Goal: Communication & Community: Answer question/provide support

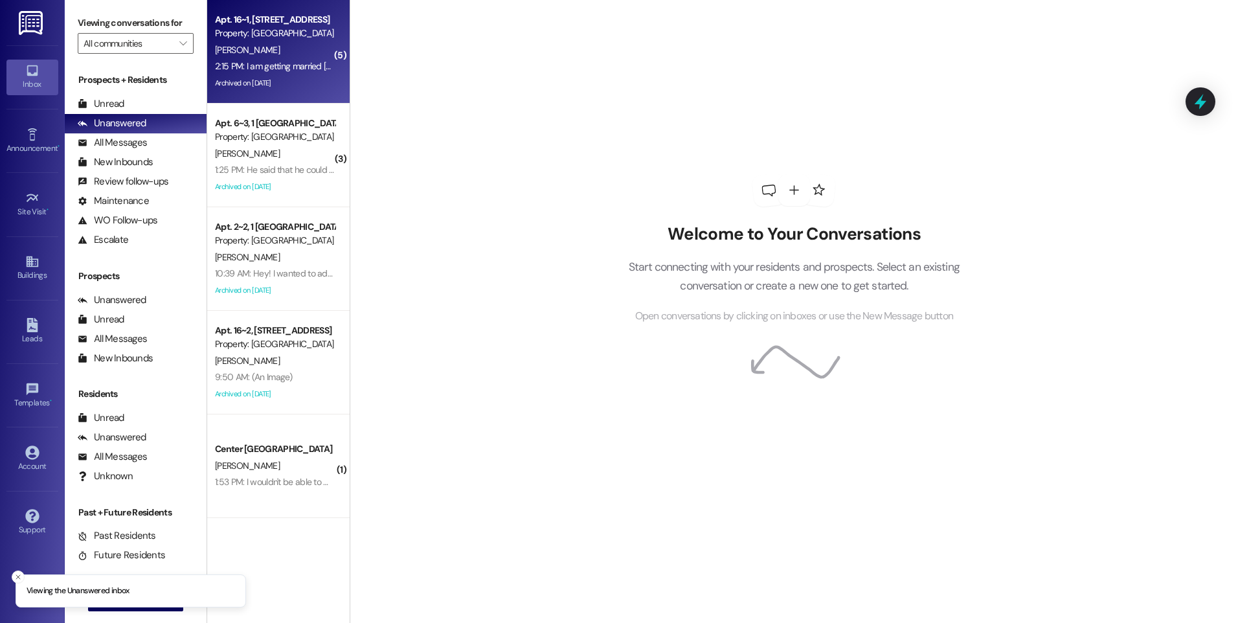
click at [273, 70] on div "2:15 PM: I am getting married [DATE]. I cannot clean or be there for the cleani…" at bounding box center [390, 66] width 350 height 12
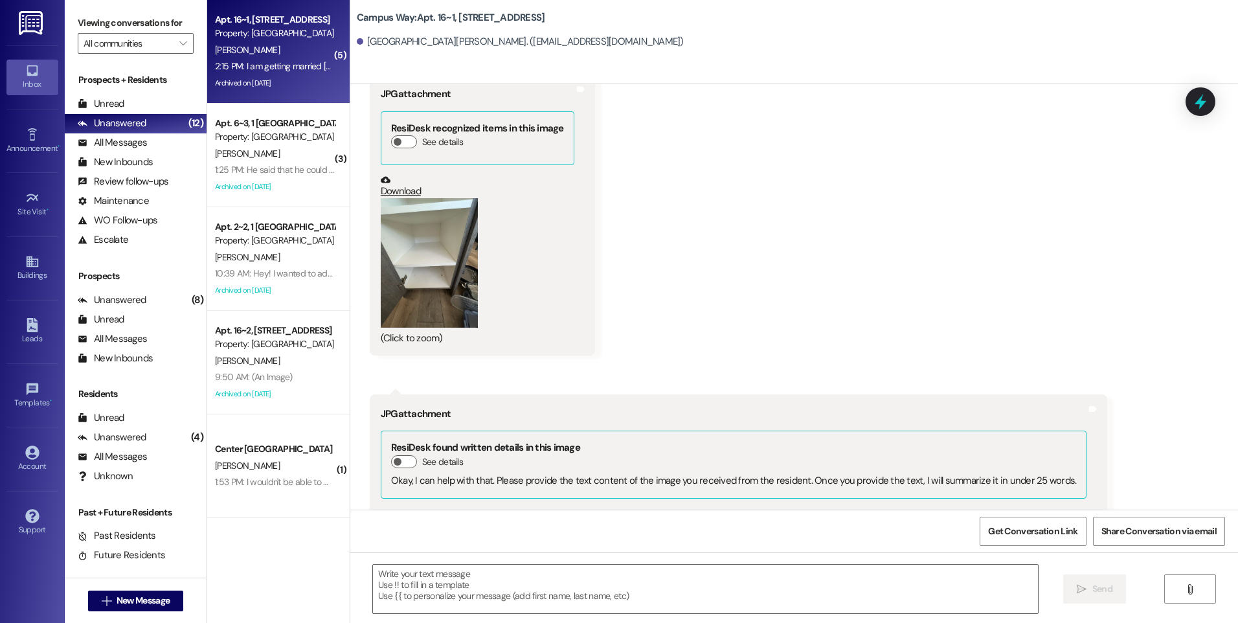
scroll to position [8274, 0]
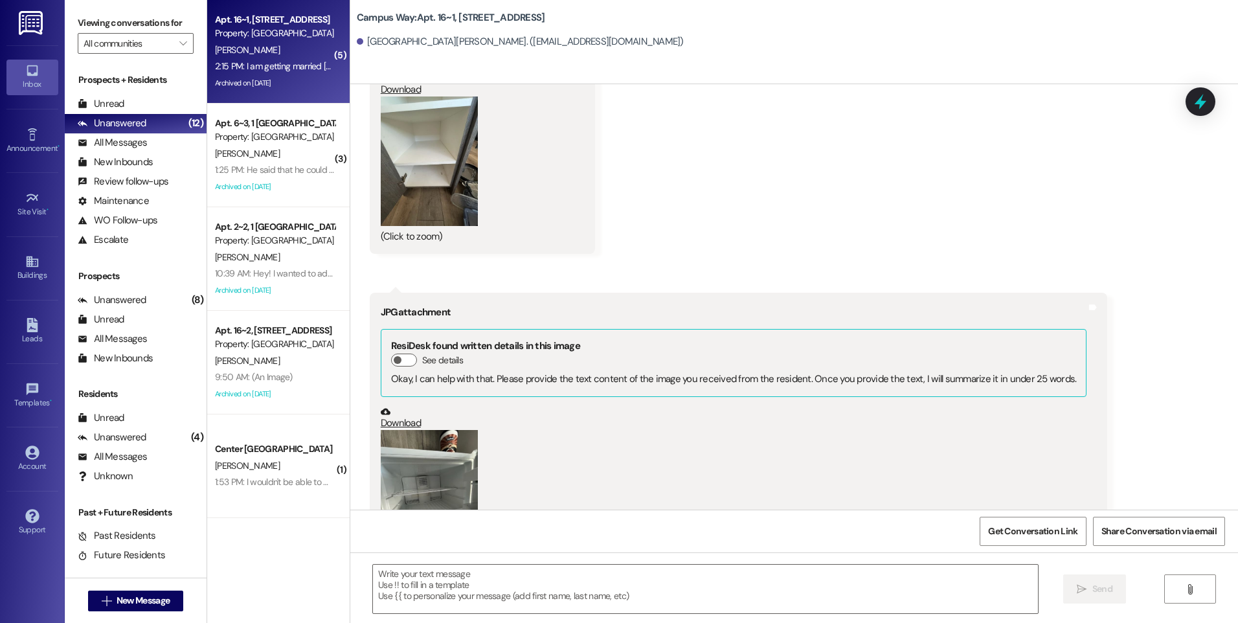
click at [435, 116] on button "Zoom image" at bounding box center [429, 160] width 97 height 129
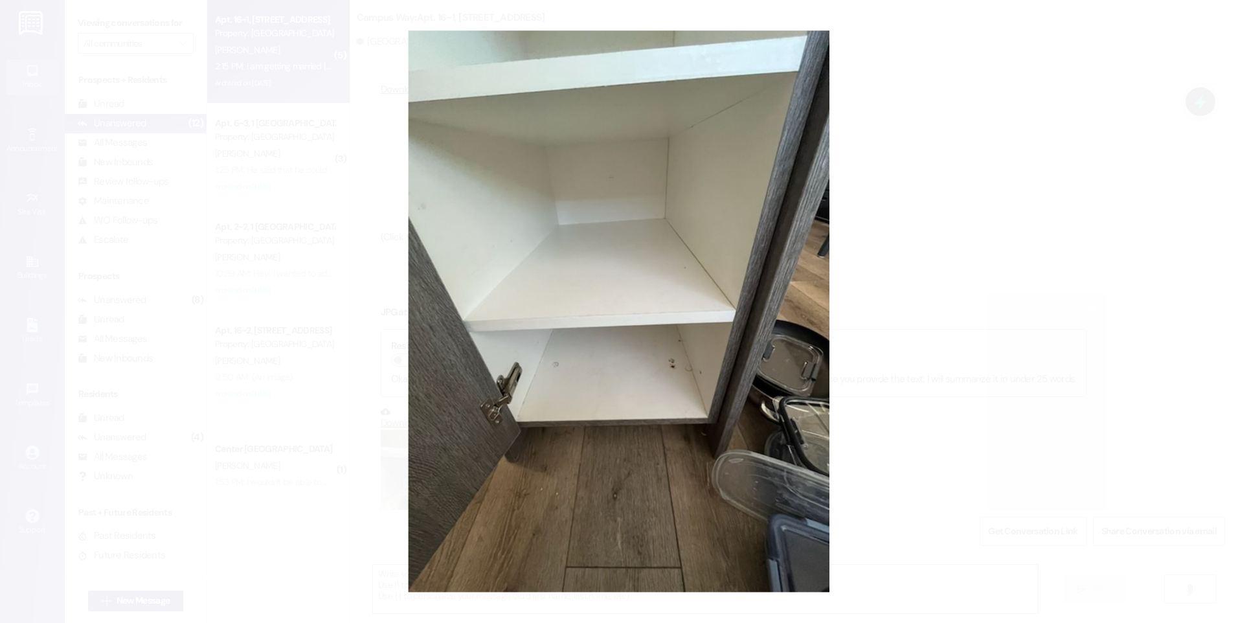
click at [944, 240] on button "Unzoom image" at bounding box center [619, 311] width 1238 height 623
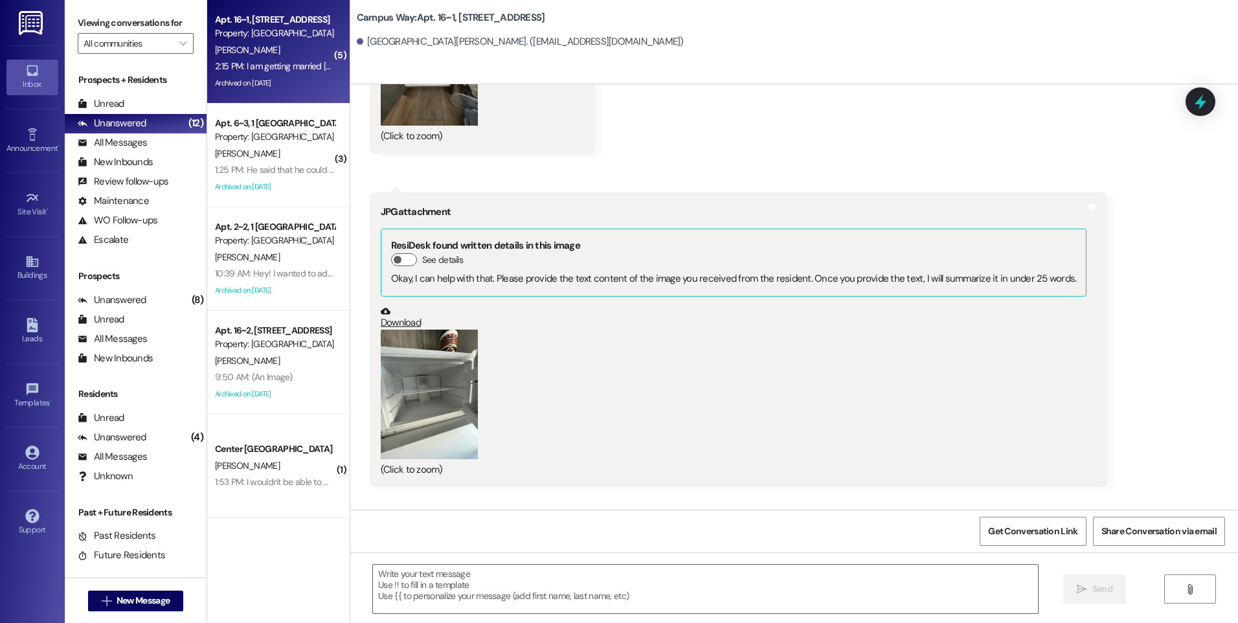
scroll to position [8339, 0]
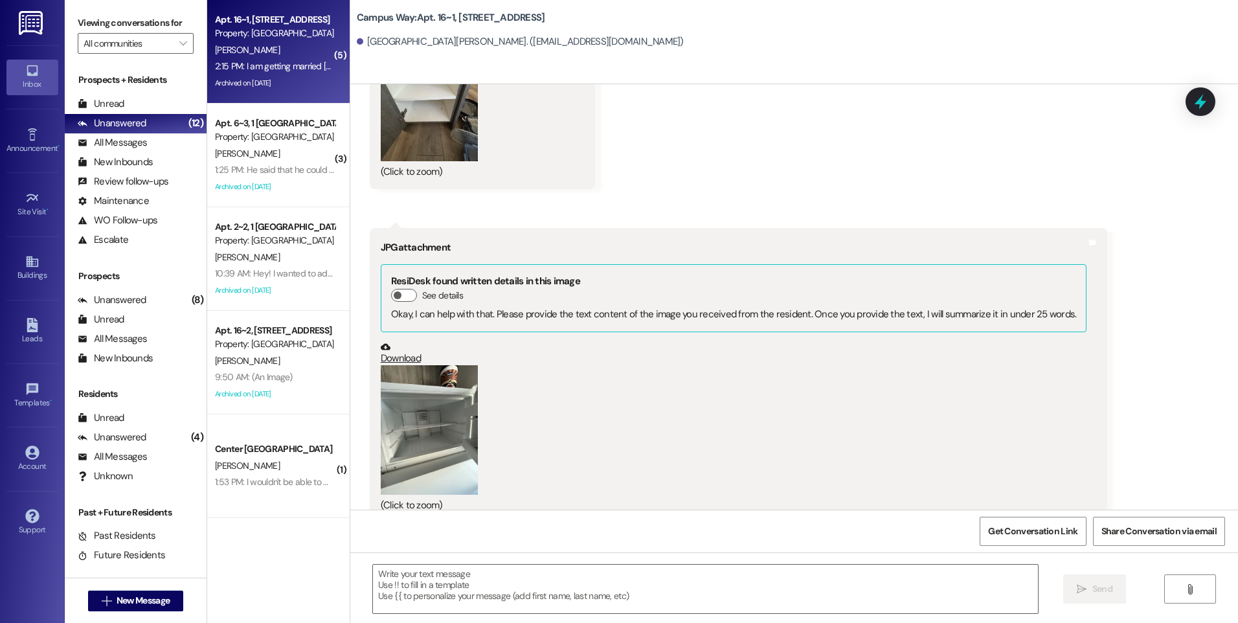
click at [421, 365] on button "Zoom image" at bounding box center [429, 429] width 97 height 129
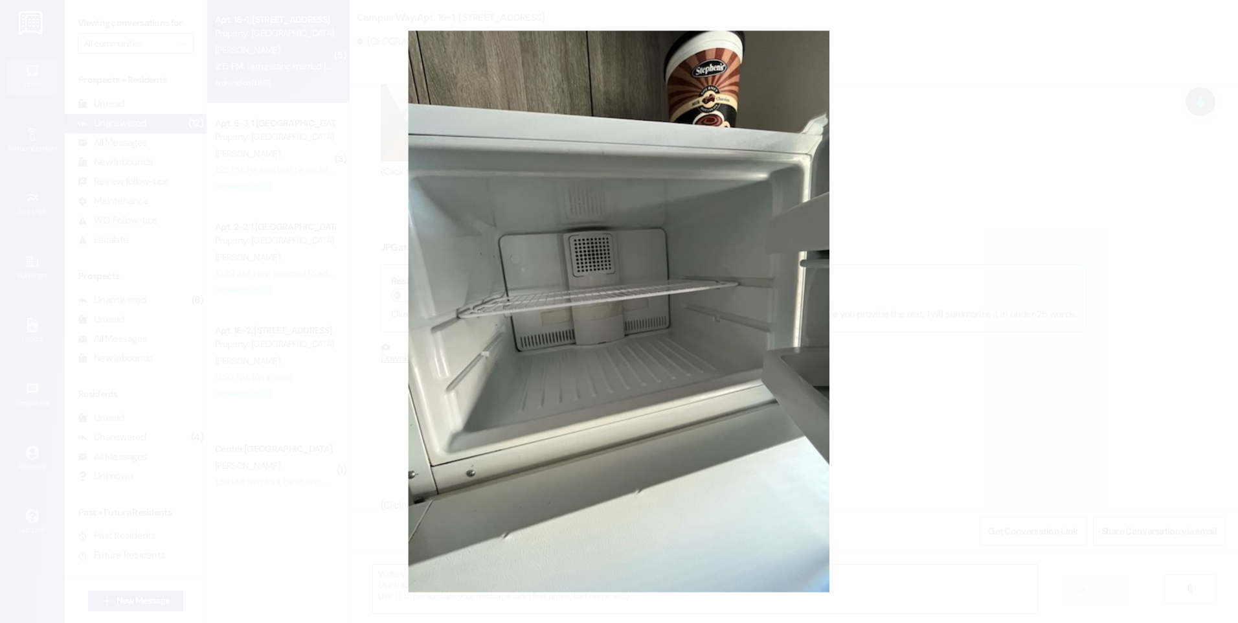
click at [936, 282] on button "Unzoom image" at bounding box center [619, 311] width 1238 height 623
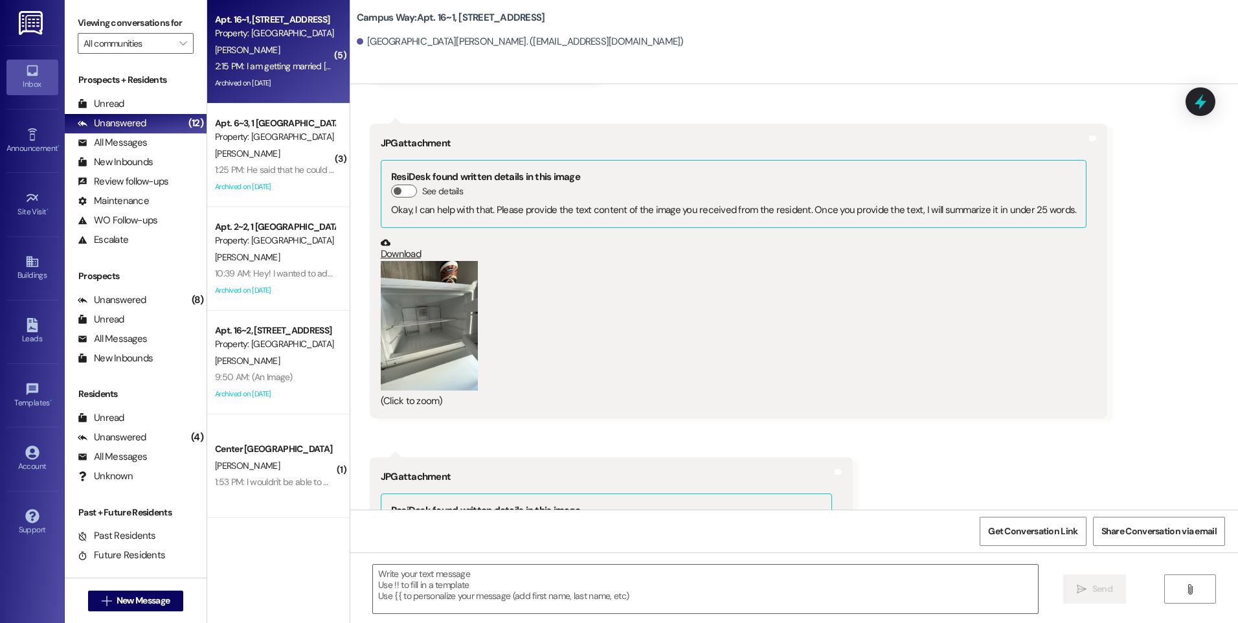
scroll to position [8728, 0]
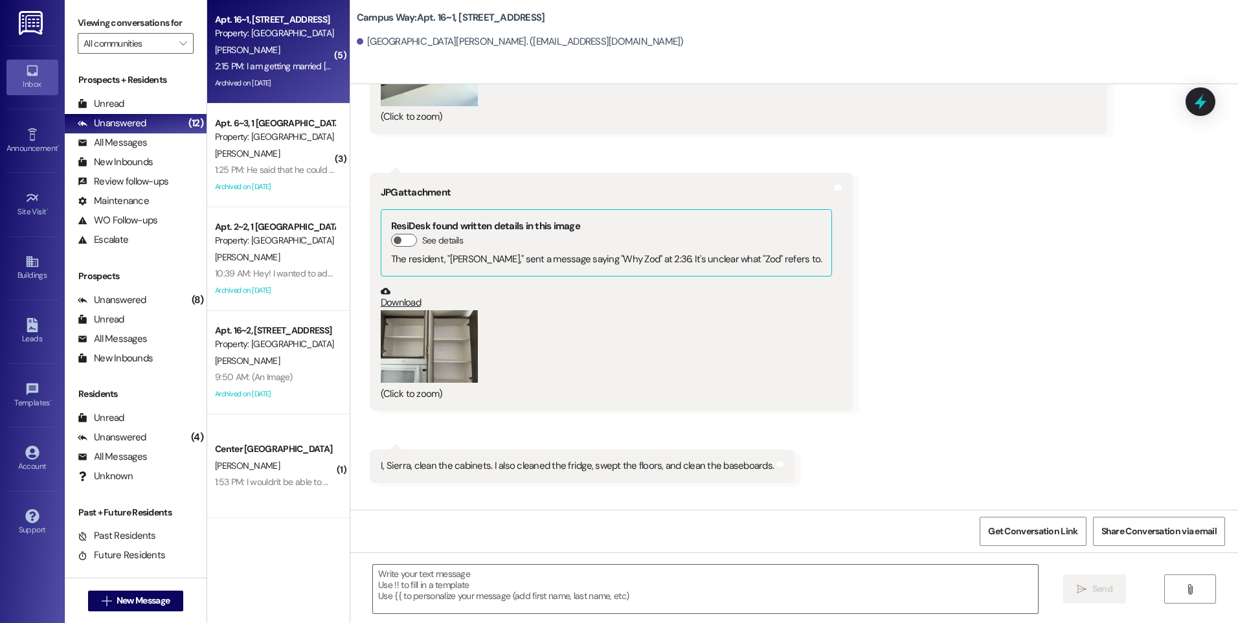
click at [398, 310] on button "Zoom image" at bounding box center [429, 346] width 97 height 73
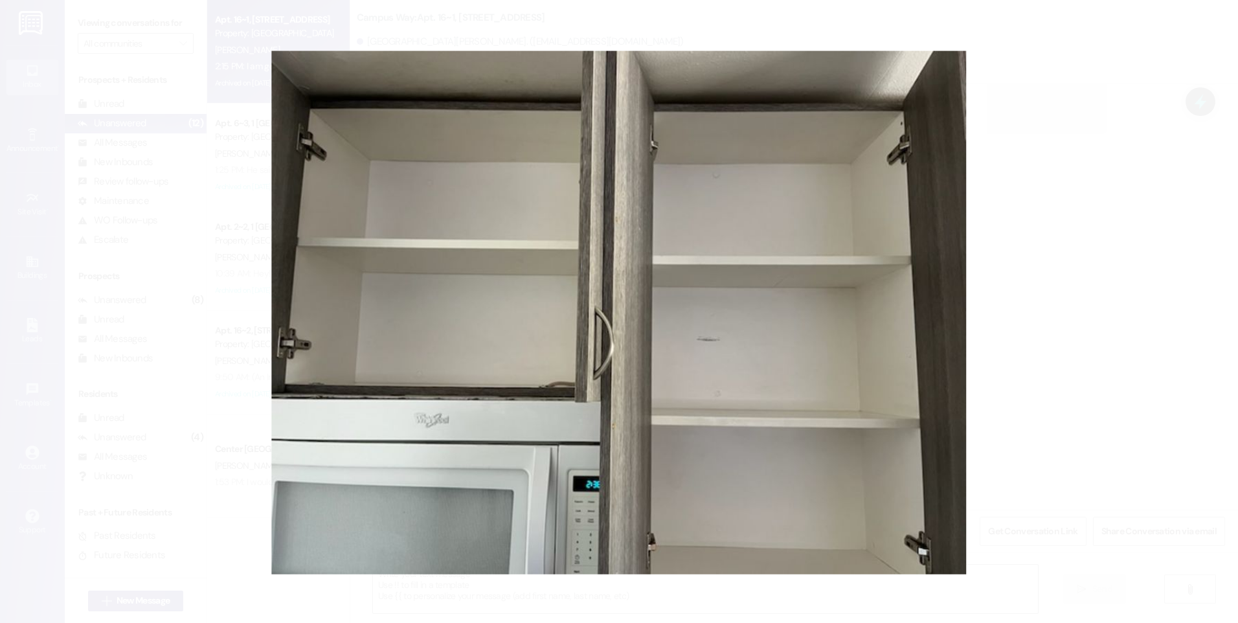
click at [1093, 361] on button "Unzoom image" at bounding box center [619, 311] width 1238 height 623
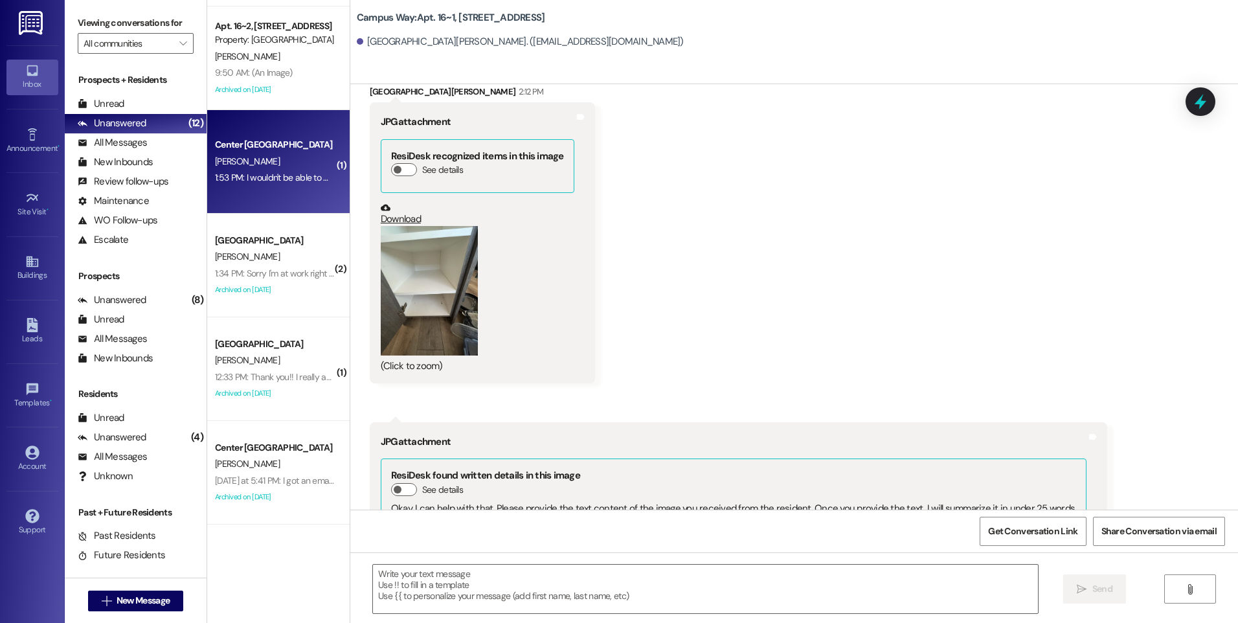
scroll to position [401, 0]
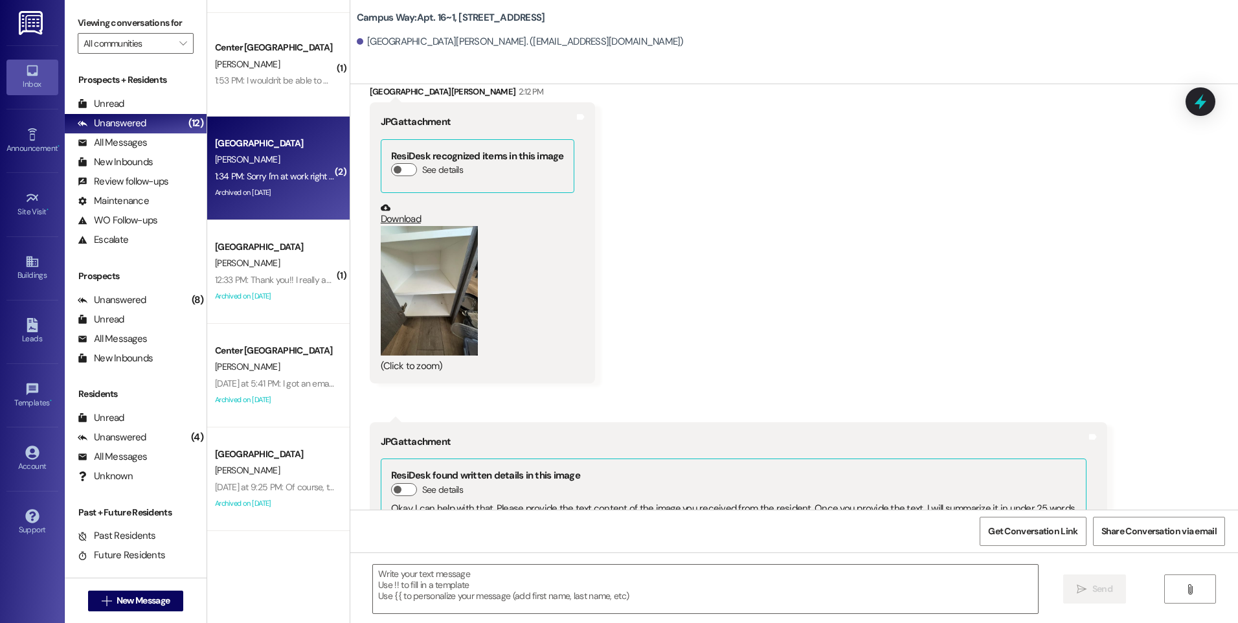
click at [257, 169] on div "1:34 PM: Sorry I'm at work right now I should be done around 2:30, and I'll giv…" at bounding box center [275, 176] width 122 height 16
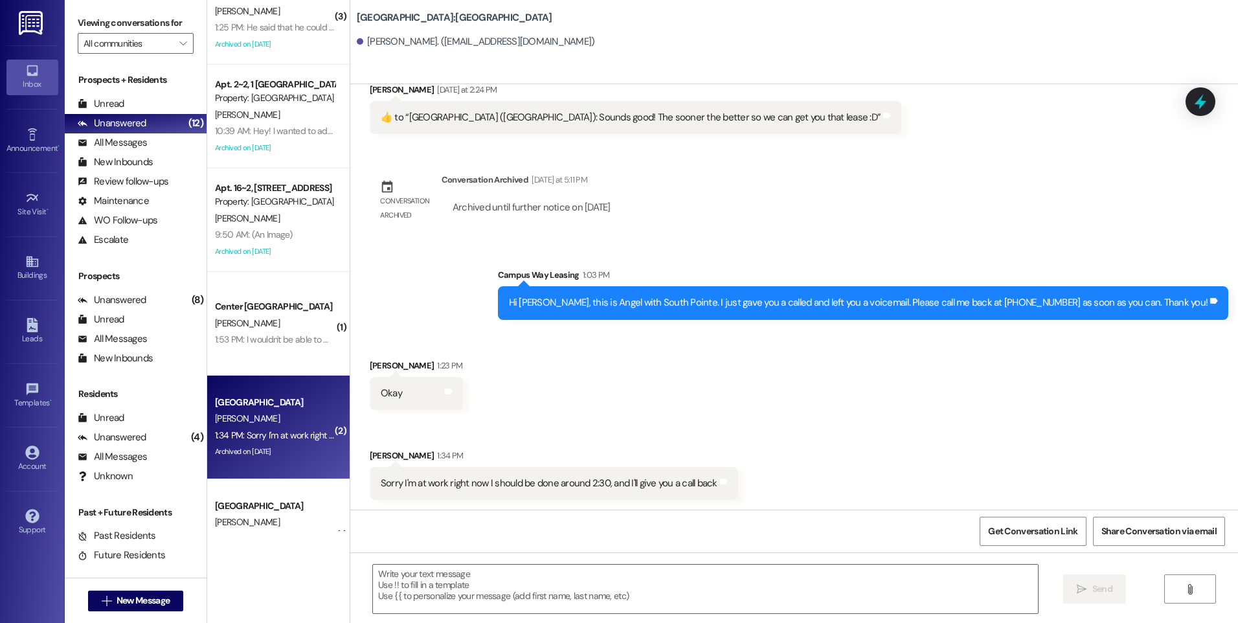
scroll to position [0, 0]
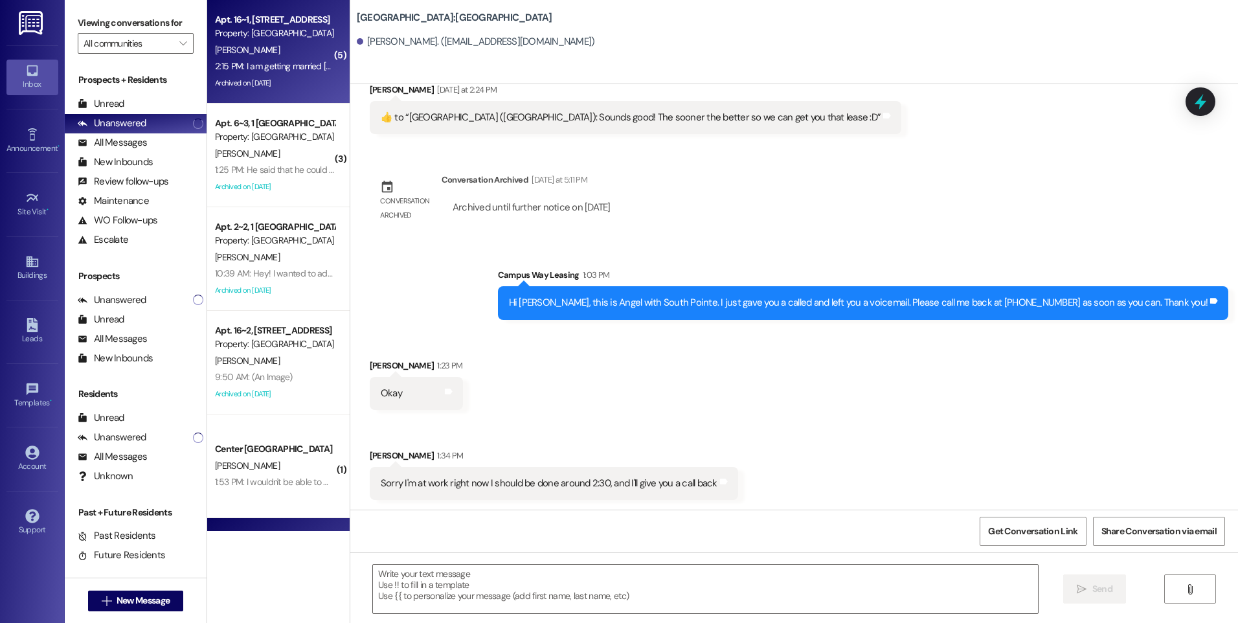
click at [267, 88] on div "Archived on [DATE]" at bounding box center [275, 83] width 122 height 16
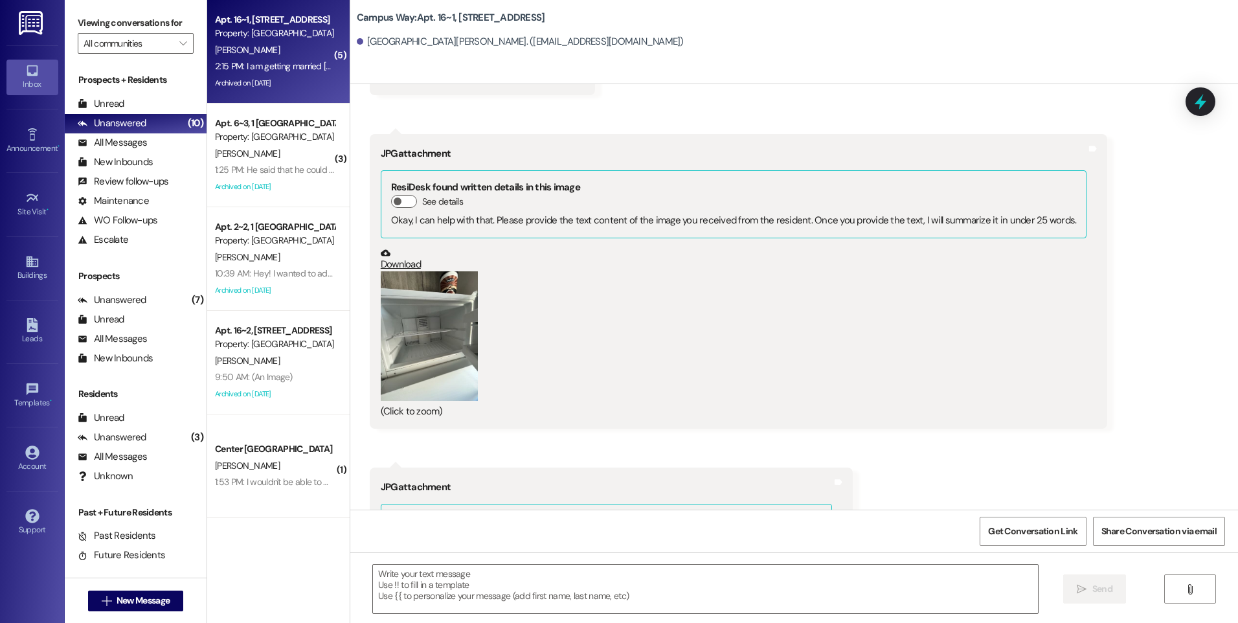
scroll to position [8404, 0]
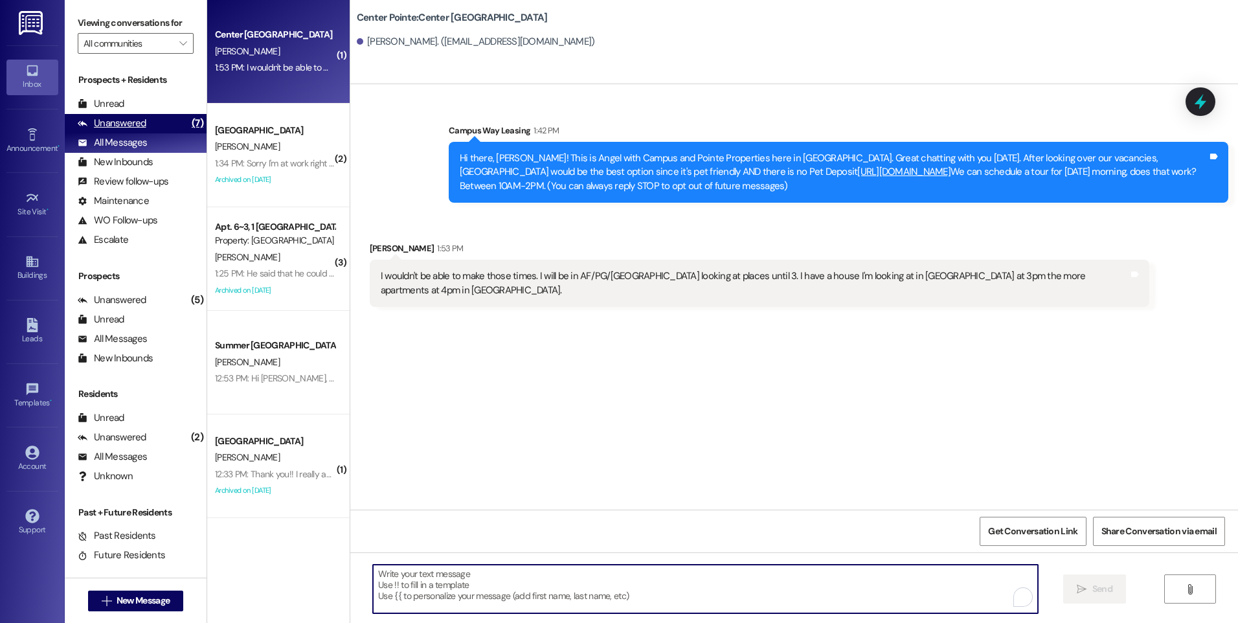
click at [119, 126] on div "Unanswered" at bounding box center [112, 124] width 69 height 14
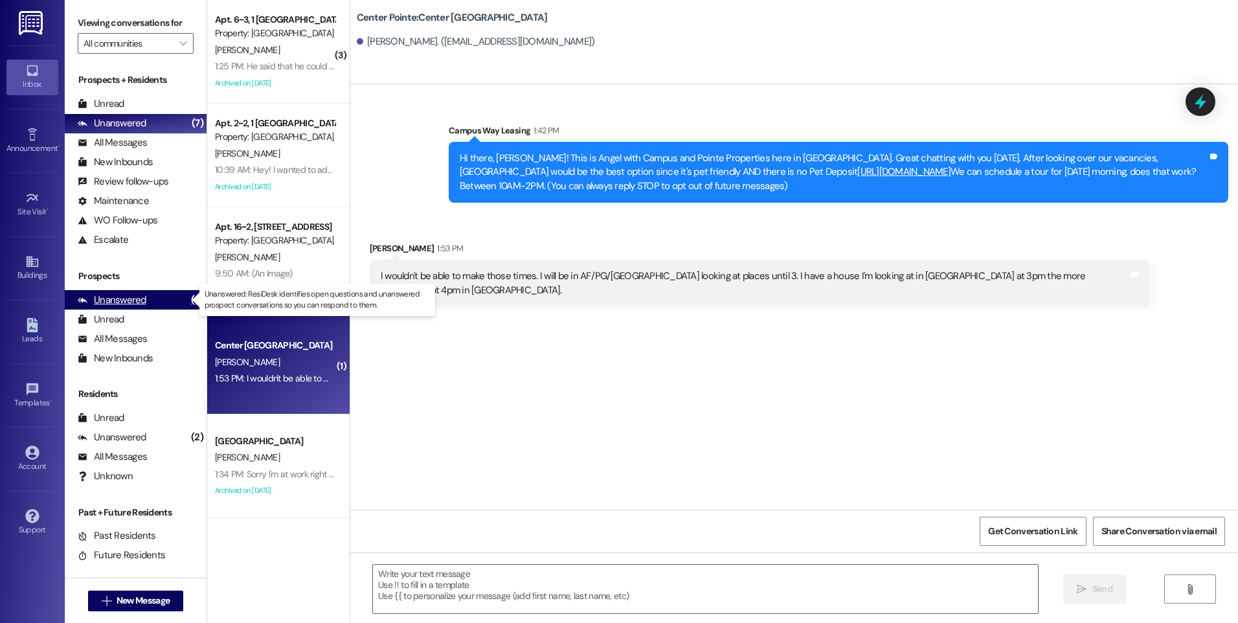
click at [116, 300] on div "Unanswered" at bounding box center [112, 300] width 69 height 14
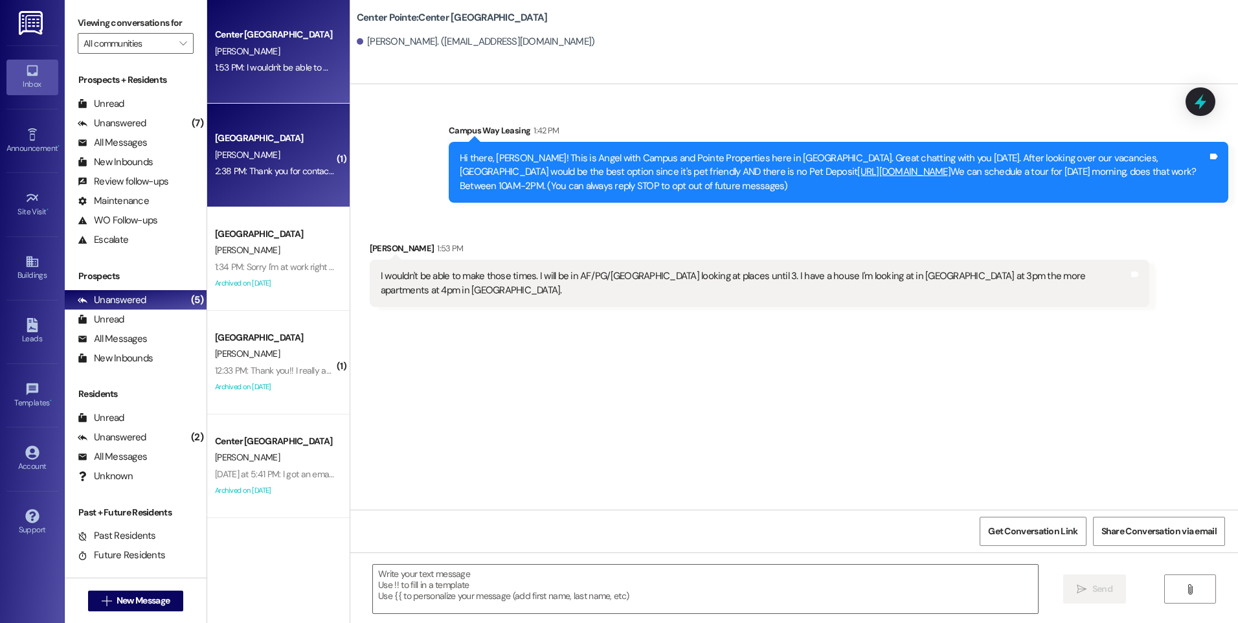
click at [262, 176] on div "2:38 PM: Thank you for contacting our leasing department. A leasing partner wil…" at bounding box center [492, 171] width 555 height 12
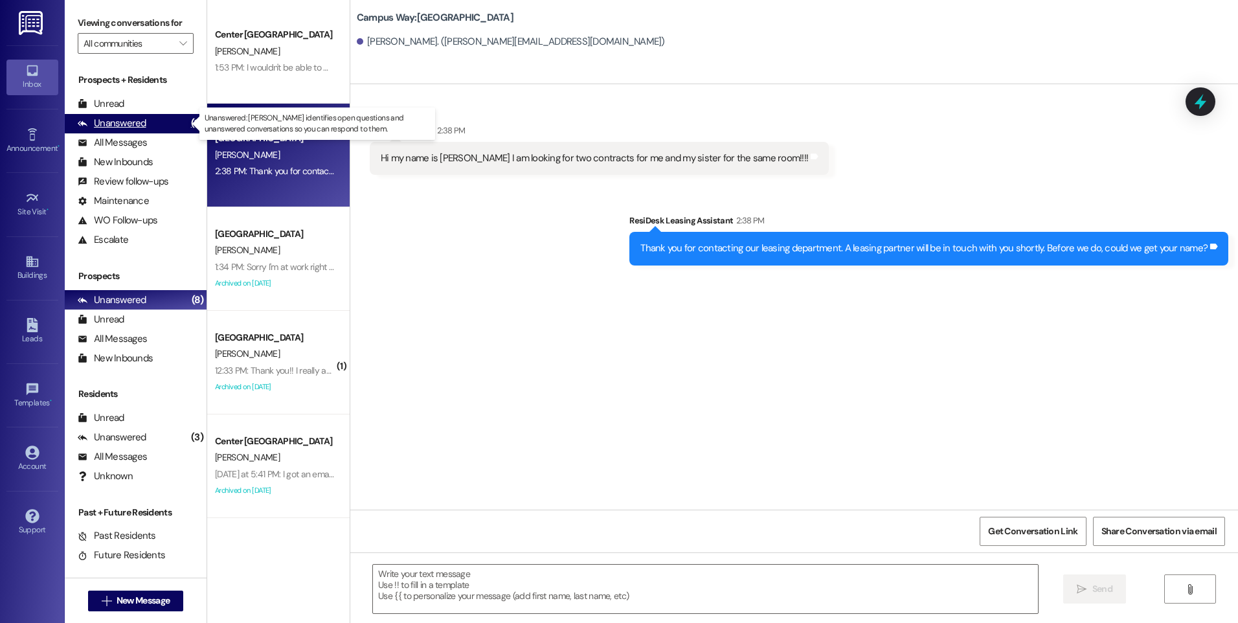
click at [101, 122] on div "Unanswered" at bounding box center [112, 124] width 69 height 14
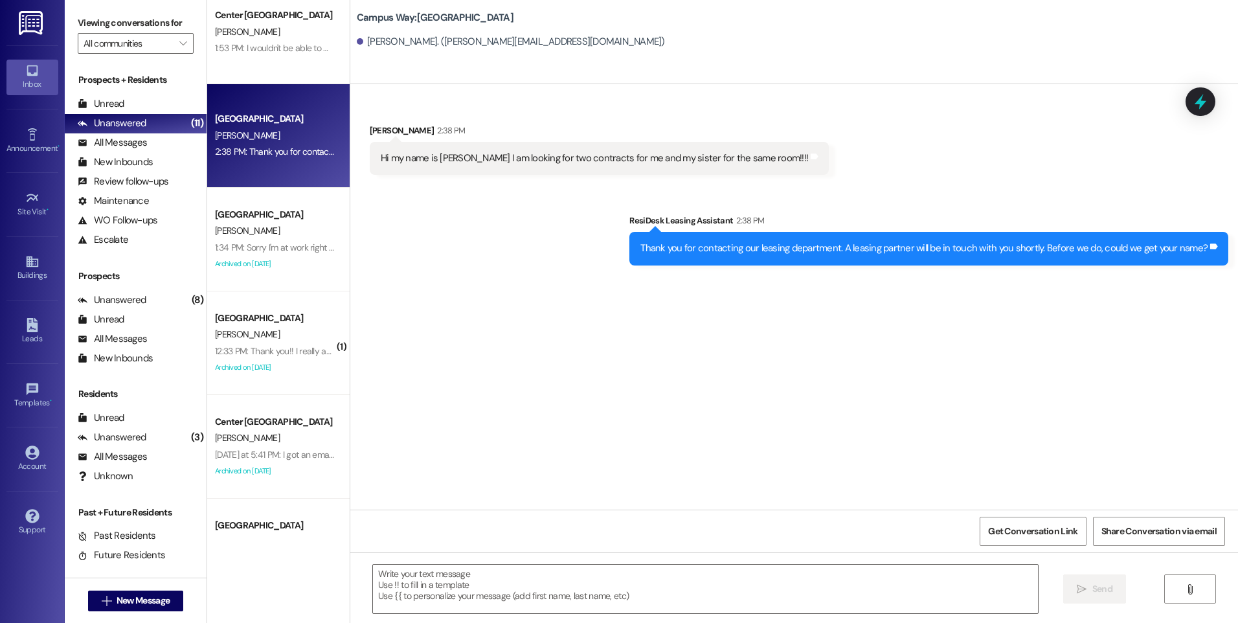
scroll to position [388, 0]
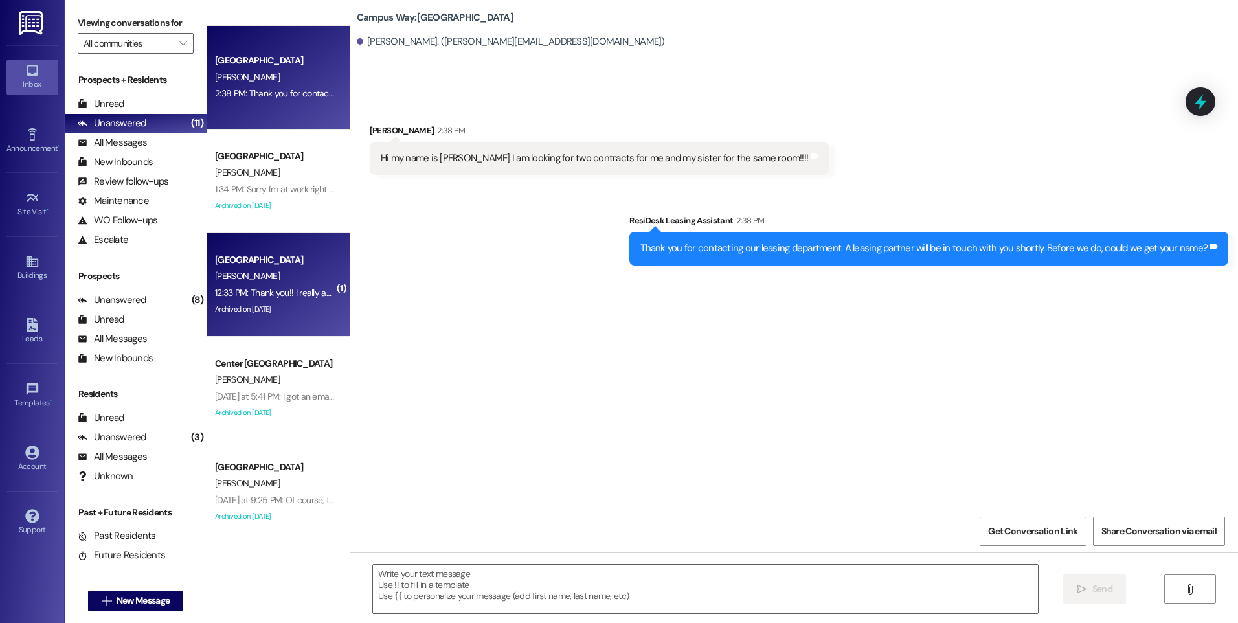
click at [297, 298] on div "12:33 PM: Thank you!! I really appreciate it!! I see it in my account now :) 12…" at bounding box center [347, 293] width 265 height 12
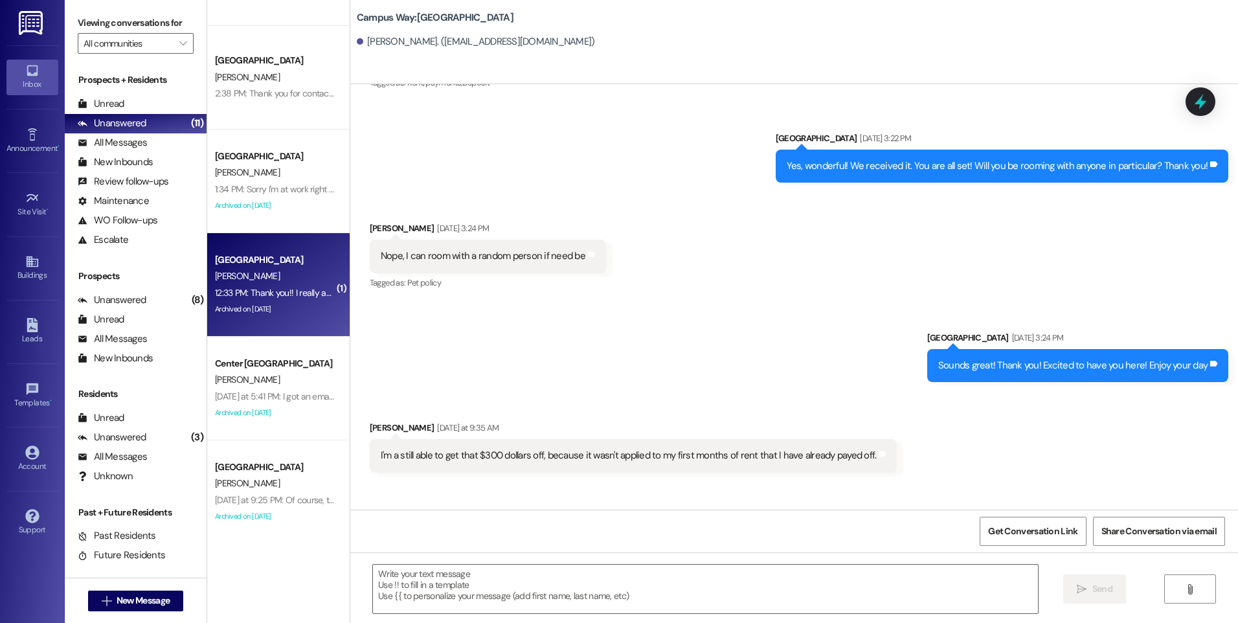
scroll to position [1702, 0]
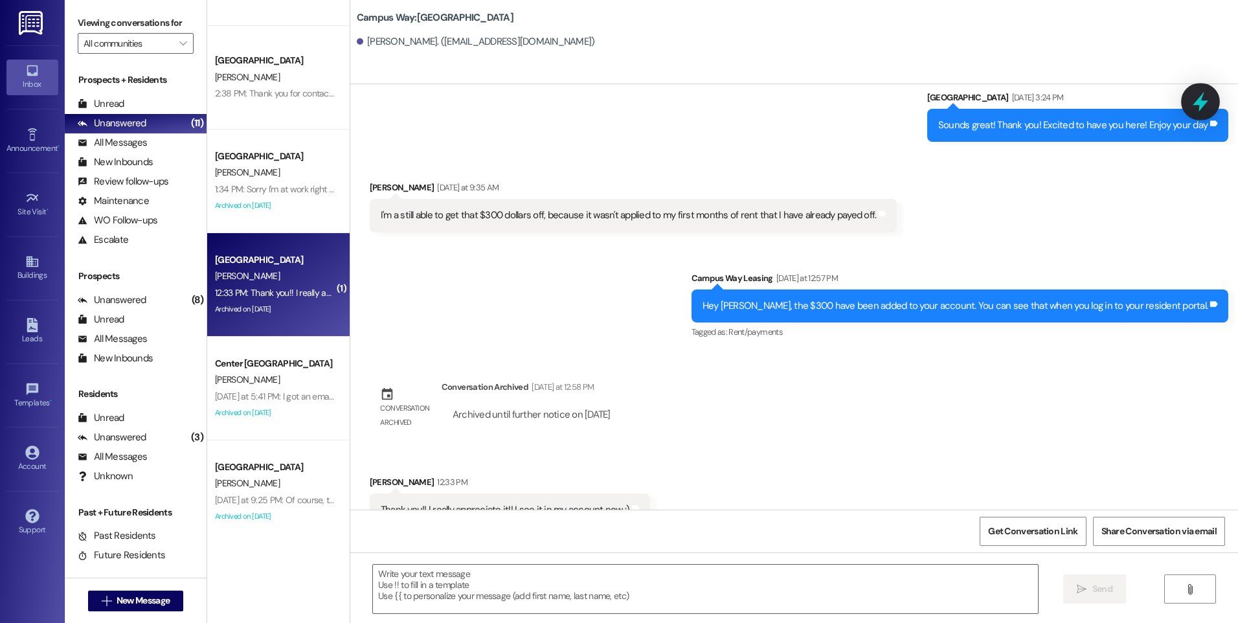
click at [1192, 96] on icon at bounding box center [1200, 102] width 22 height 22
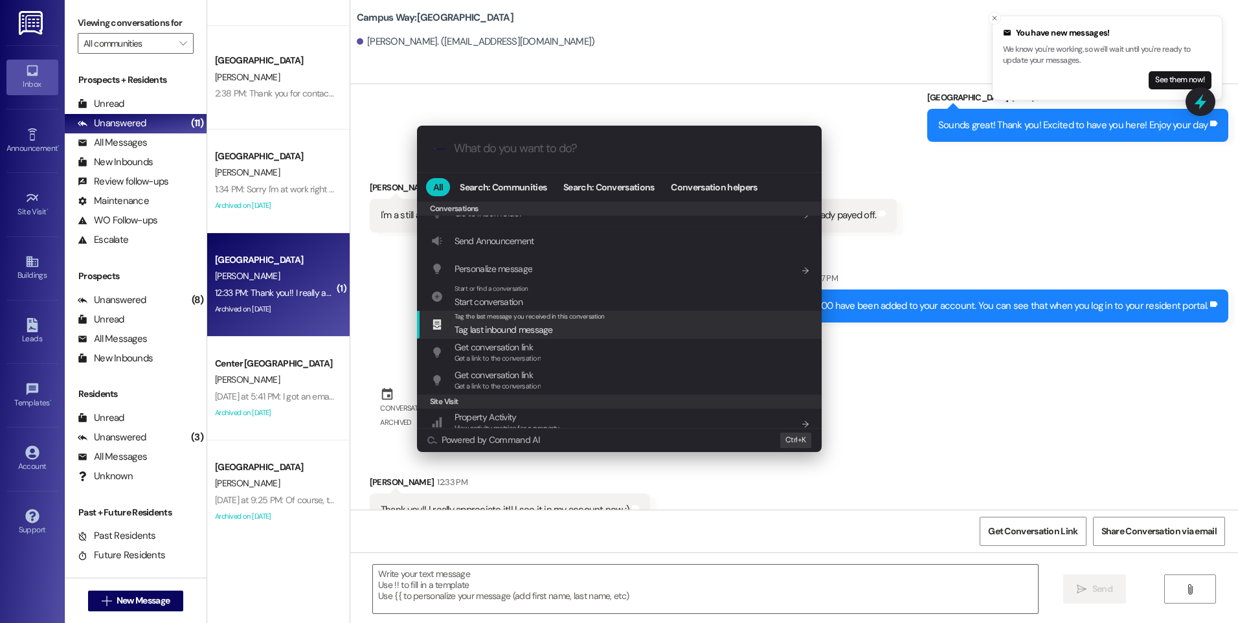
scroll to position [565, 0]
click at [564, 329] on div "Archive Conversation Add shortcut" at bounding box center [620, 330] width 379 height 14
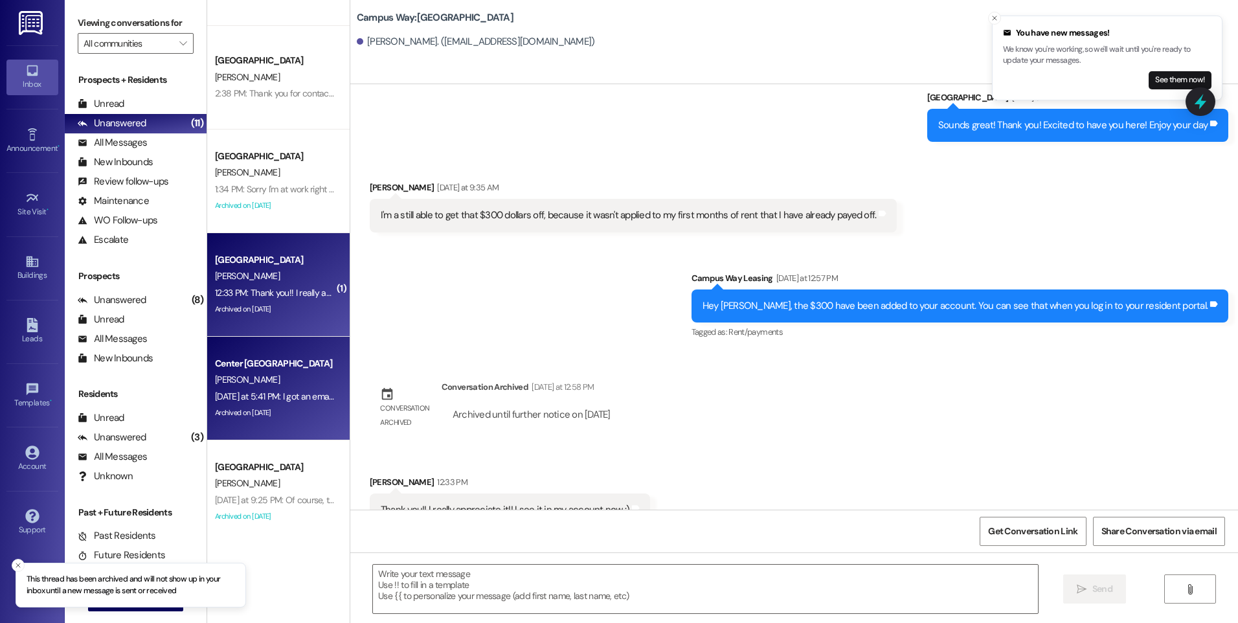
click at [275, 377] on div "[PERSON_NAME]" at bounding box center [275, 380] width 122 height 16
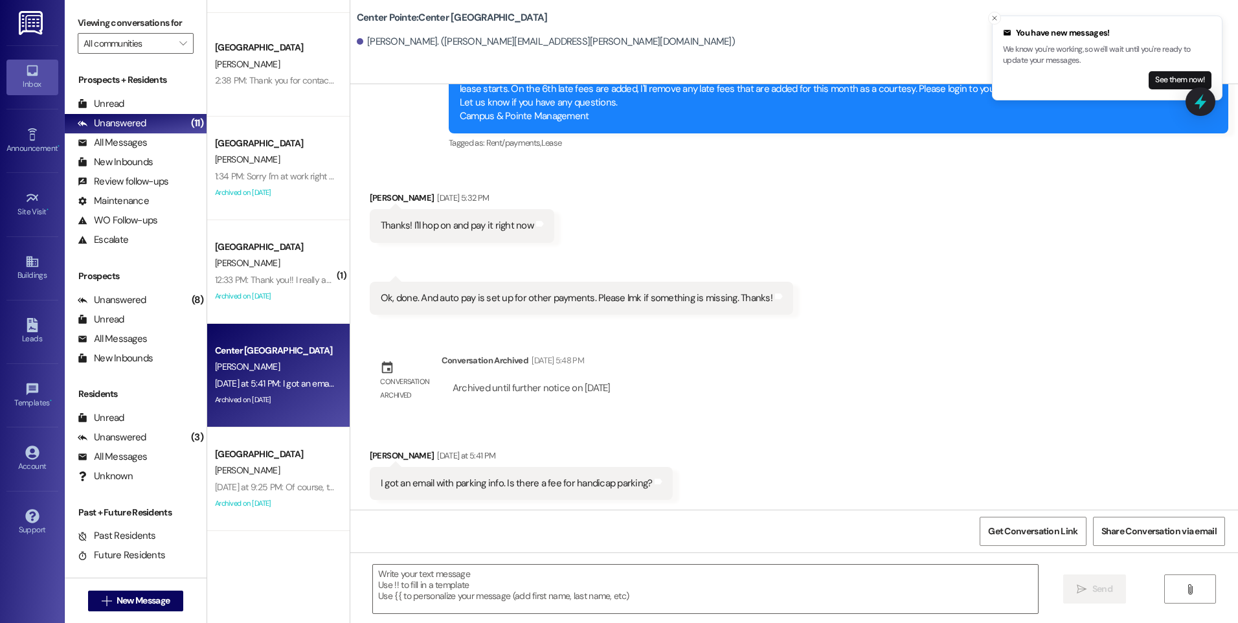
scroll to position [1748, 0]
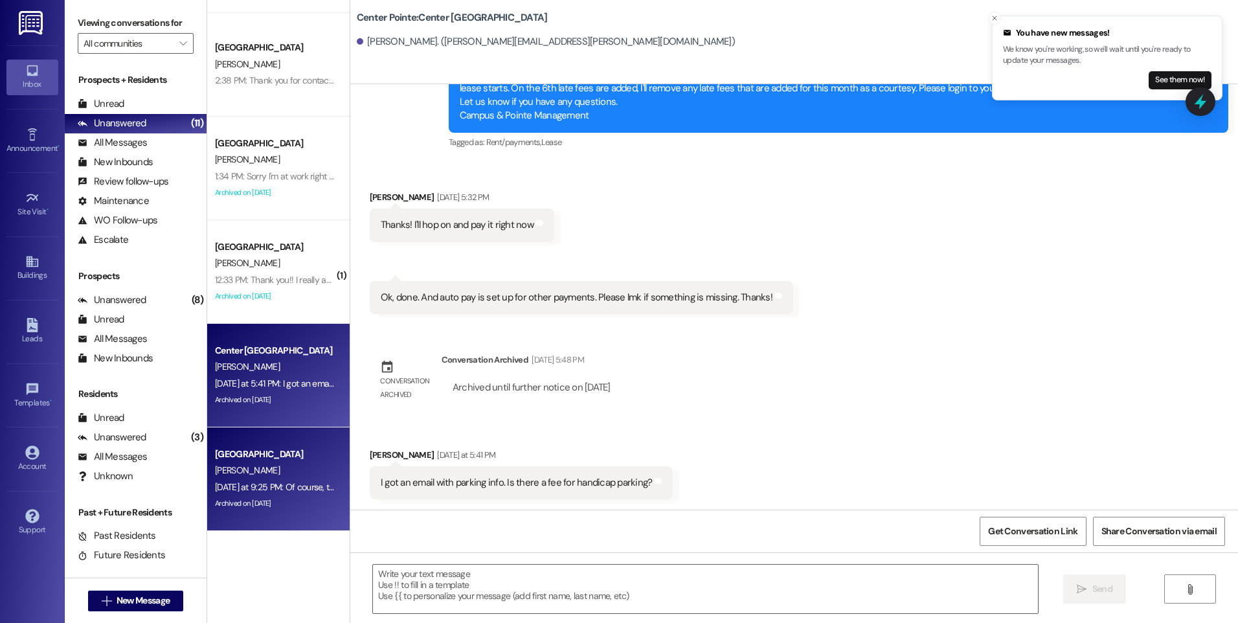
click at [304, 455] on div "[GEOGRAPHIC_DATA]" at bounding box center [275, 454] width 120 height 14
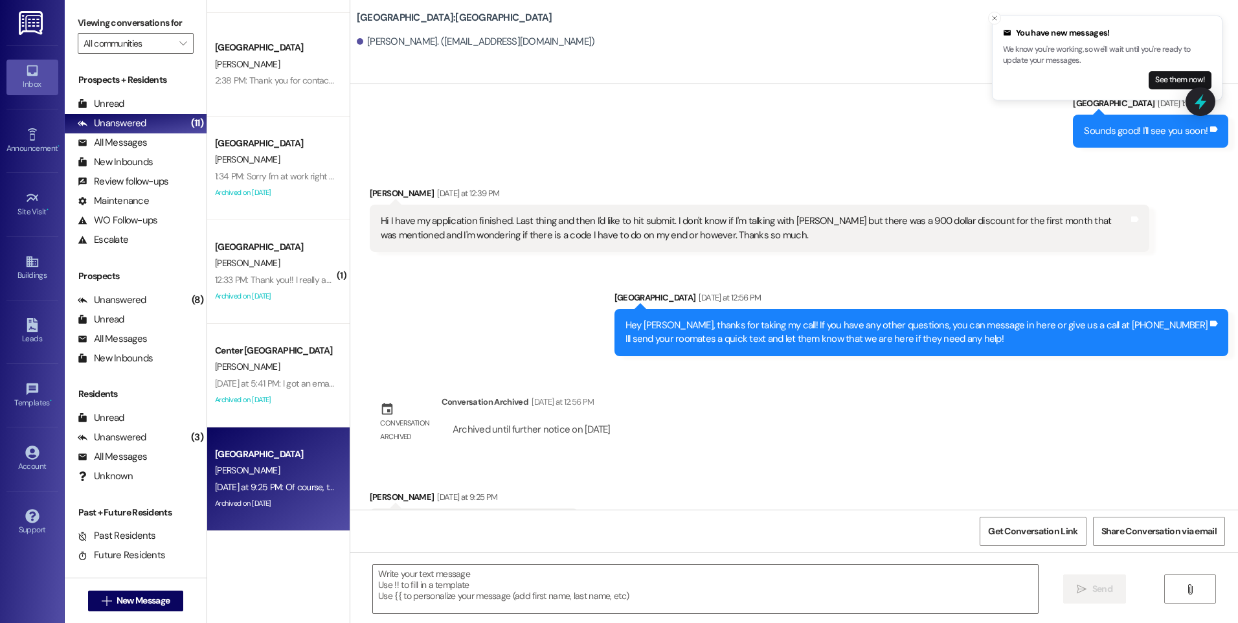
scroll to position [4036, 0]
click at [1199, 105] on icon at bounding box center [1201, 102] width 16 height 20
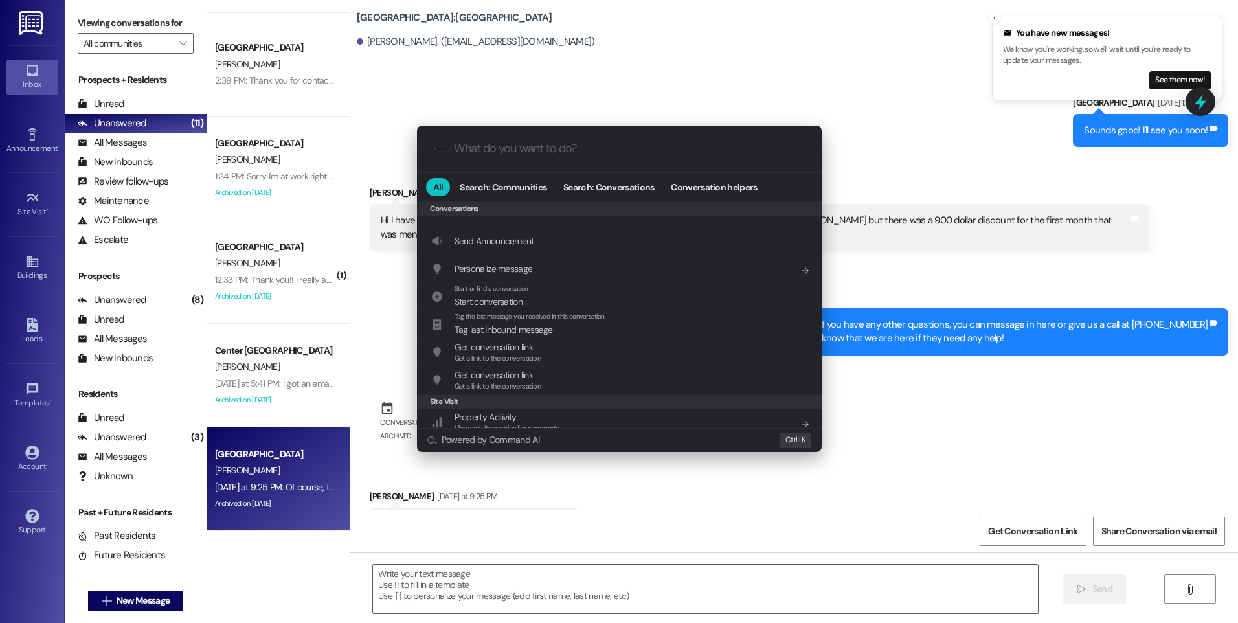
scroll to position [565, 0]
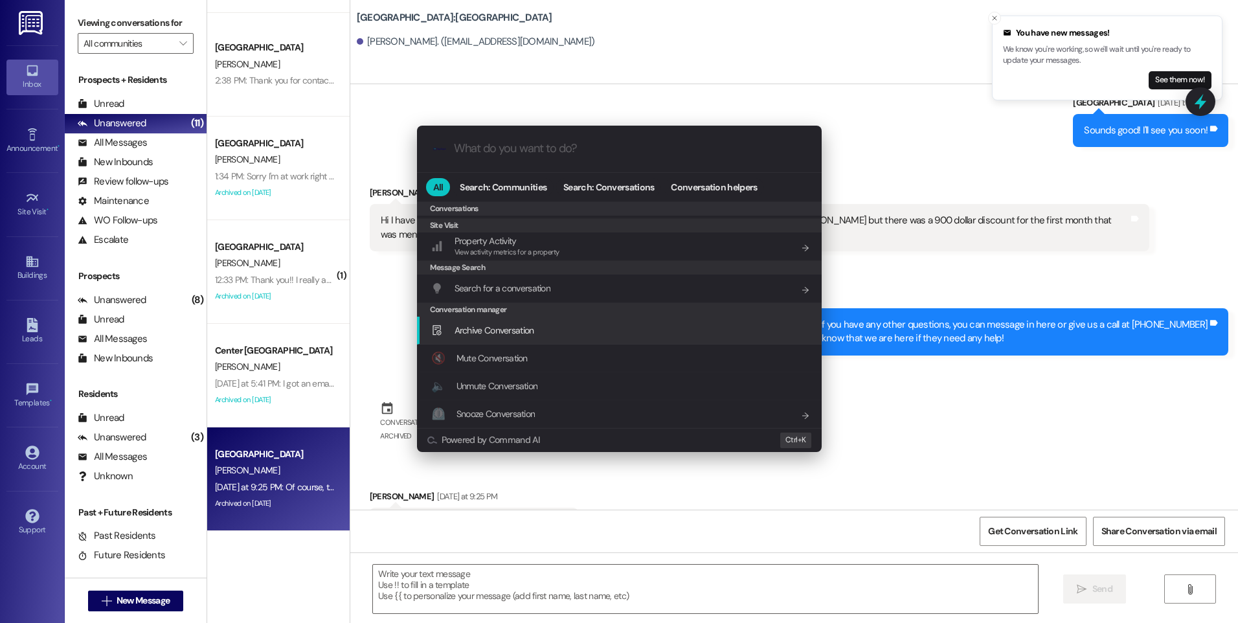
click at [516, 328] on span "Archive Conversation" at bounding box center [495, 330] width 80 height 12
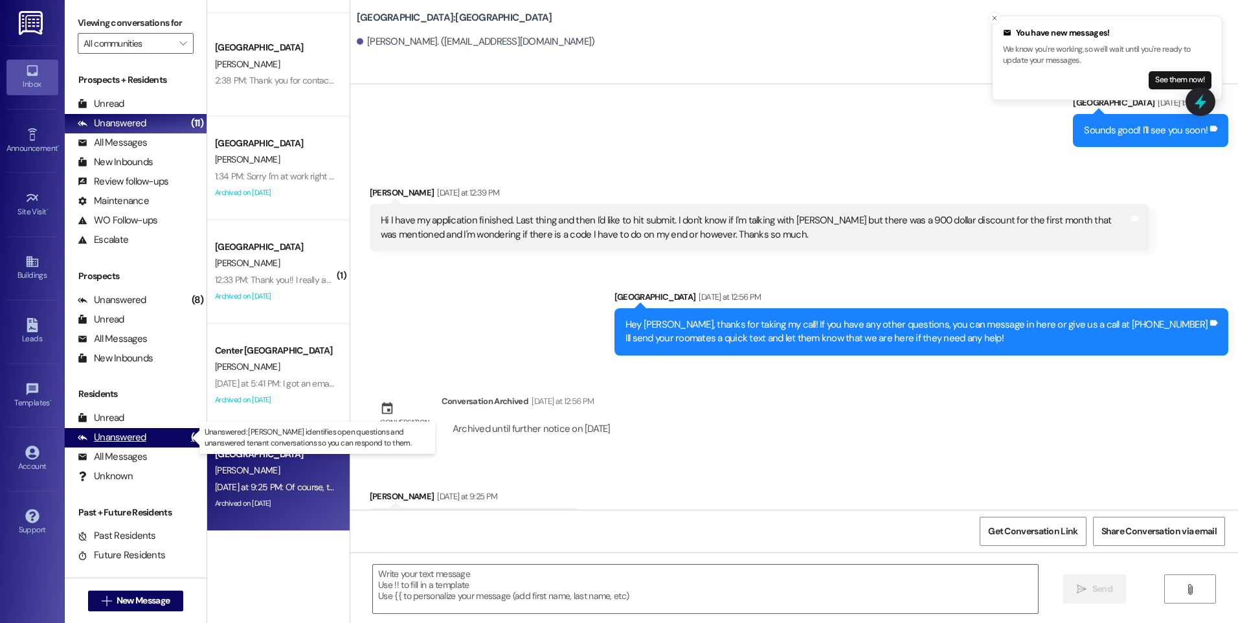
click at [127, 441] on div "Unanswered" at bounding box center [112, 438] width 69 height 14
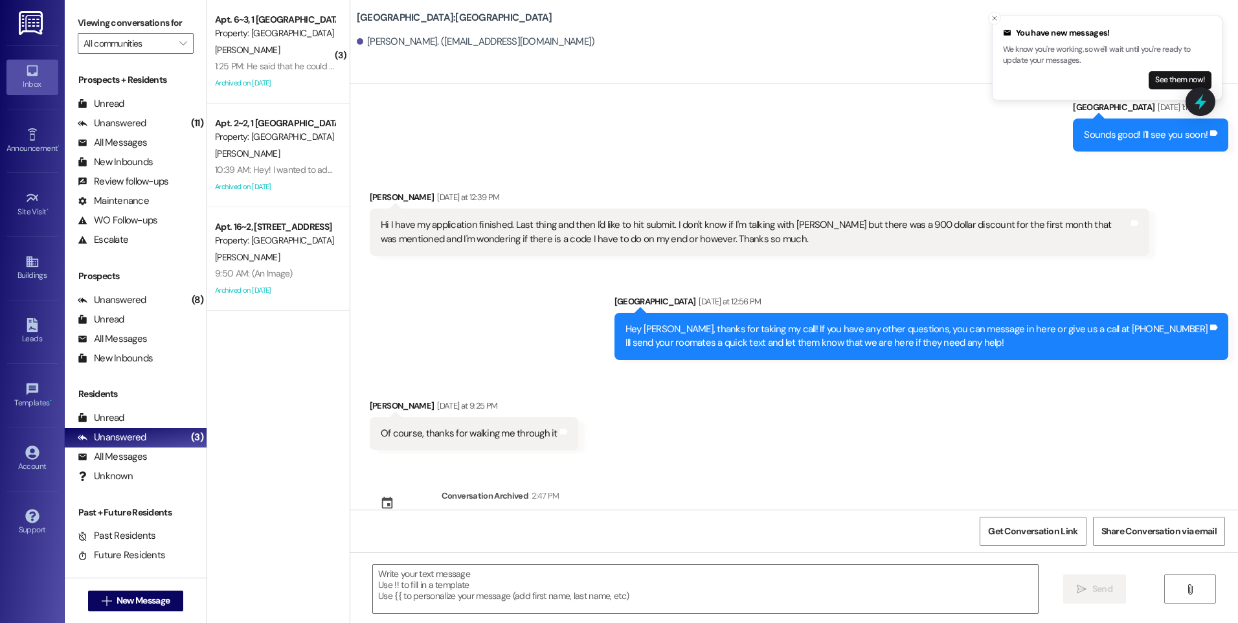
scroll to position [4036, 0]
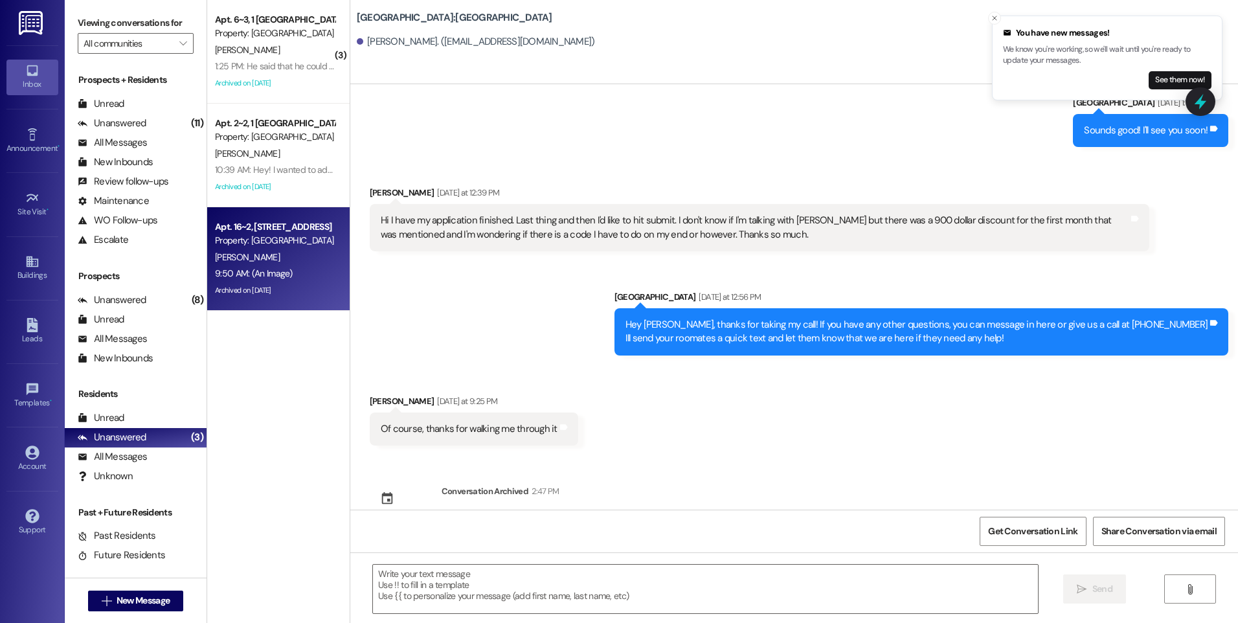
click at [290, 232] on div "Apt. 16~2, [STREET_ADDRESS]" at bounding box center [275, 227] width 120 height 14
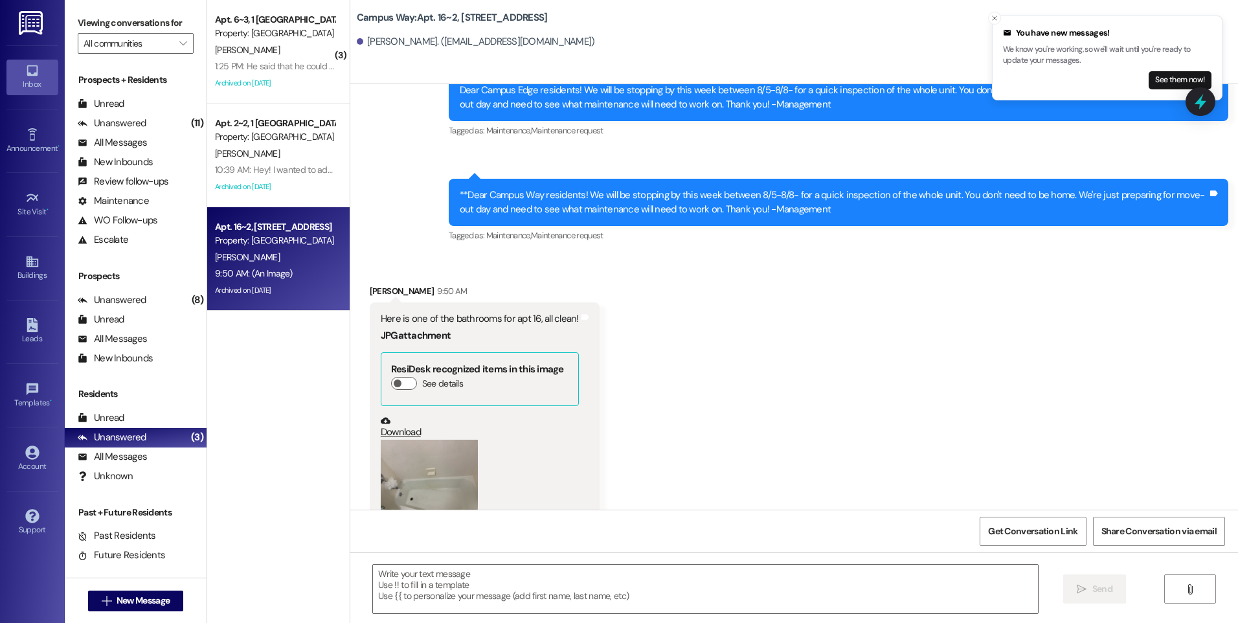
scroll to position [7470, 0]
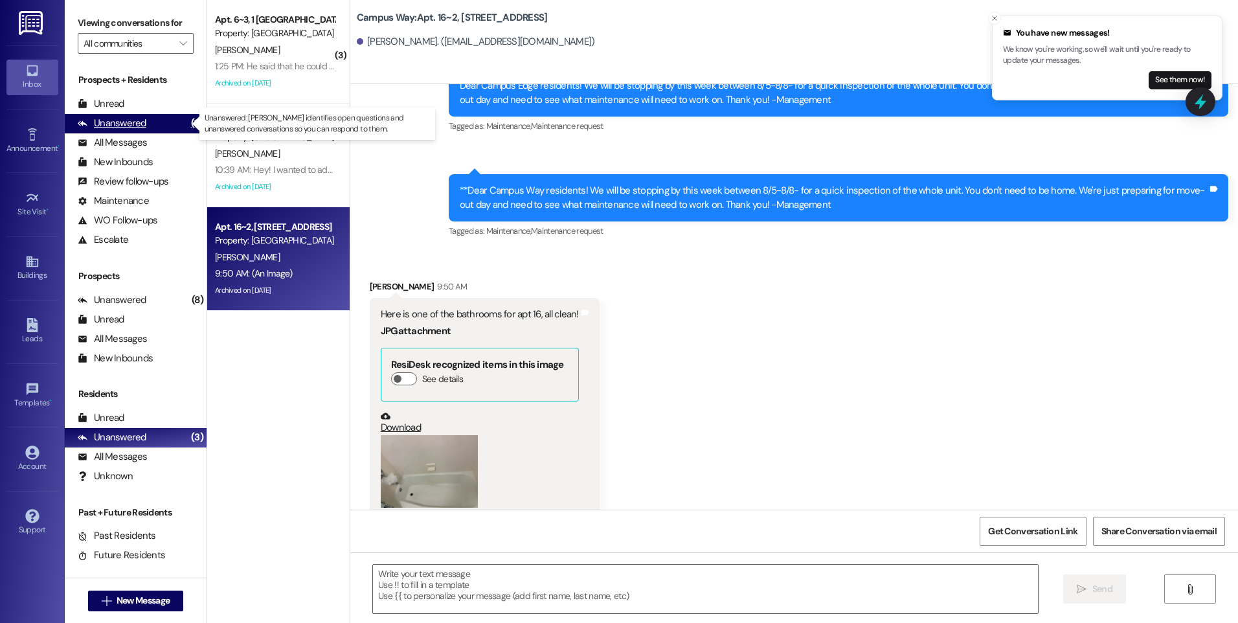
click at [137, 122] on div "Unanswered" at bounding box center [112, 124] width 69 height 14
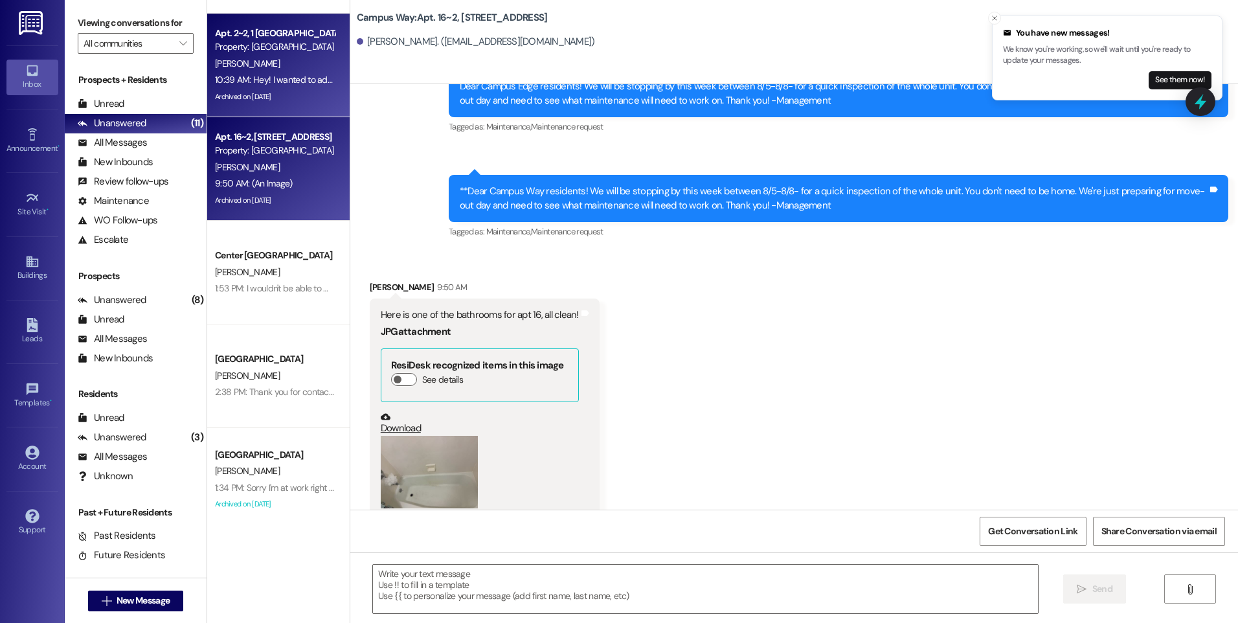
scroll to position [194, 0]
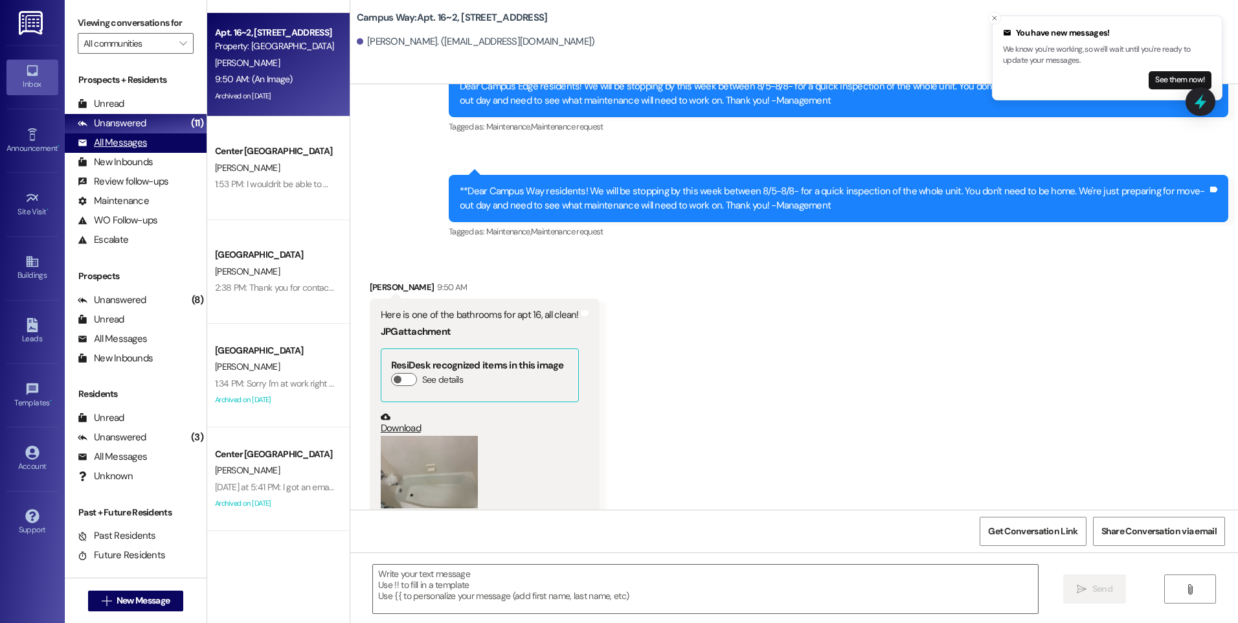
click at [139, 142] on div "All Messages" at bounding box center [112, 143] width 69 height 14
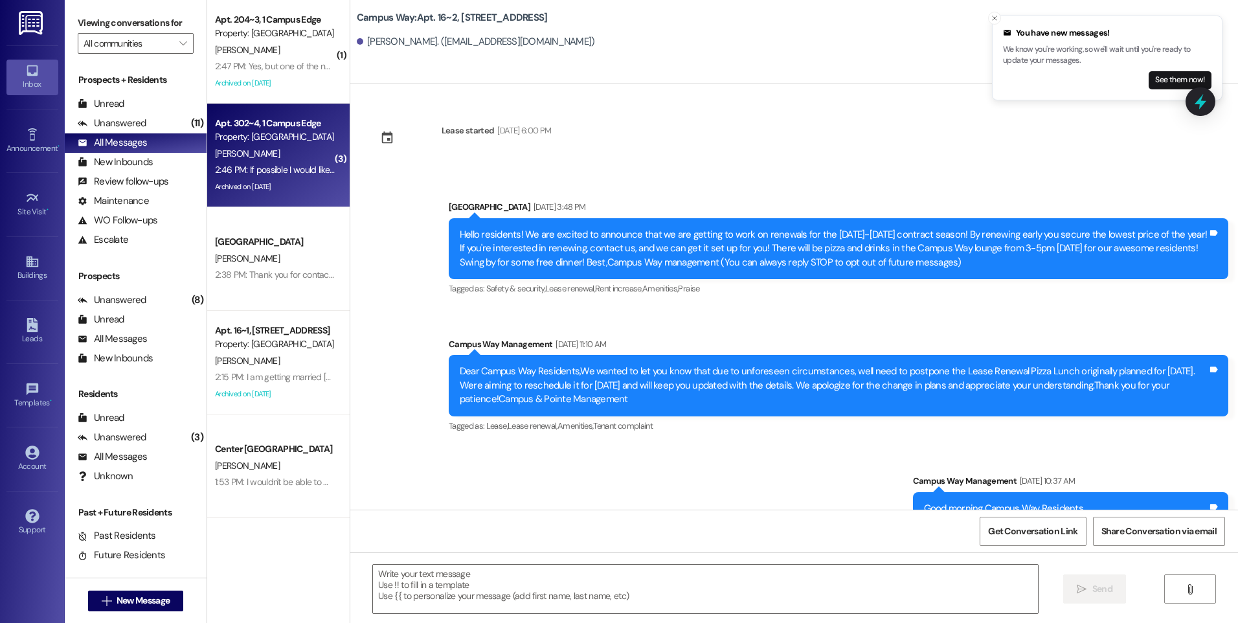
scroll to position [7470, 0]
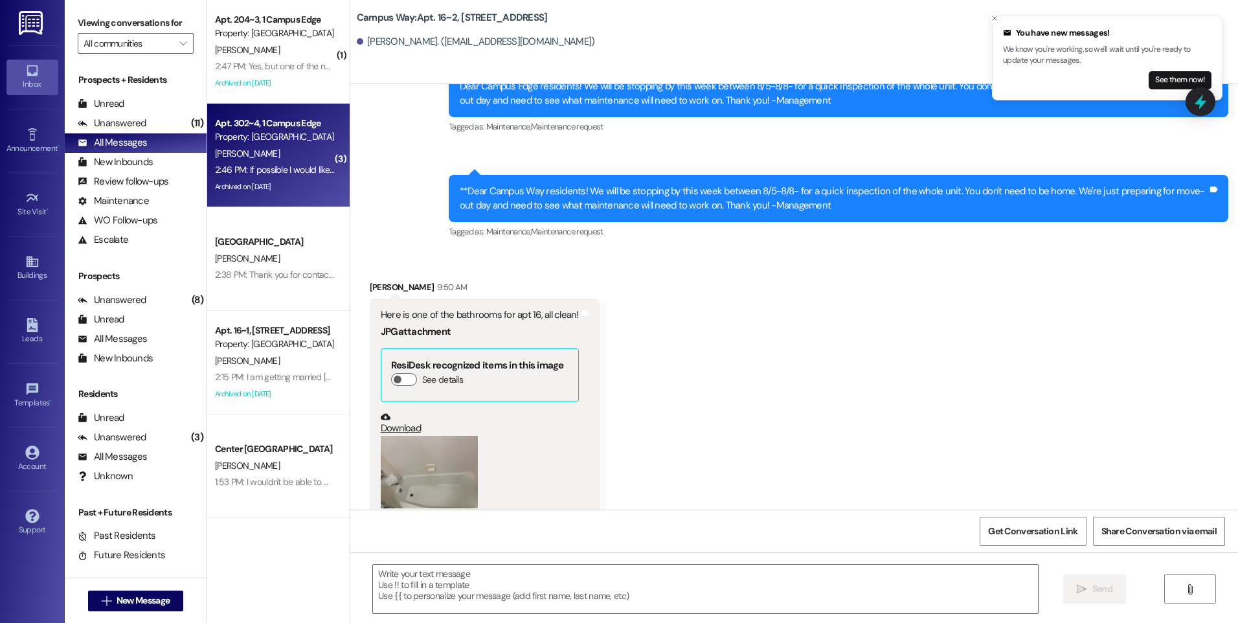
click at [296, 181] on div "Archived on [DATE]" at bounding box center [275, 187] width 122 height 16
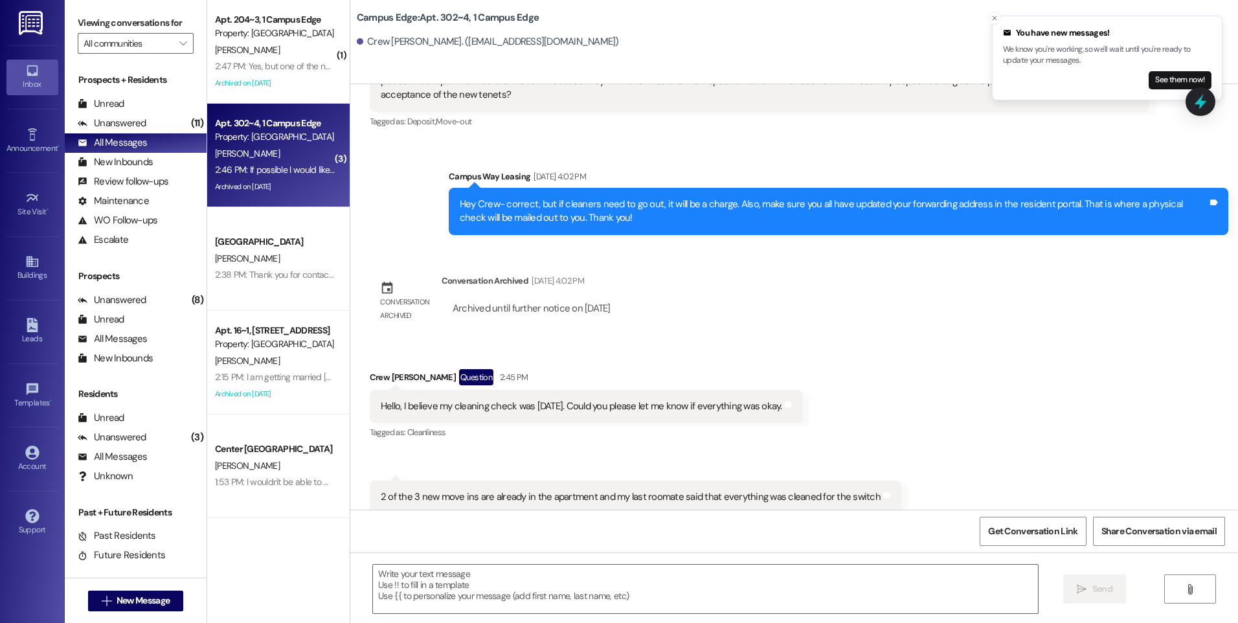
scroll to position [11130, 0]
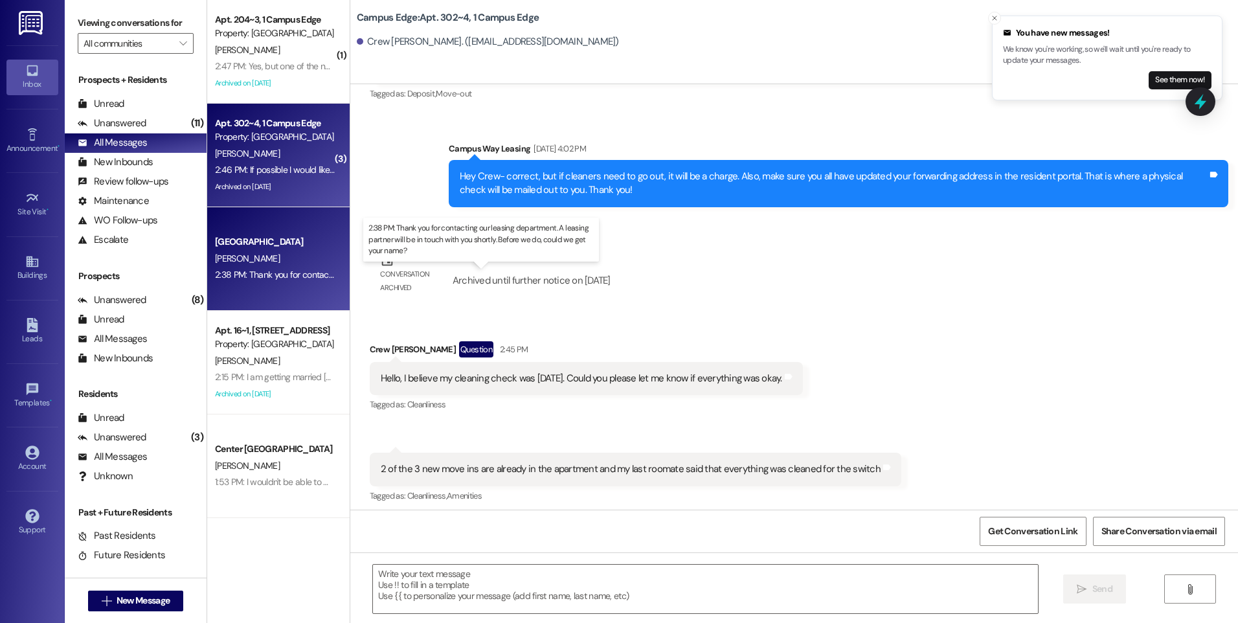
click at [280, 278] on div "2:38 PM: Thank you for contacting our leasing department. A leasing partner wil…" at bounding box center [492, 275] width 555 height 12
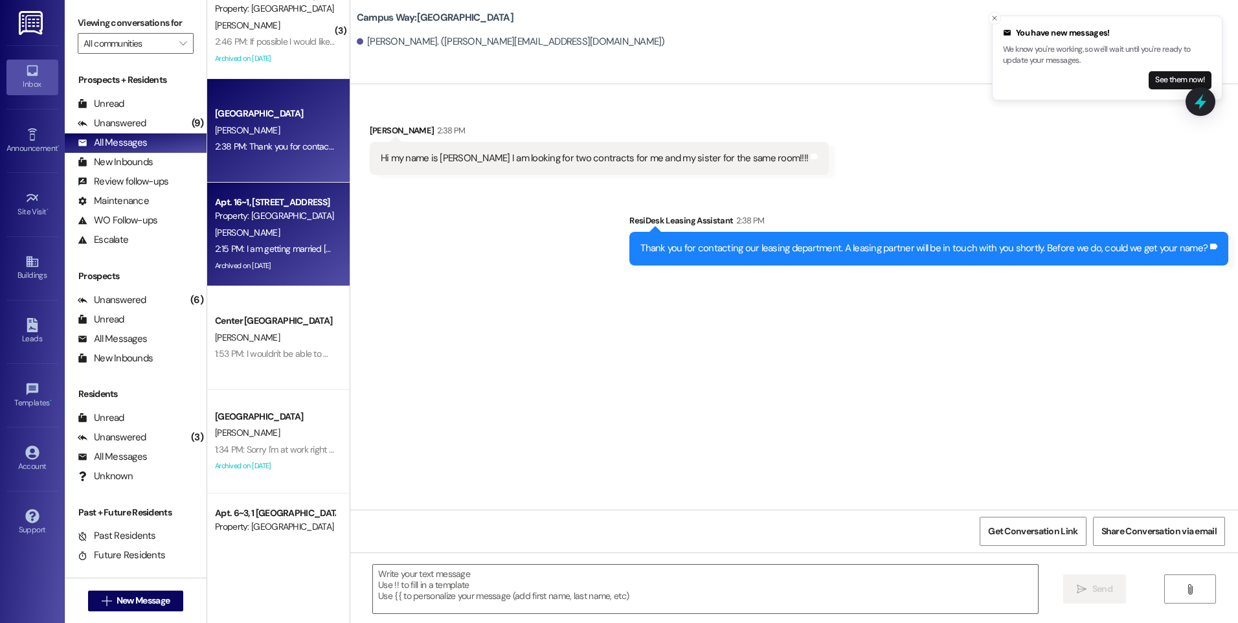
scroll to position [129, 0]
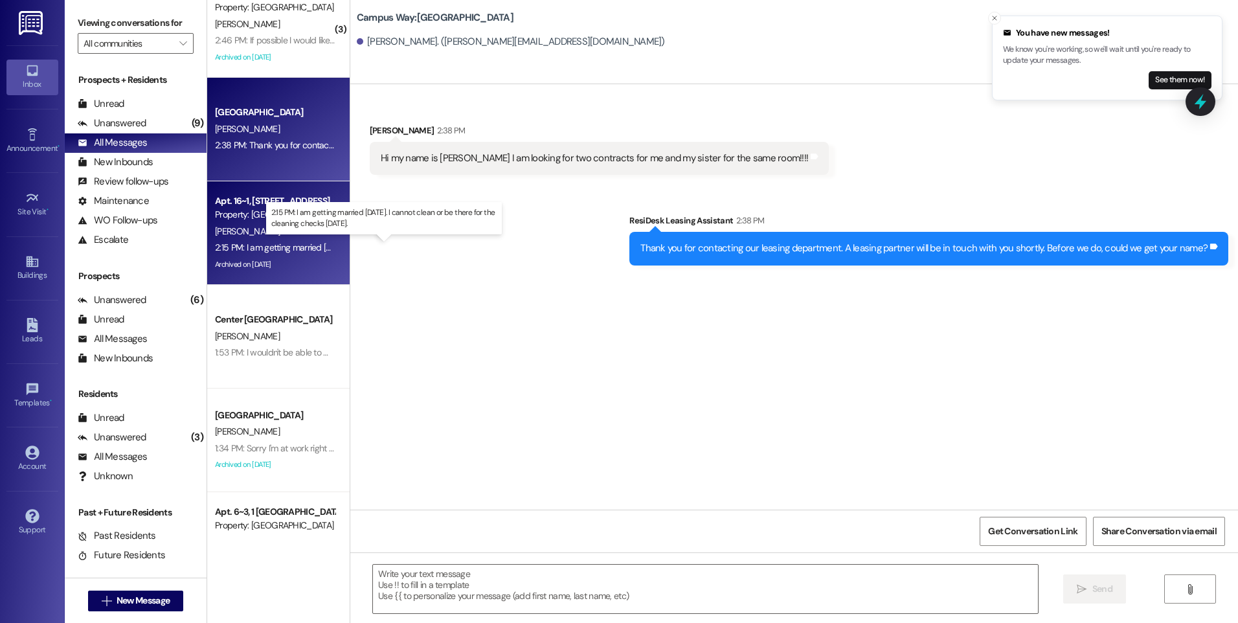
click at [281, 244] on div "2:15 PM: I am getting married [DATE]. I cannot clean or be there for the cleani…" at bounding box center [390, 248] width 350 height 12
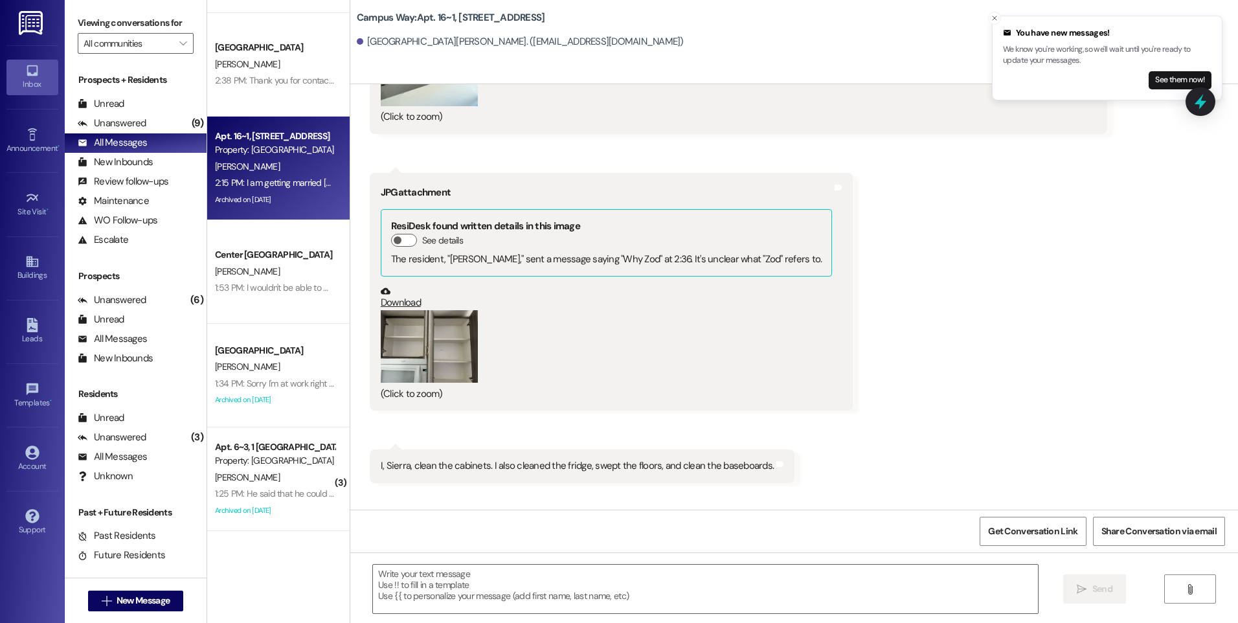
scroll to position [0, 0]
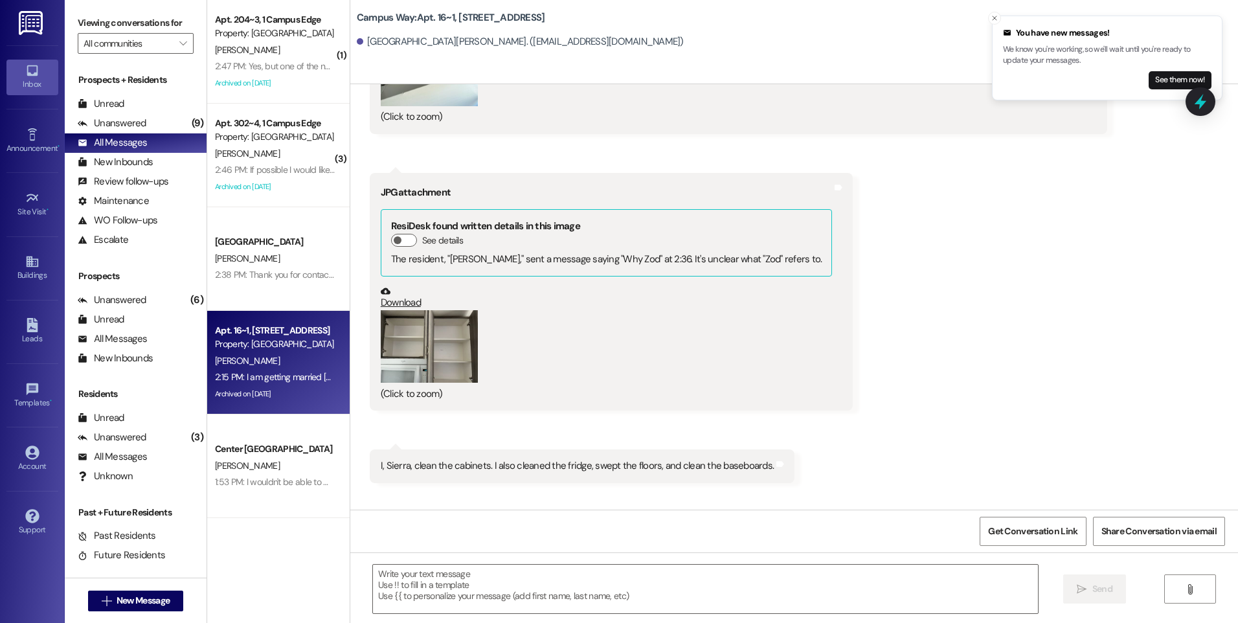
drag, startPoint x: 283, startPoint y: 287, endPoint x: 392, endPoint y: 316, distance: 112.6
click at [283, 287] on div "Campus Way Prospect [PERSON_NAME] 2:38 PM: Thank you for contacting our leasing…" at bounding box center [278, 259] width 142 height 104
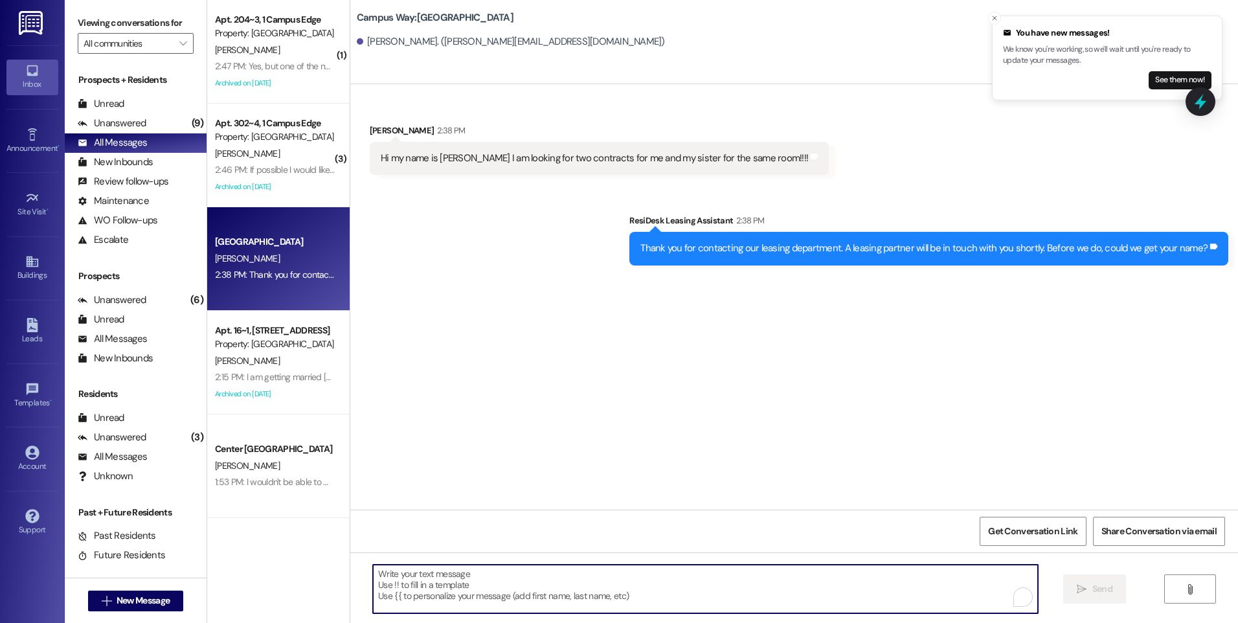
click at [671, 572] on textarea "To enrich screen reader interactions, please activate Accessibility in Grammarl…" at bounding box center [705, 589] width 664 height 49
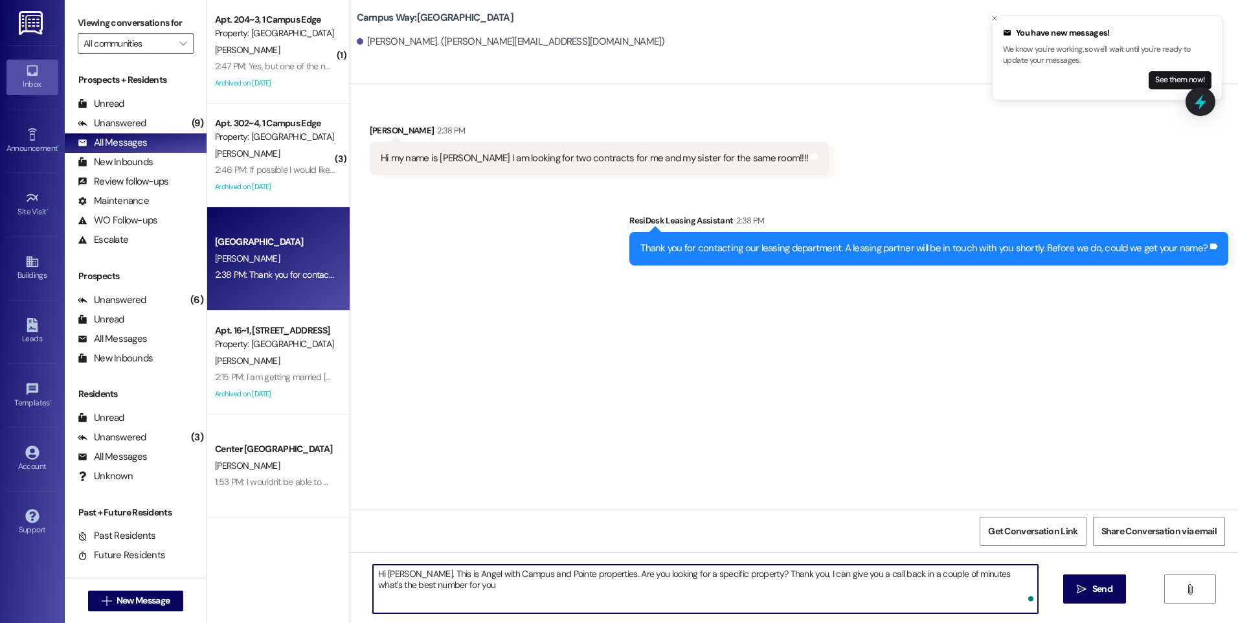
type textarea "Hi [PERSON_NAME]. This is Angel with Campus and Pointe properties. Are you look…"
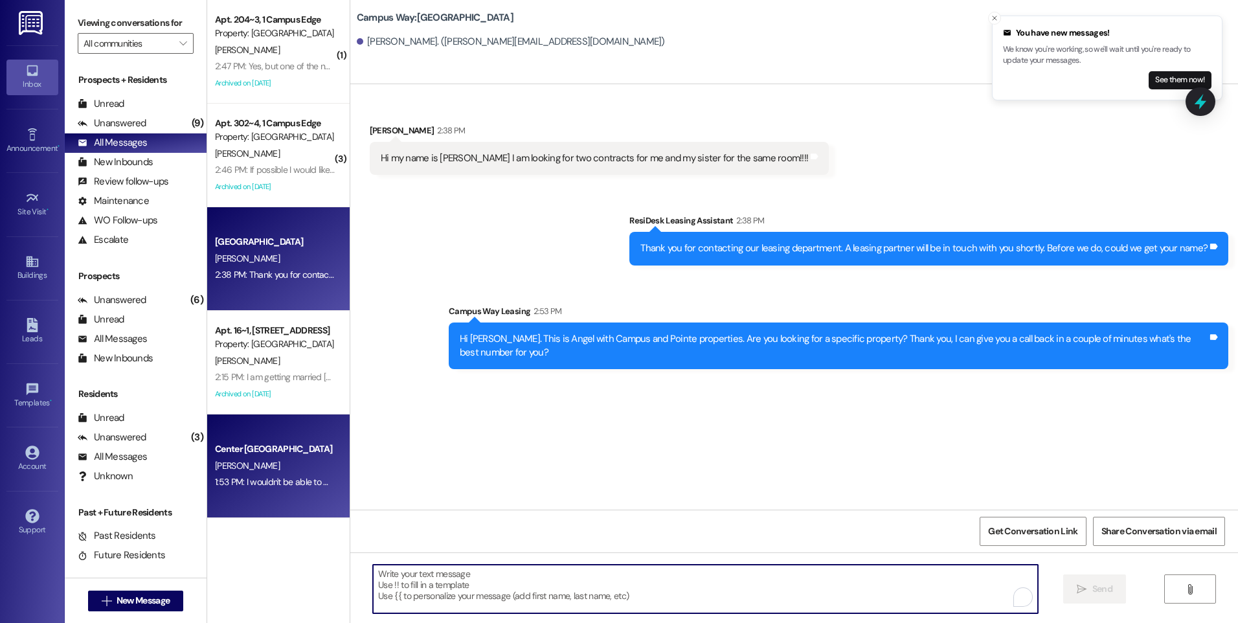
click at [271, 451] on div "Center [GEOGRAPHIC_DATA]" at bounding box center [275, 449] width 120 height 14
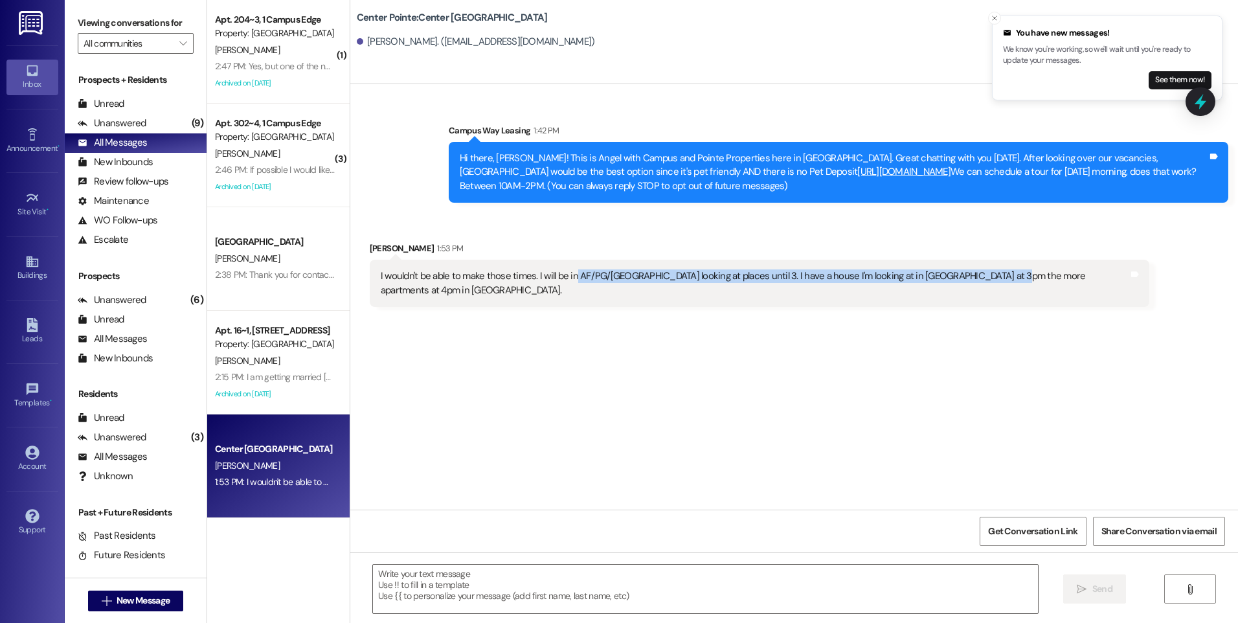
drag, startPoint x: 566, startPoint y: 280, endPoint x: 993, endPoint y: 288, distance: 426.8
click at [993, 288] on div "I wouldn't be able to make those times. I will be in AF/PG/[GEOGRAPHIC_DATA] lo…" at bounding box center [760, 283] width 780 height 47
click at [642, 351] on div "Sent via SMS Campus Way Leasing 1:42 PM Hi there, [GEOGRAPHIC_DATA]! This is An…" at bounding box center [794, 296] width 888 height 425
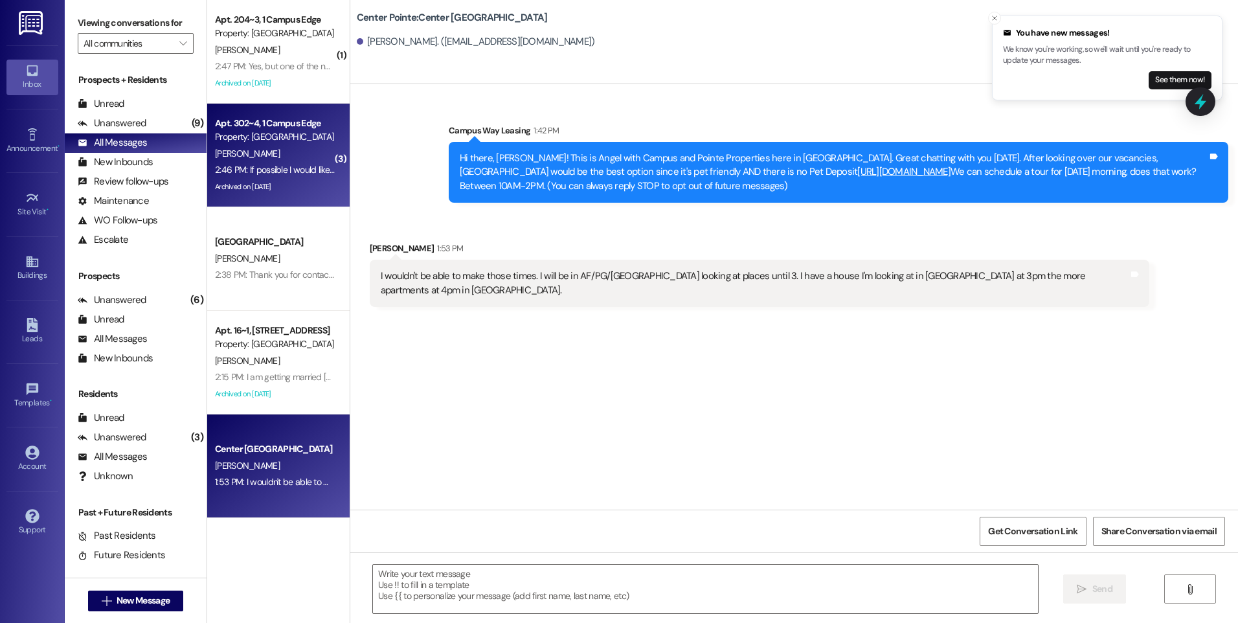
click at [242, 173] on div "2:46 PM: If possible I would like to come and pick up the check for the securit…" at bounding box center [445, 170] width 460 height 12
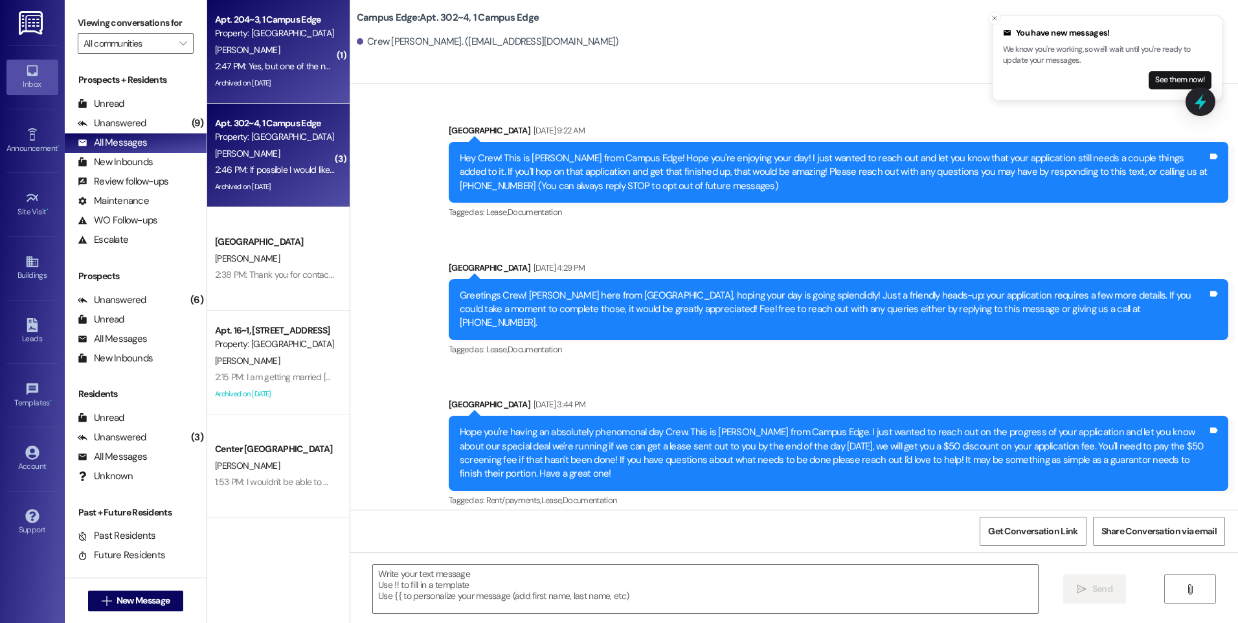
click at [254, 88] on div "Archived on [DATE]" at bounding box center [275, 83] width 122 height 16
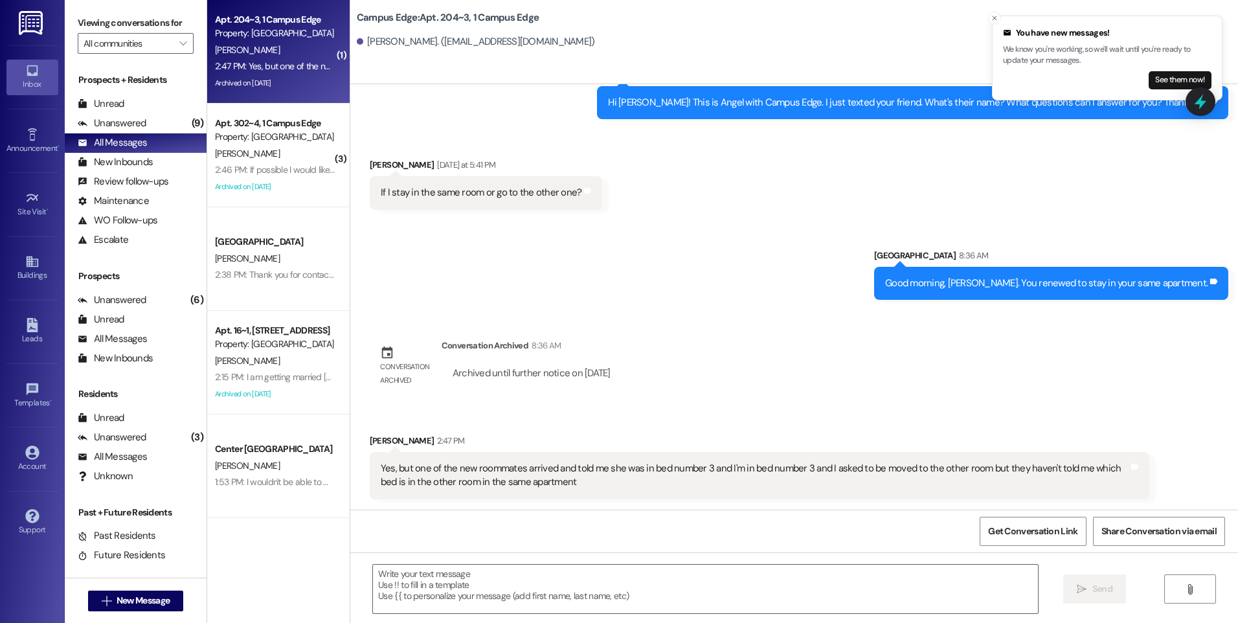
scroll to position [1355, 0]
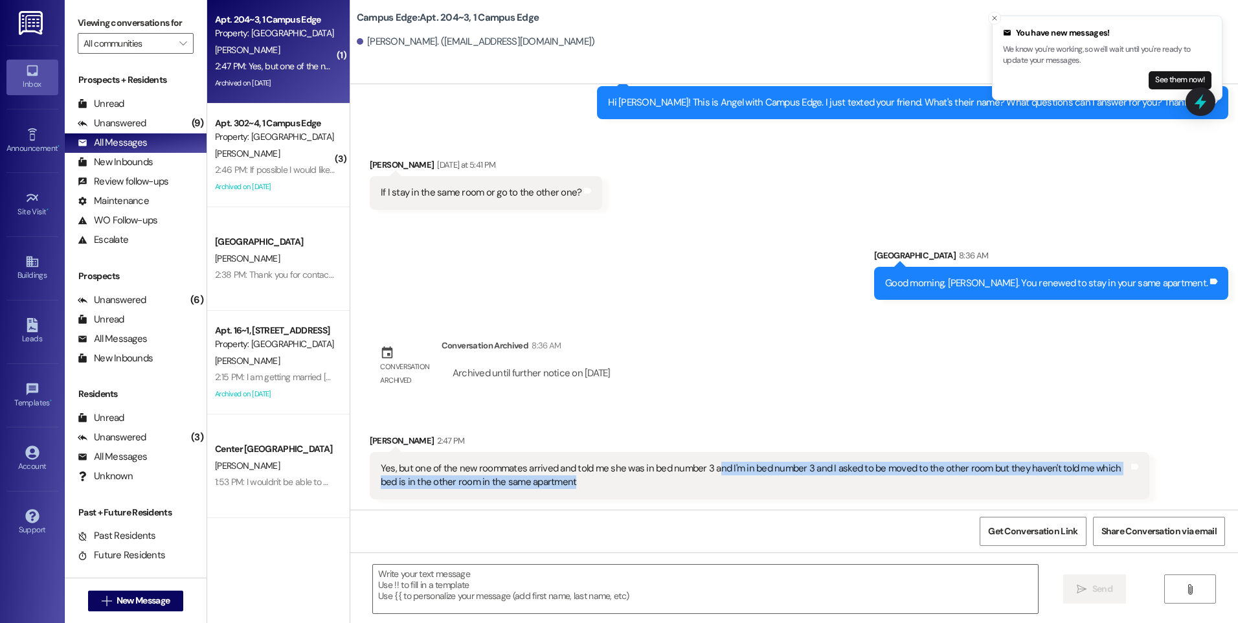
drag, startPoint x: 703, startPoint y: 469, endPoint x: 833, endPoint y: 478, distance: 130.5
click at [833, 478] on div "Yes, but one of the new roommates arrived and told me she was in bed number 3 a…" at bounding box center [755, 476] width 748 height 28
drag, startPoint x: 833, startPoint y: 478, endPoint x: 818, endPoint y: 497, distance: 24.4
click at [818, 497] on div "Yes, but one of the new roommates arrived and told me she was in bed number 3 a…" at bounding box center [760, 475] width 780 height 47
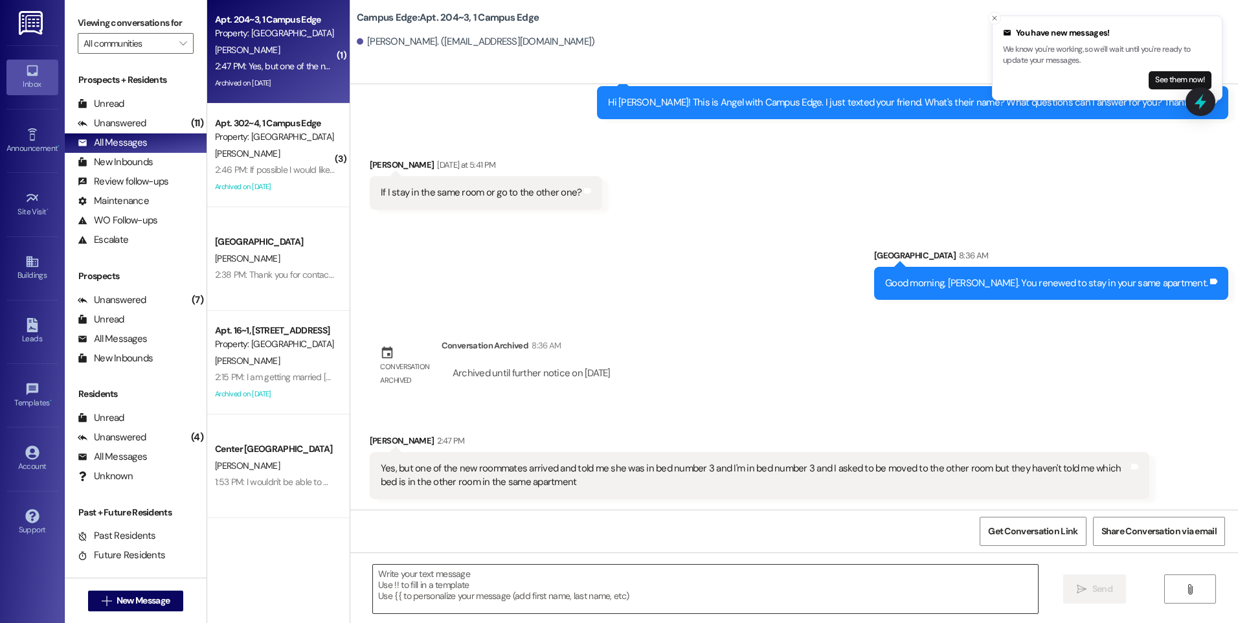
click at [588, 582] on textarea at bounding box center [705, 589] width 664 height 49
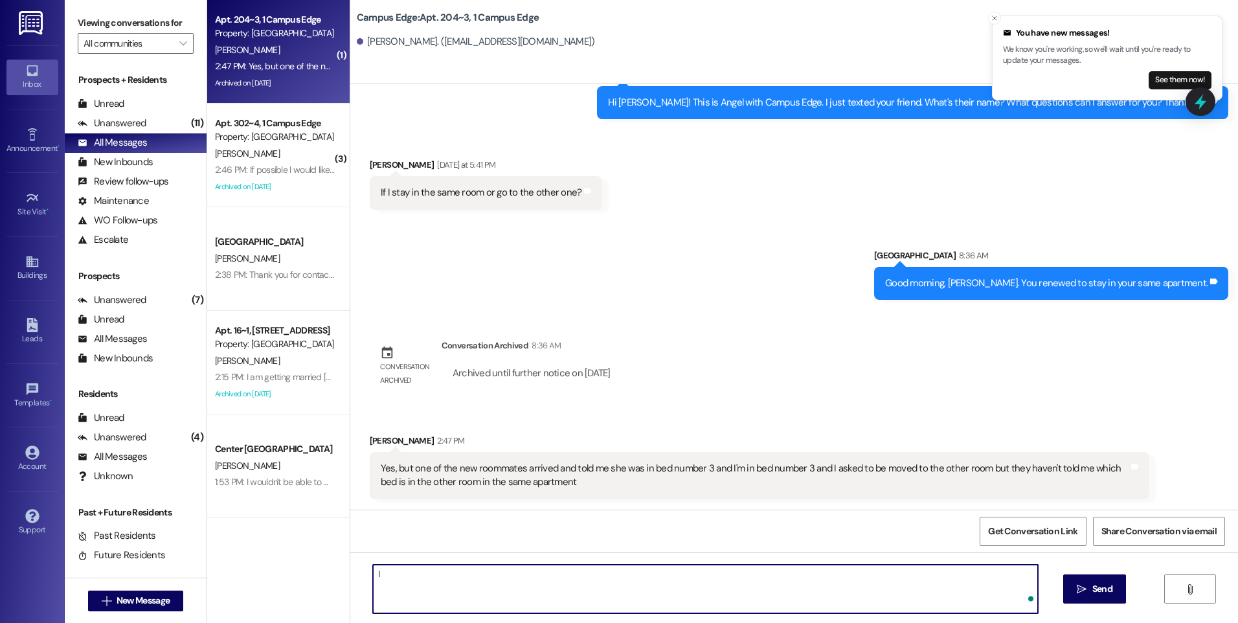
type textarea "I"
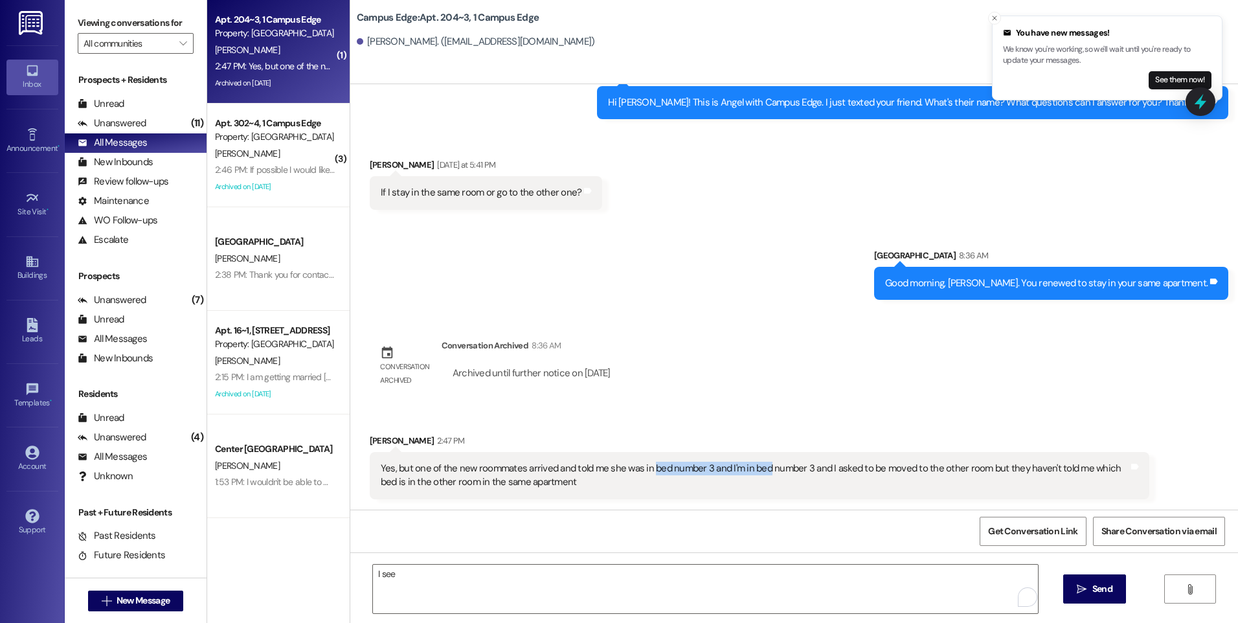
drag, startPoint x: 638, startPoint y: 471, endPoint x: 754, endPoint y: 467, distance: 116.0
click at [754, 467] on div "Yes, but one of the new roommates arrived and told me she was in bed number 3 a…" at bounding box center [755, 476] width 748 height 28
drag, startPoint x: 467, startPoint y: 465, endPoint x: 624, endPoint y: 464, distance: 157.3
click at [624, 464] on div "Yes, but one of the new roommates arrived and told me she was in bed number 3 a…" at bounding box center [755, 476] width 748 height 28
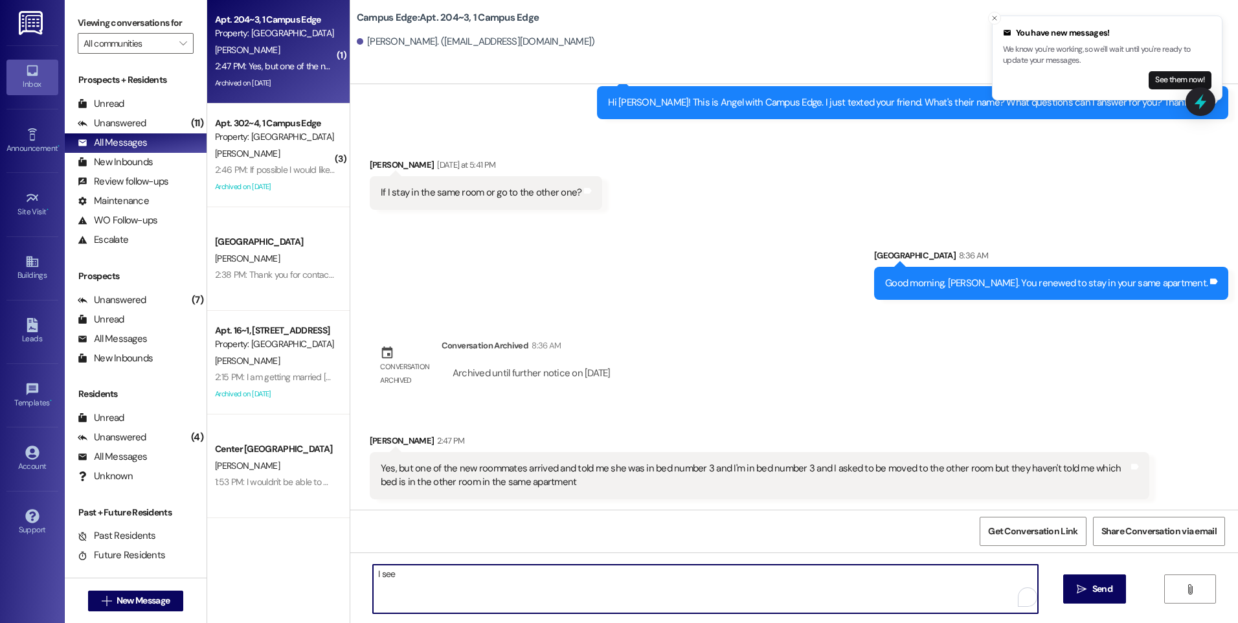
drag, startPoint x: 411, startPoint y: 581, endPoint x: 354, endPoint y: 578, distance: 57.0
click at [354, 578] on div "I see  Send " at bounding box center [794, 600] width 888 height 97
type textarea "Let me take a look, whos is the roommate that arrived?"
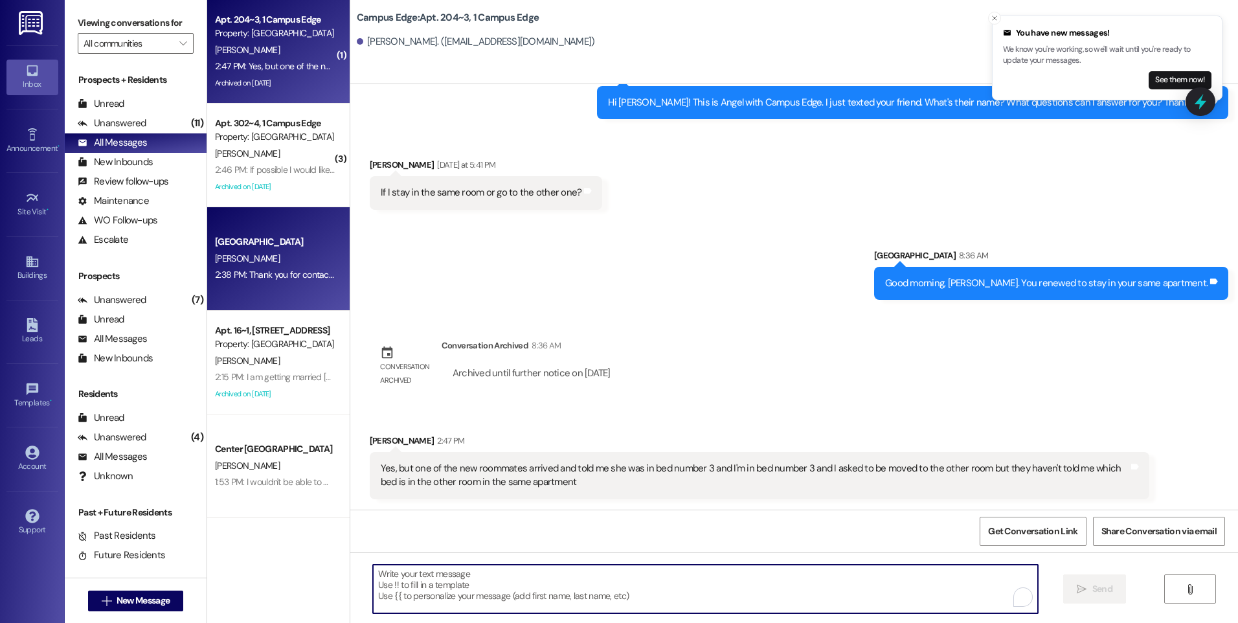
click at [275, 256] on div "[PERSON_NAME]" at bounding box center [275, 259] width 122 height 16
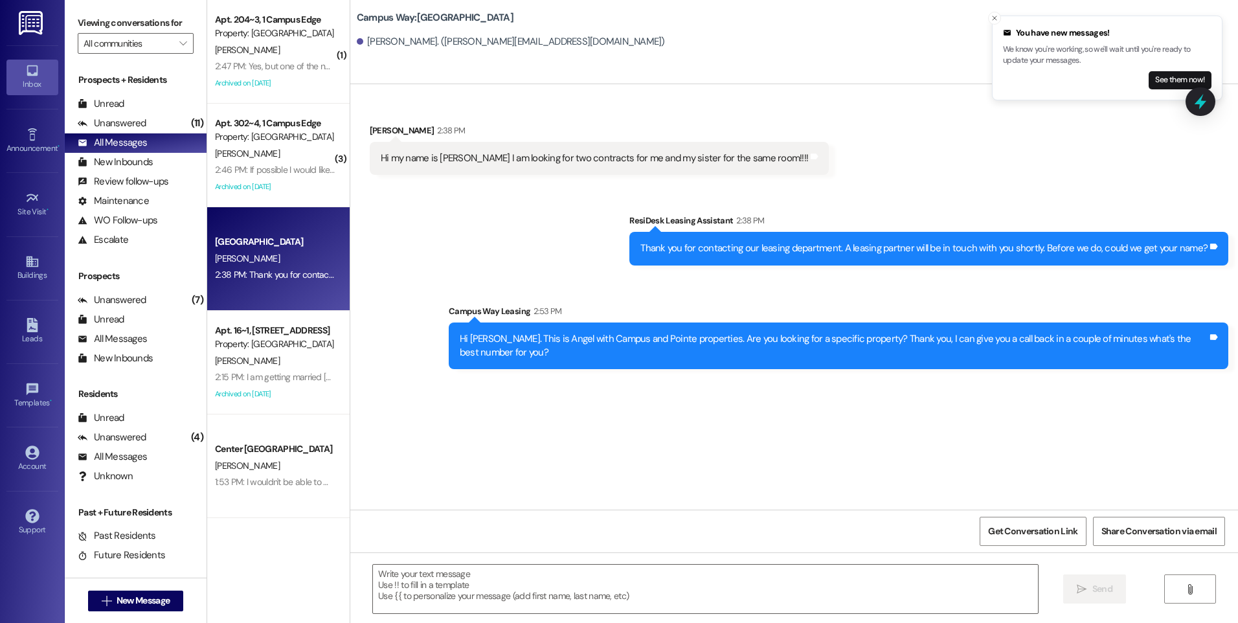
scroll to position [0, 0]
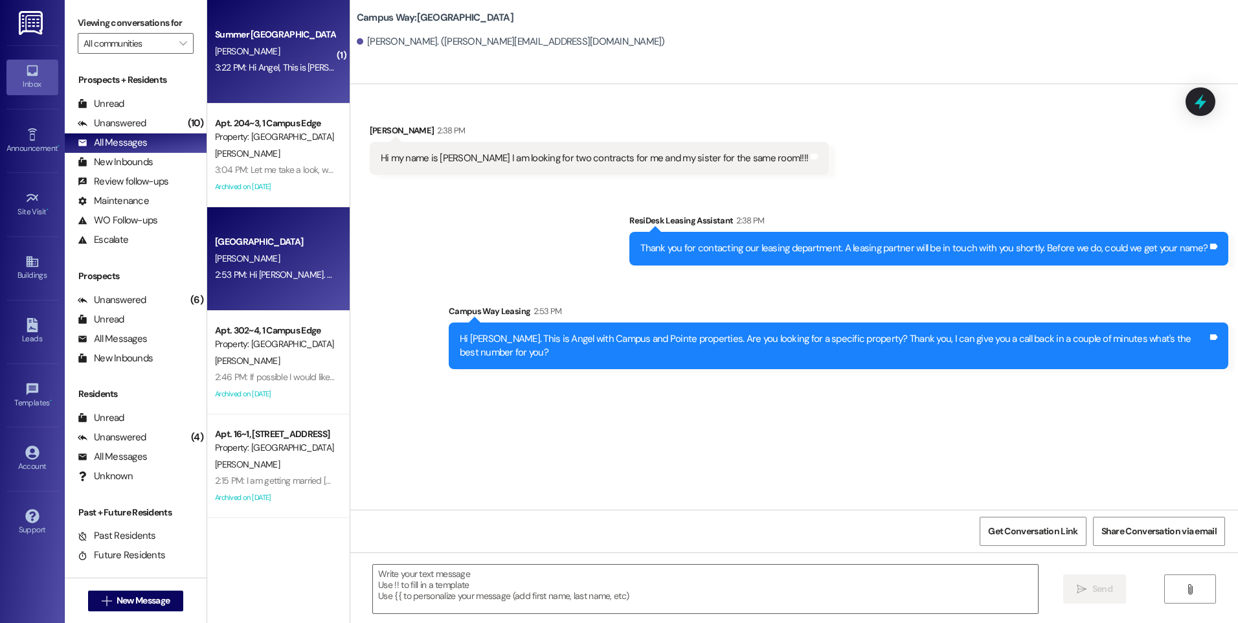
click at [227, 30] on div "Summer [GEOGRAPHIC_DATA]" at bounding box center [275, 35] width 120 height 14
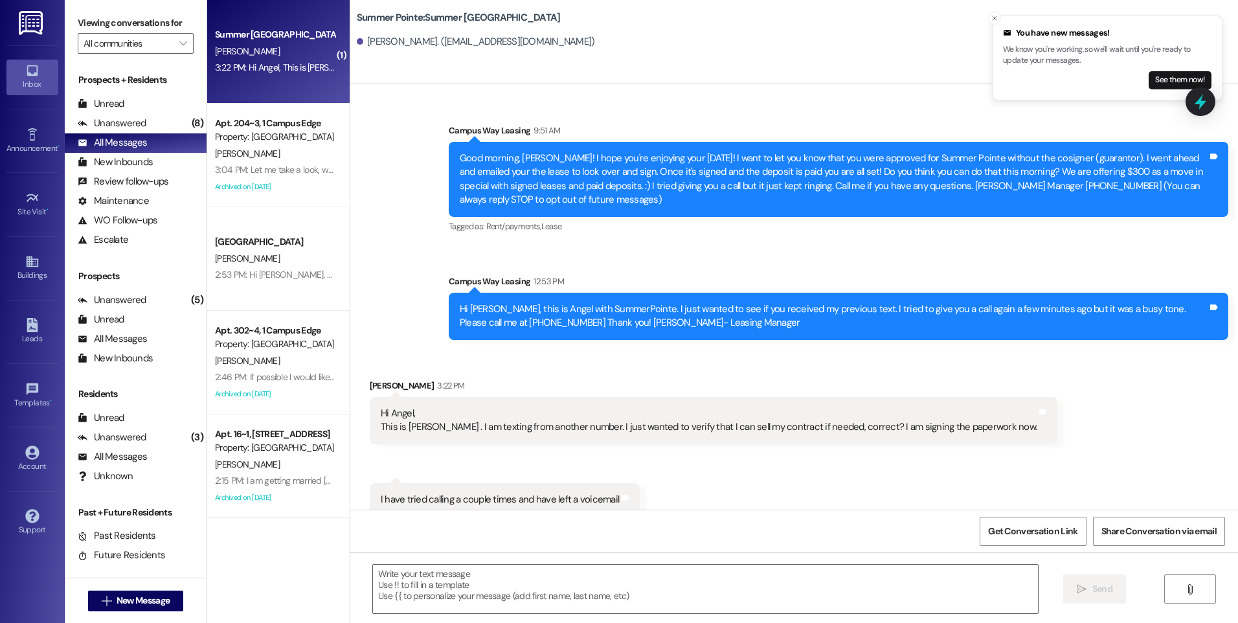
scroll to position [107, 0]
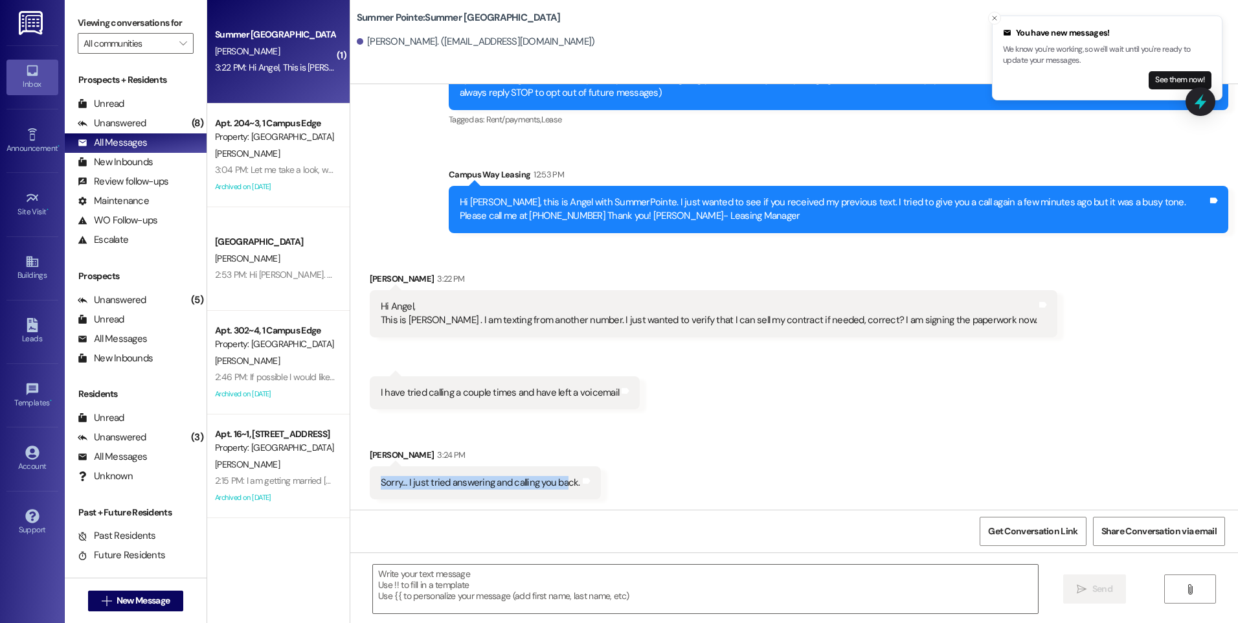
drag, startPoint x: 369, startPoint y: 480, endPoint x: 553, endPoint y: 484, distance: 183.9
click at [553, 484] on div "Sorry… I just tried answering and calling you back." at bounding box center [480, 483] width 202 height 14
click at [858, 482] on div "Received via SMS [PERSON_NAME] 3:22 PM Hi Angel, This is [PERSON_NAME] . I am t…" at bounding box center [794, 376] width 888 height 267
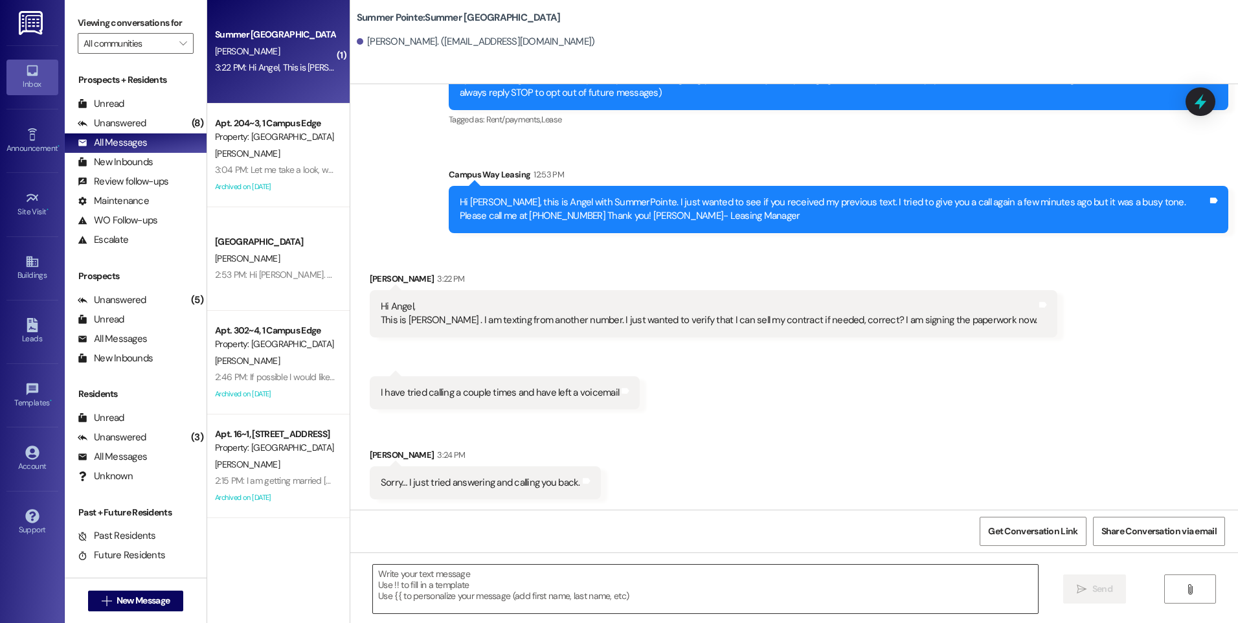
scroll to position [6, 0]
click at [621, 579] on textarea at bounding box center [705, 589] width 664 height 49
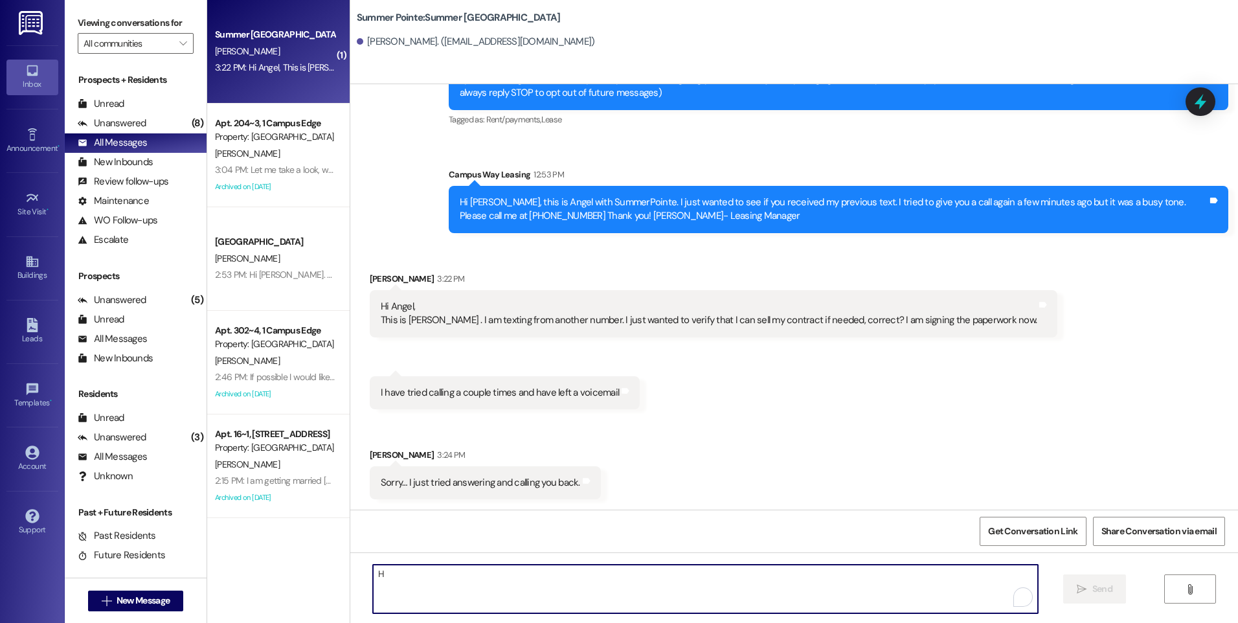
scroll to position [0, 0]
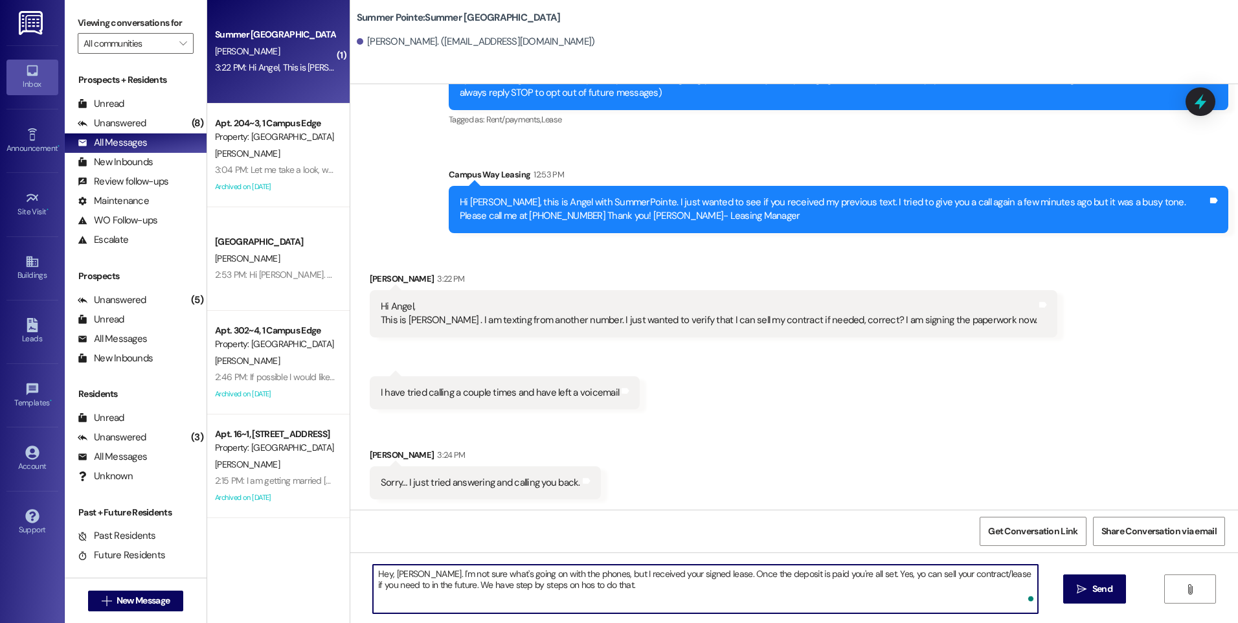
type textarea "Hey, [PERSON_NAME]. I'm not sure what's going on with the phones, but I receive…"
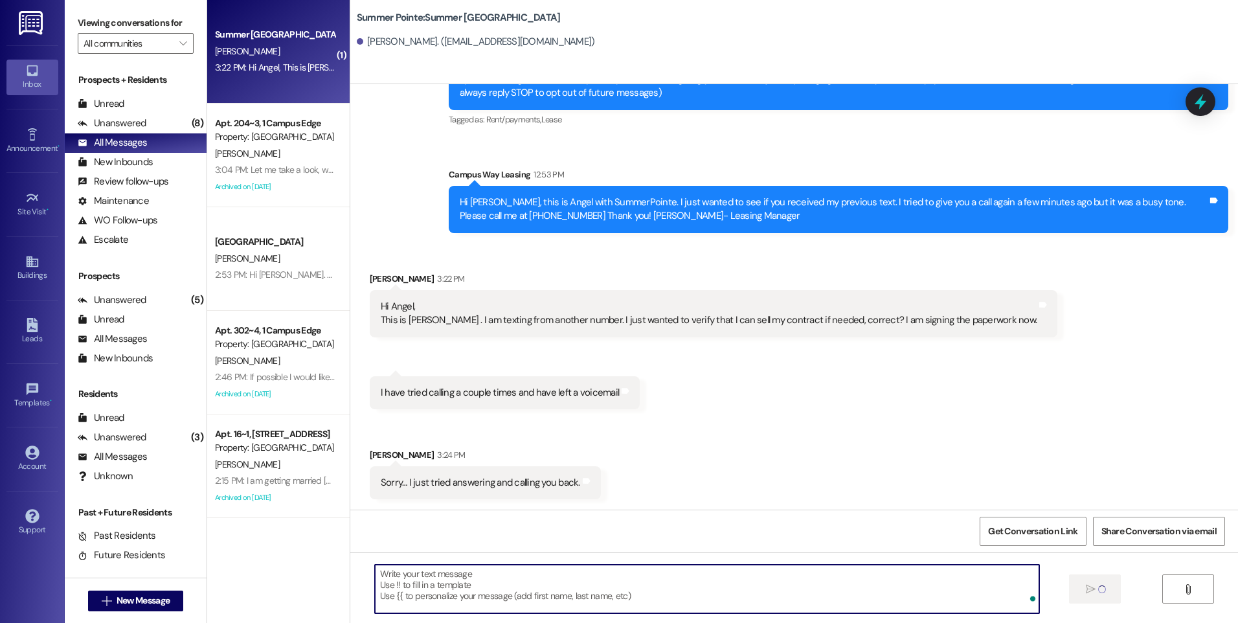
scroll to position [106, 0]
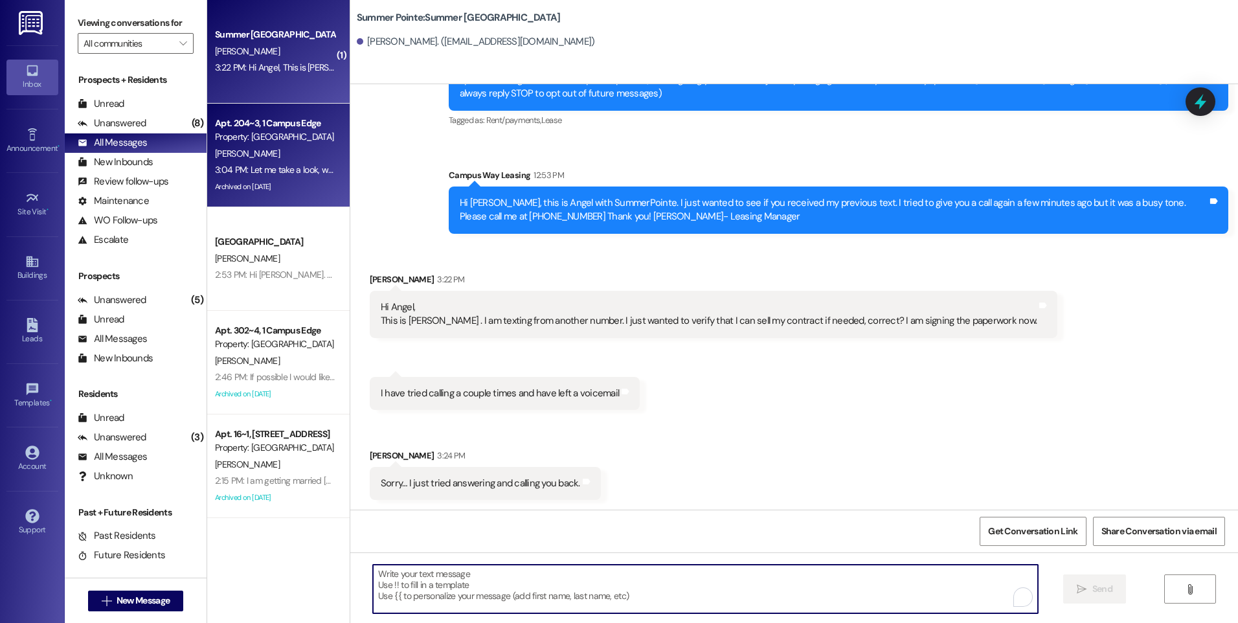
click at [275, 156] on div "[PERSON_NAME]" at bounding box center [275, 154] width 122 height 16
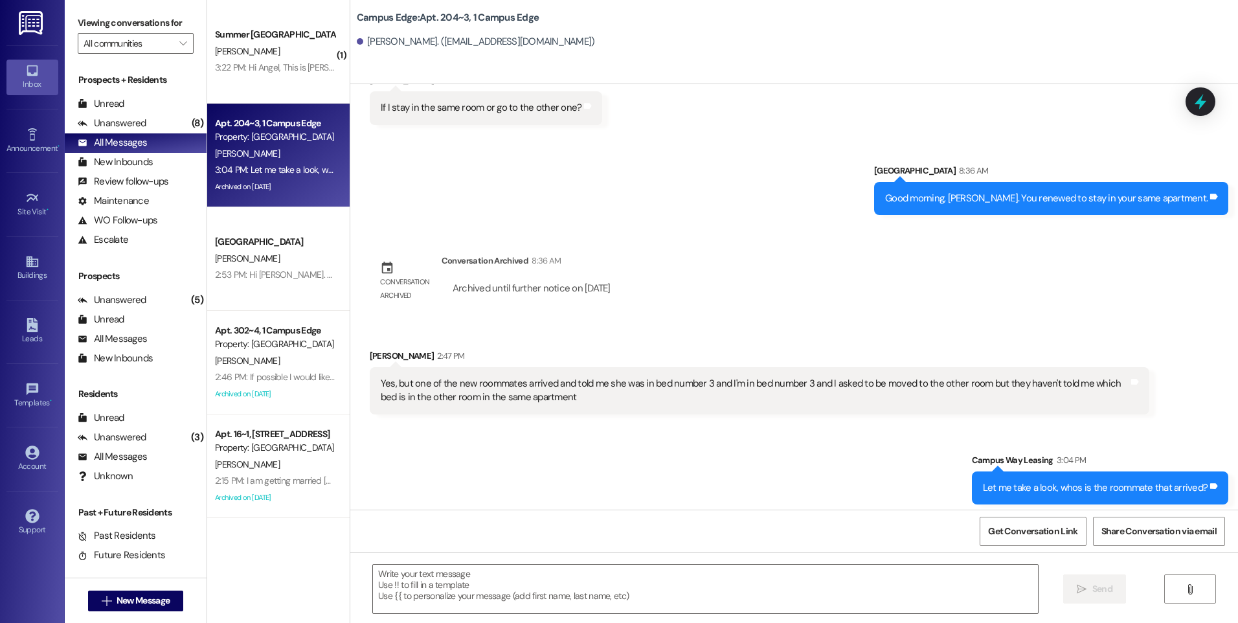
scroll to position [1445, 0]
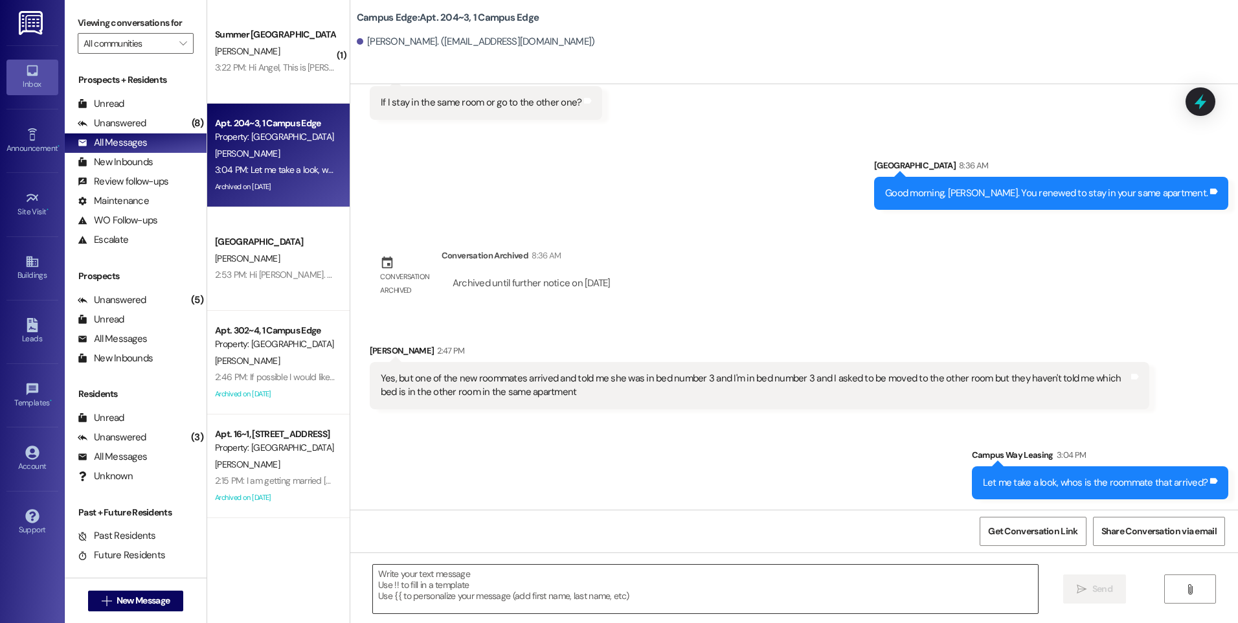
click at [646, 575] on textarea at bounding box center [705, 589] width 664 height 49
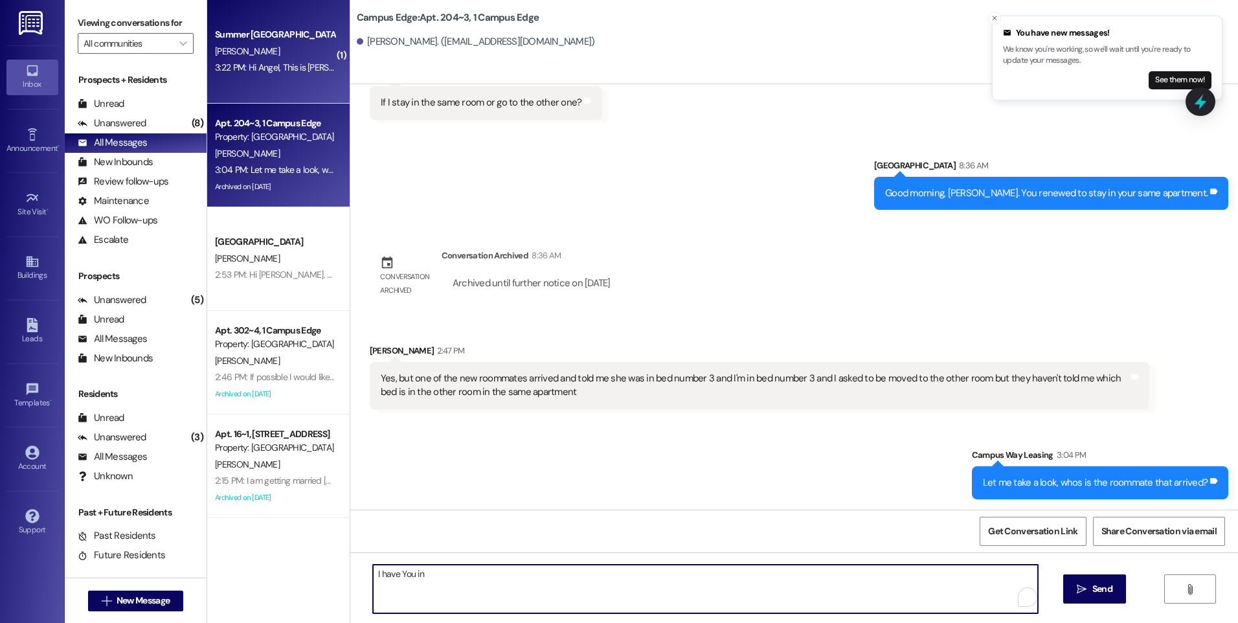
type textarea "I have You in"
click at [240, 62] on div "3:22 PM: Hi Angel, This is [PERSON_NAME] . I am texting from another number. I …" at bounding box center [549, 68] width 668 height 12
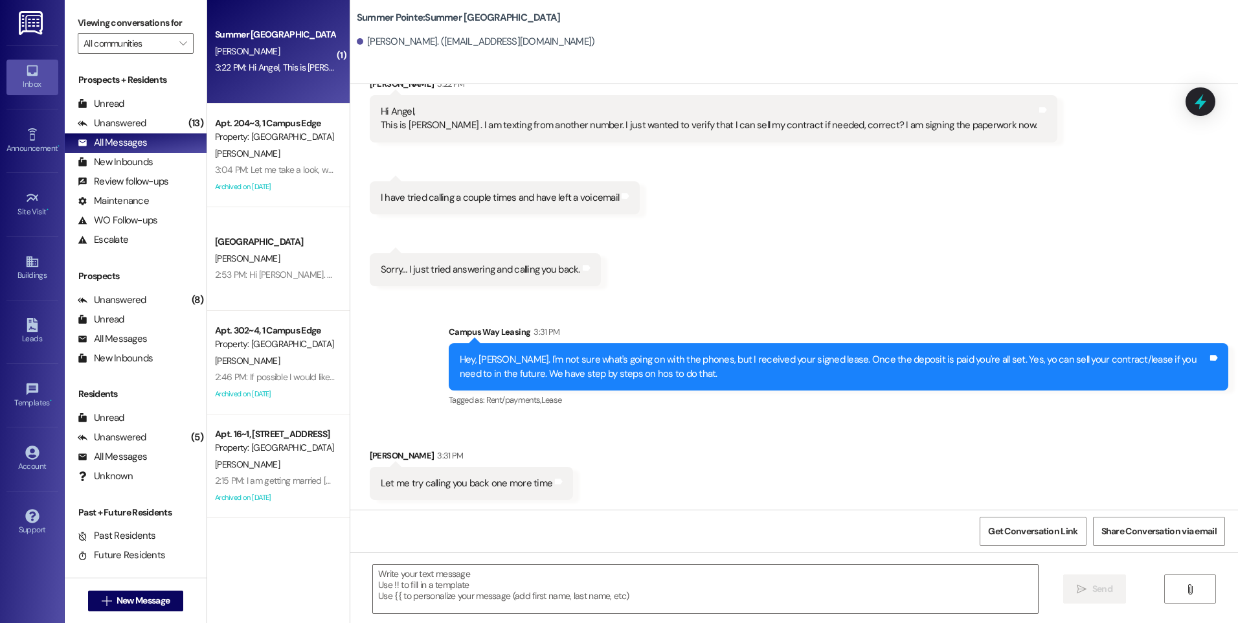
scroll to position [302, 0]
drag, startPoint x: 365, startPoint y: 475, endPoint x: 569, endPoint y: 491, distance: 204.6
click at [569, 491] on div "Received via SMS [PERSON_NAME] 3:31 PM Let me try calling you back one more tim…" at bounding box center [471, 473] width 223 height 71
click at [666, 435] on div "Received via SMS [PERSON_NAME] 3:31 PM Let me try calling you back one more tim…" at bounding box center [794, 464] width 888 height 90
click at [627, 586] on textarea at bounding box center [705, 589] width 664 height 49
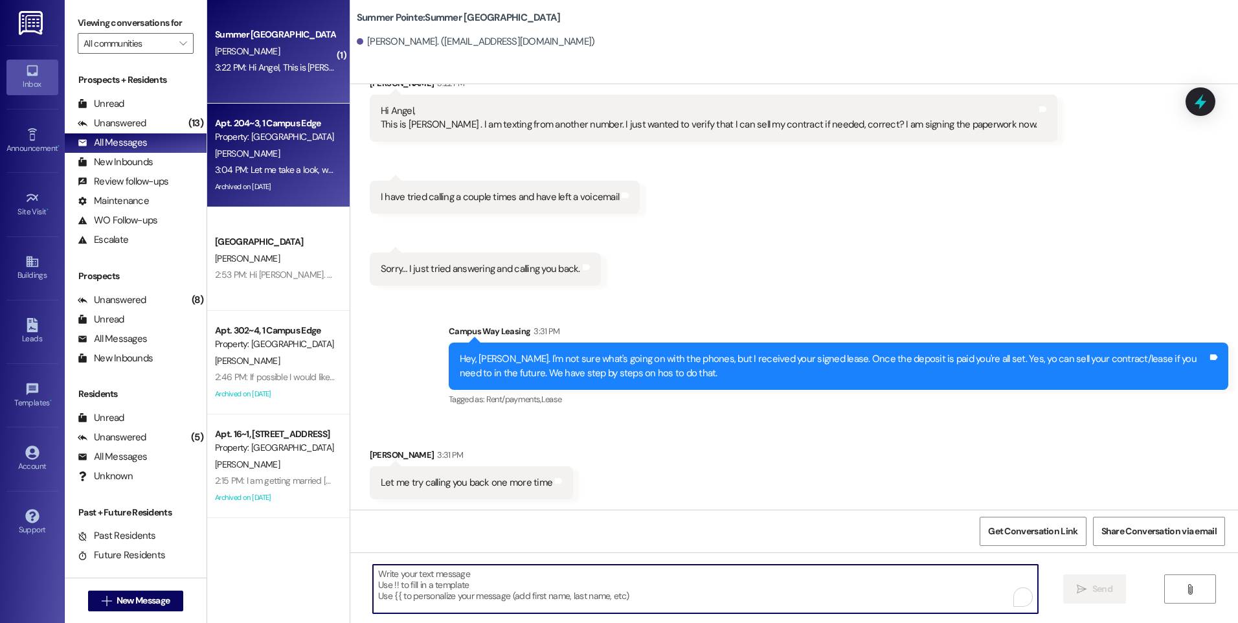
click at [287, 174] on div "3:04 PM: Let me take a look, whos is the roommate that arrived? 3:04 PM: Let me…" at bounding box center [335, 170] width 240 height 12
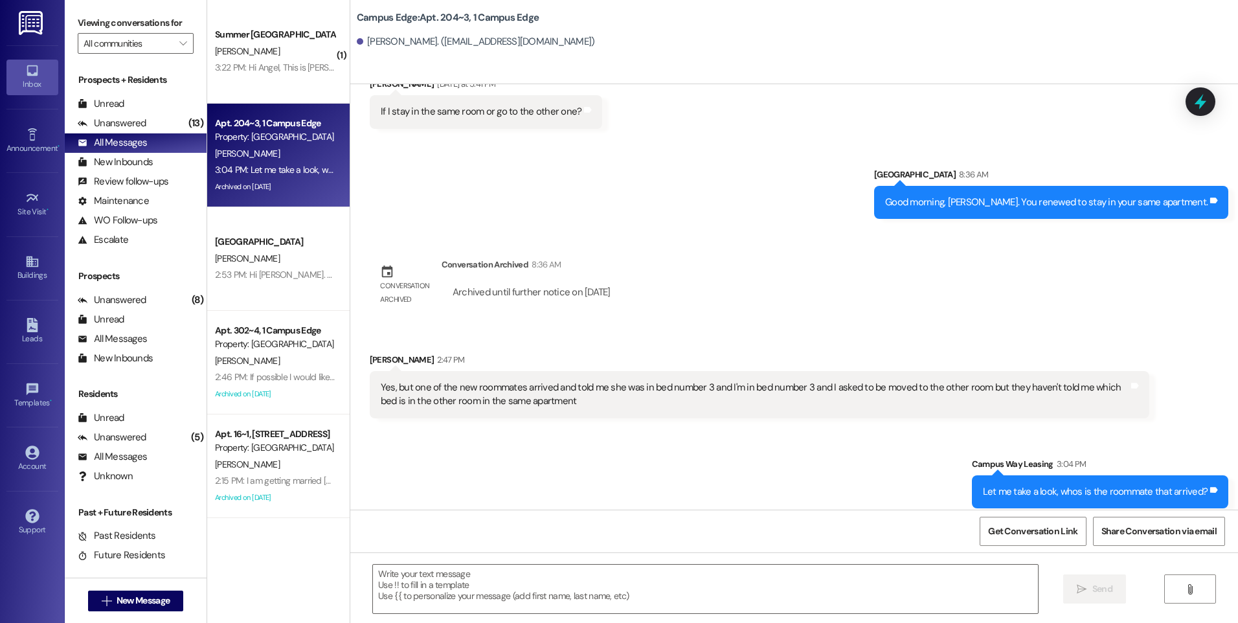
scroll to position [1445, 0]
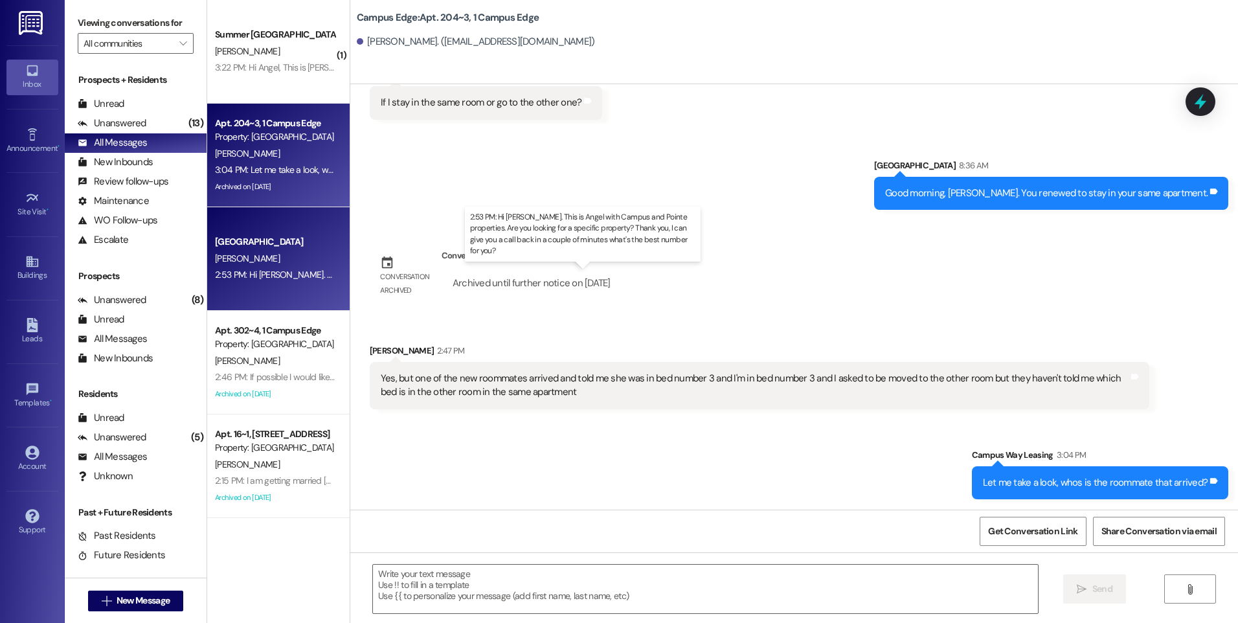
click at [299, 278] on div "2:53 PM: Hi [PERSON_NAME]. This is Angel with Campus and Pointe properties. Are…" at bounding box center [610, 275] width 790 height 12
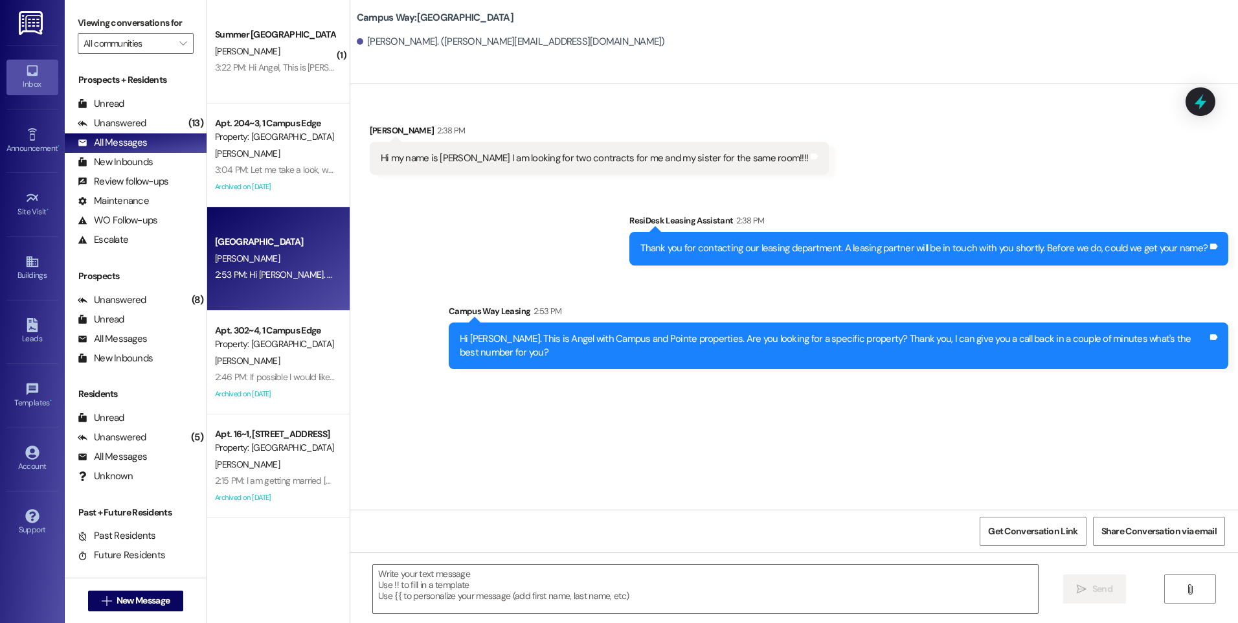
scroll to position [0, 0]
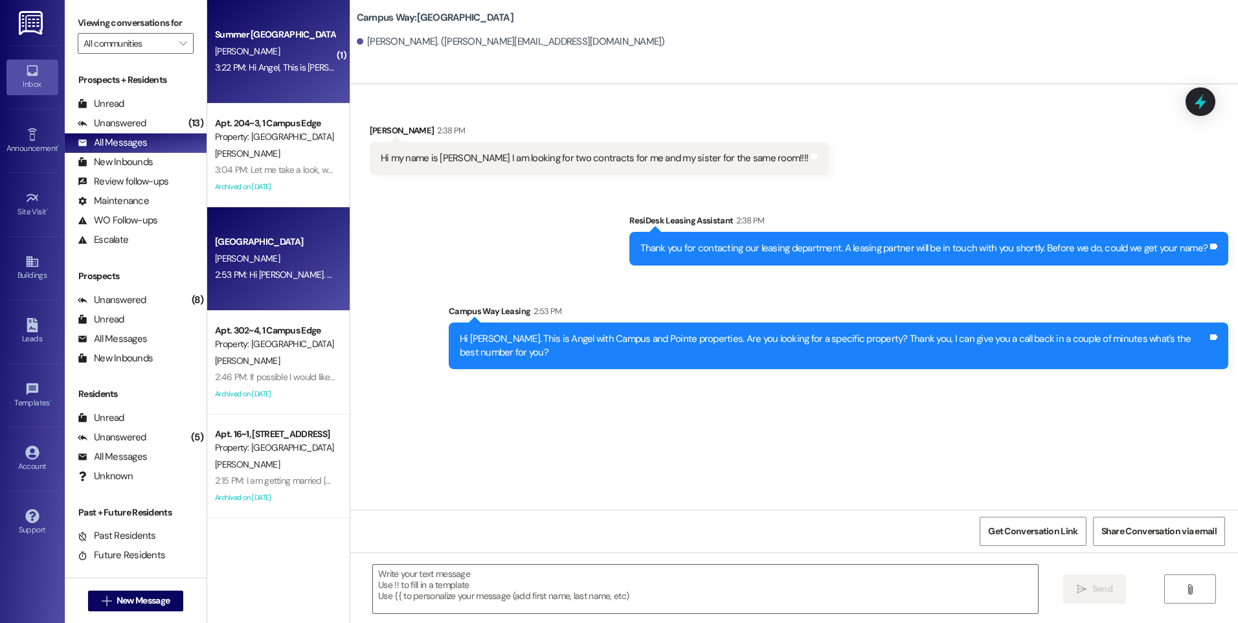
click at [273, 69] on div "3:22 PM: Hi Angel, This is [PERSON_NAME] . I am texting from another number. I …" at bounding box center [549, 68] width 668 height 12
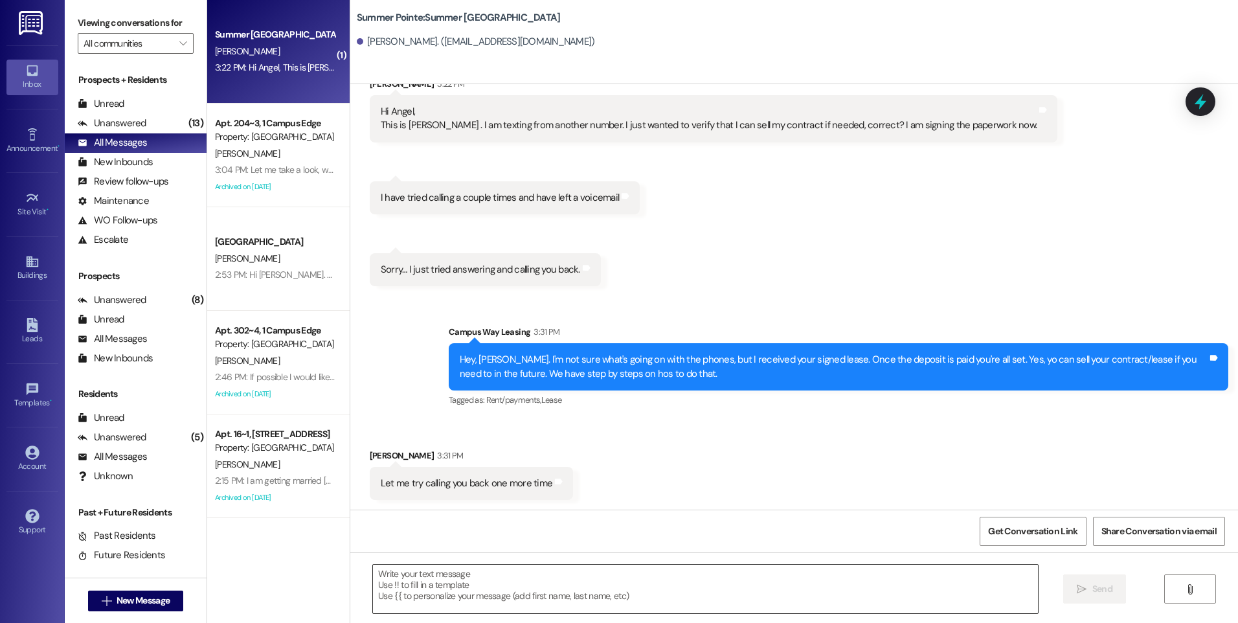
scroll to position [6, 0]
click at [601, 574] on textarea at bounding box center [705, 589] width 664 height 49
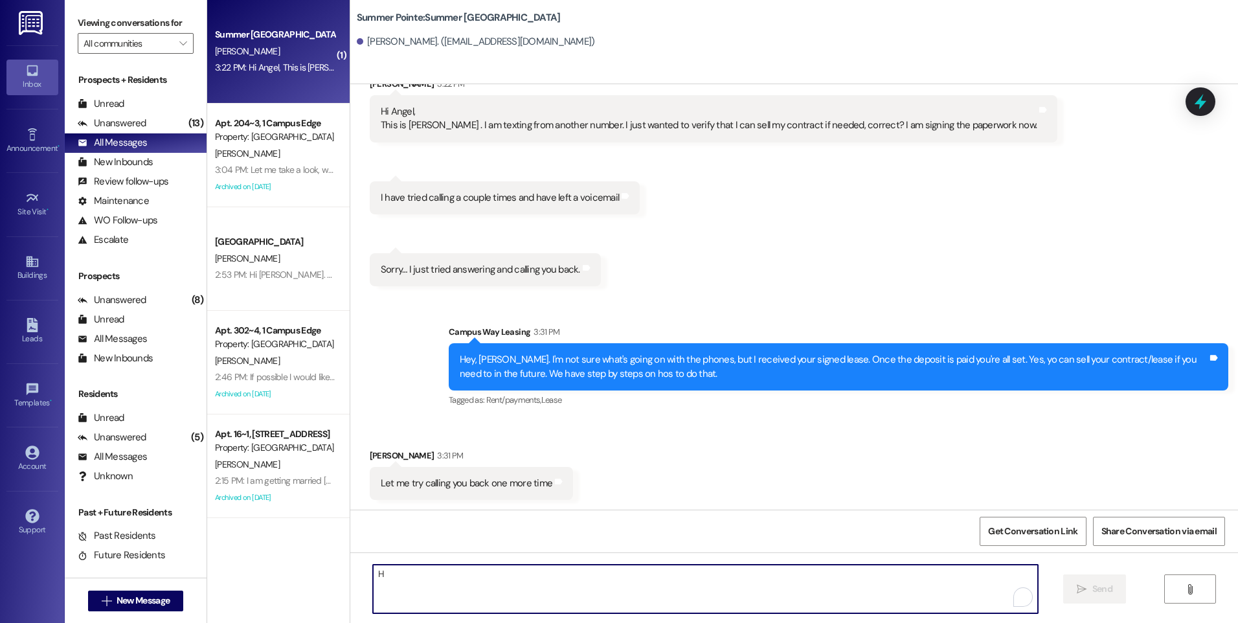
scroll to position [0, 0]
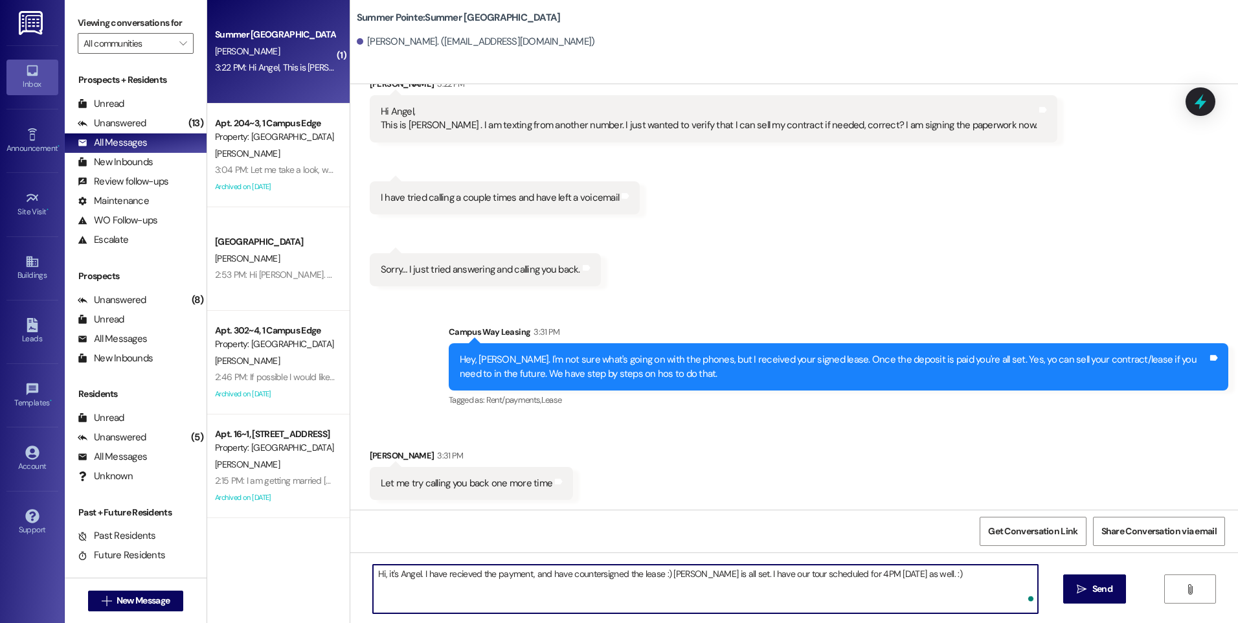
type textarea "Hi, it's Angel. I have recieved the payment, and have countersigned the lease :…"
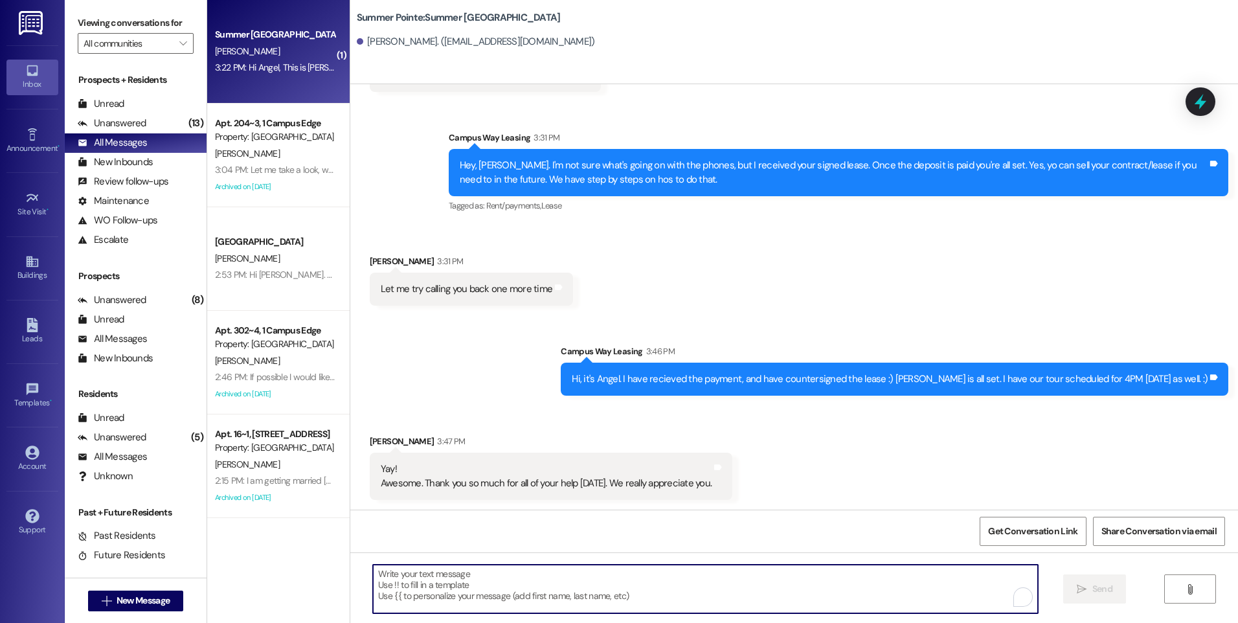
scroll to position [497, 0]
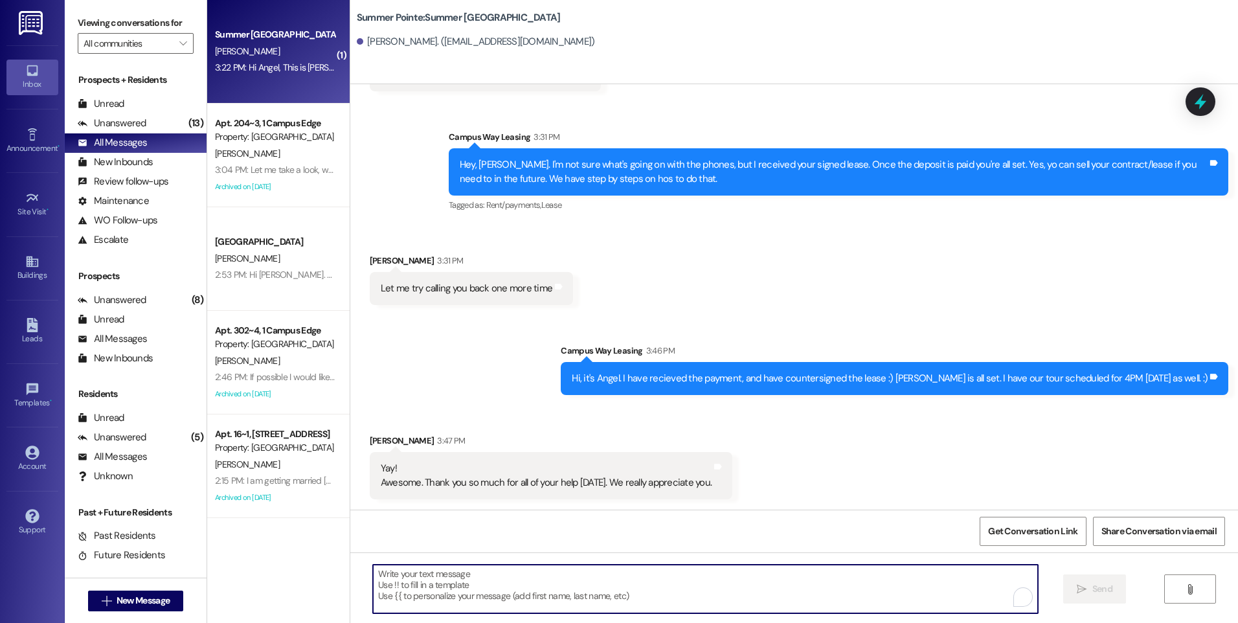
click at [598, 578] on textarea "To enrich screen reader interactions, please activate Accessibility in Grammarl…" at bounding box center [705, 589] width 664 height 49
type textarea "Of course! You're very welcome! :)"
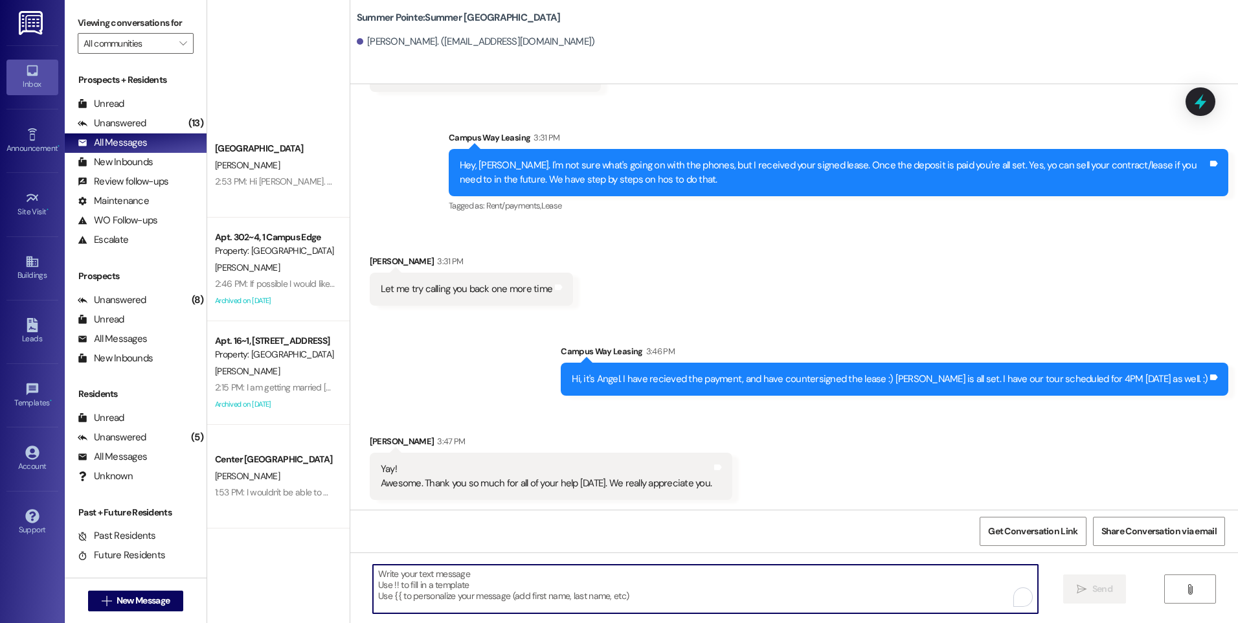
scroll to position [324, 0]
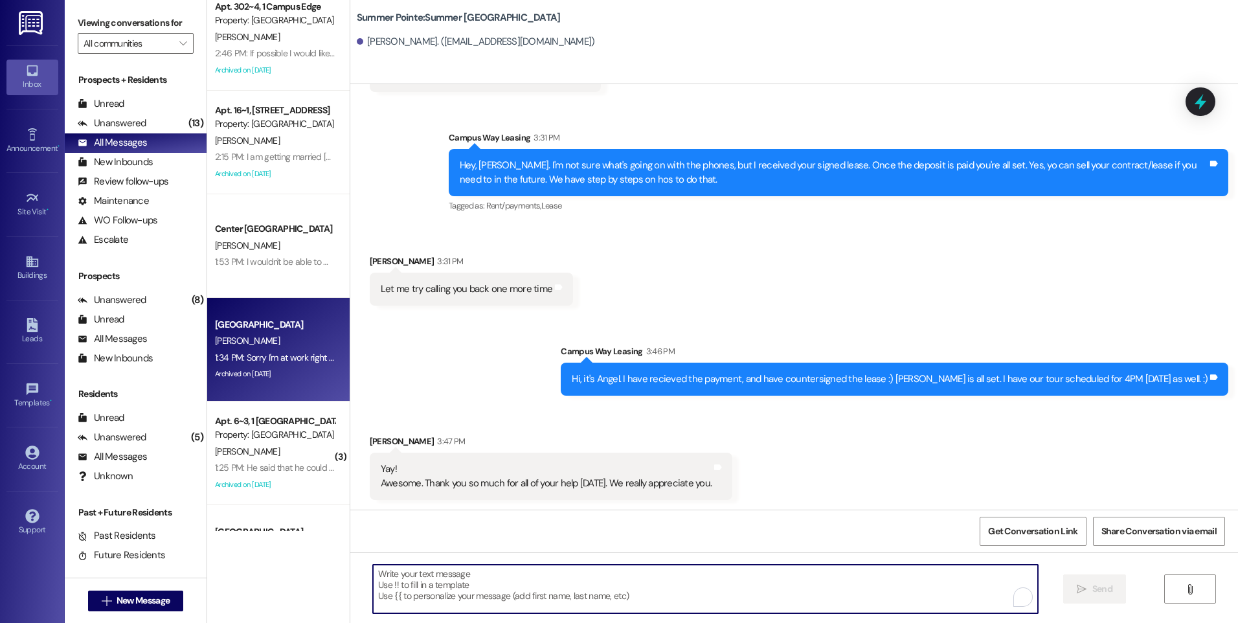
click at [253, 350] on div "1:34 PM: Sorry I'm at work right now I should be done around 2:30, and I'll giv…" at bounding box center [275, 358] width 122 height 16
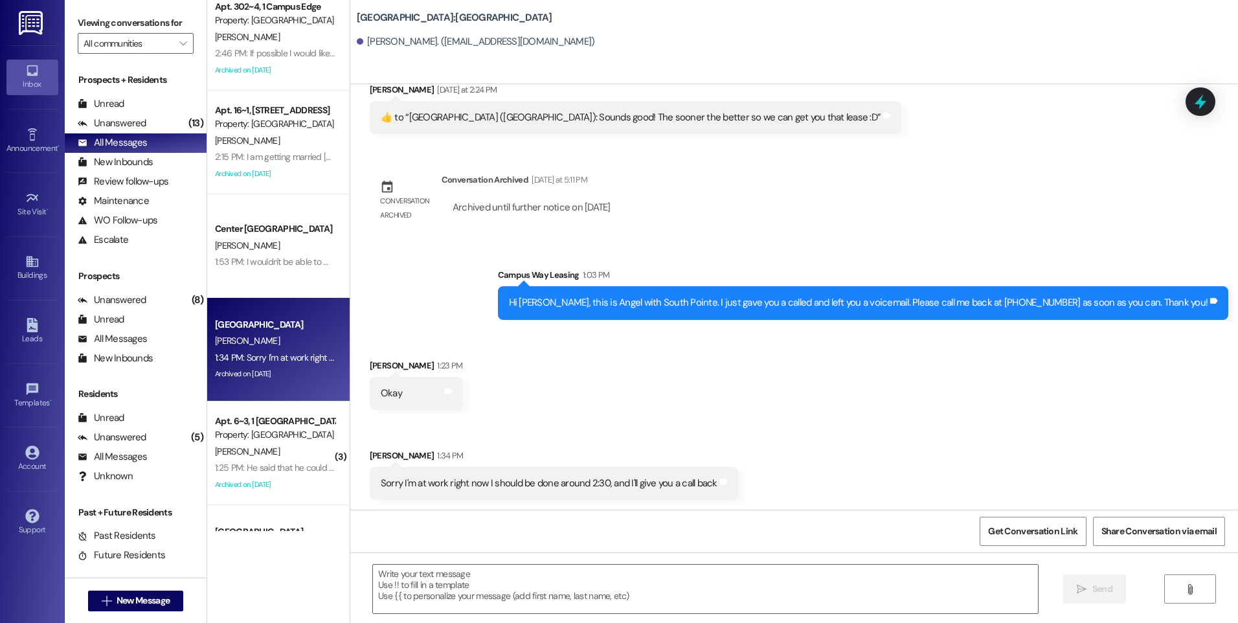
scroll to position [905, 0]
click at [1190, 107] on icon at bounding box center [1200, 102] width 22 height 22
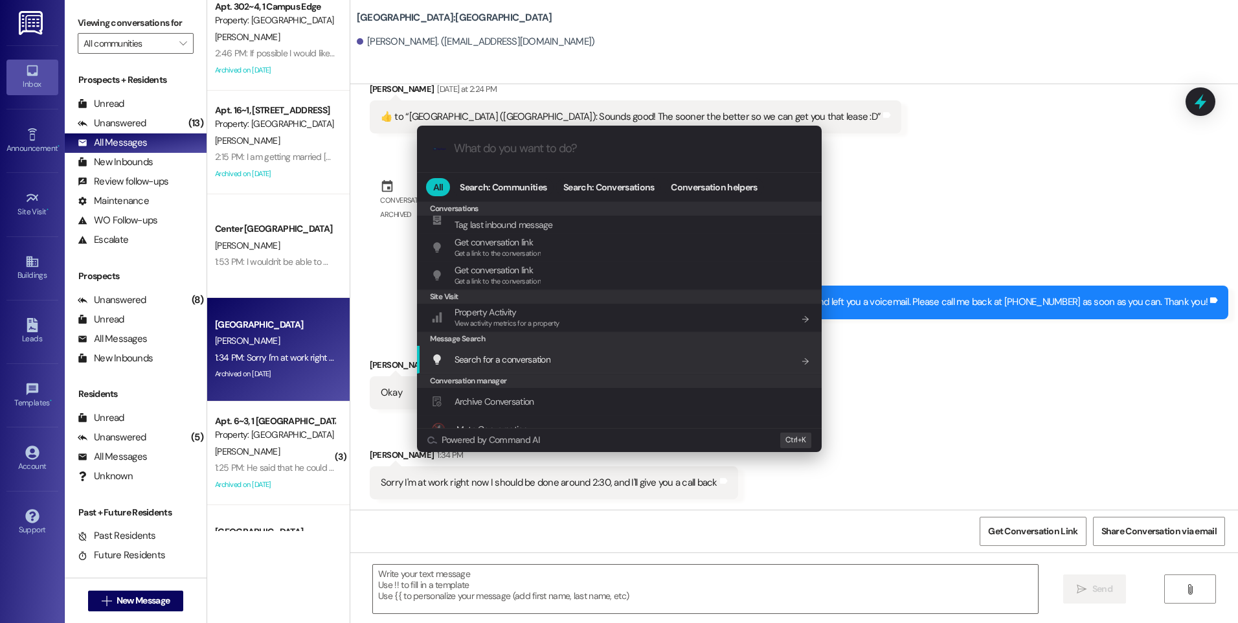
scroll to position [565, 0]
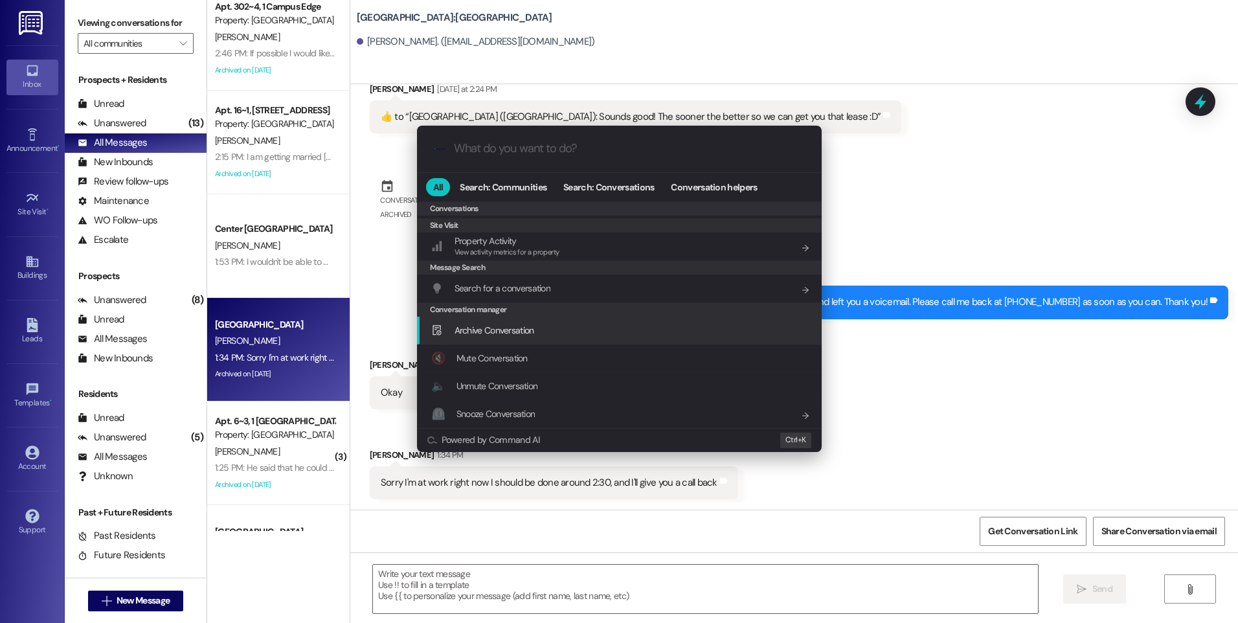
click at [482, 337] on div "Archive Conversation Add shortcut" at bounding box center [619, 331] width 405 height 28
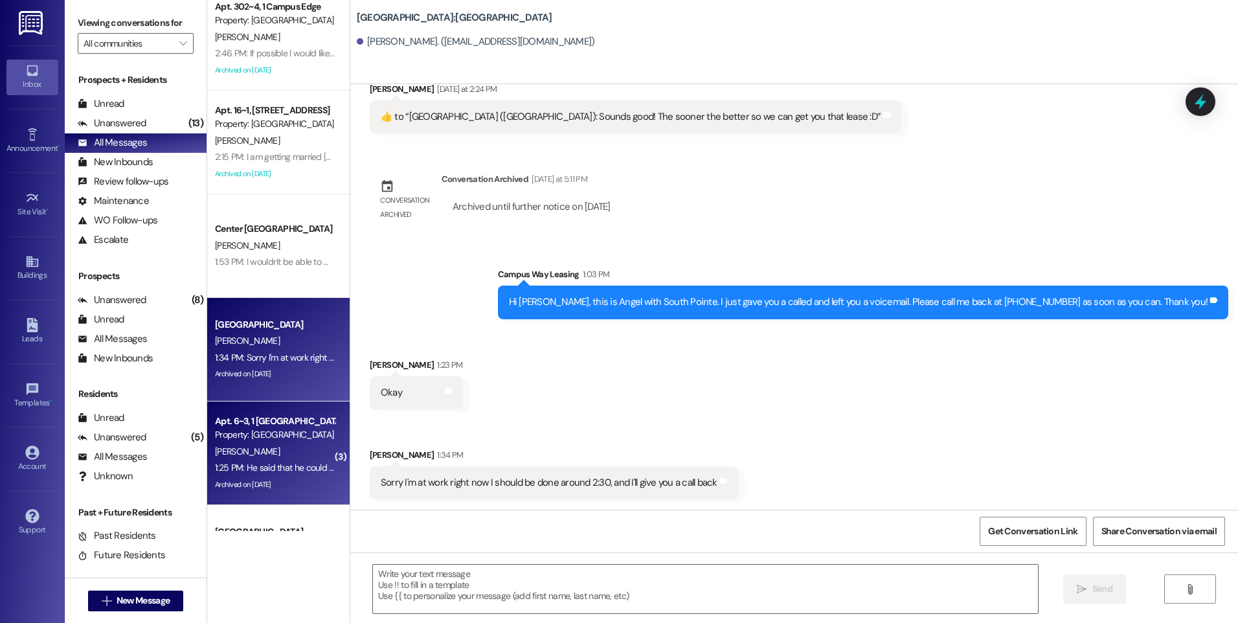
scroll to position [518, 0]
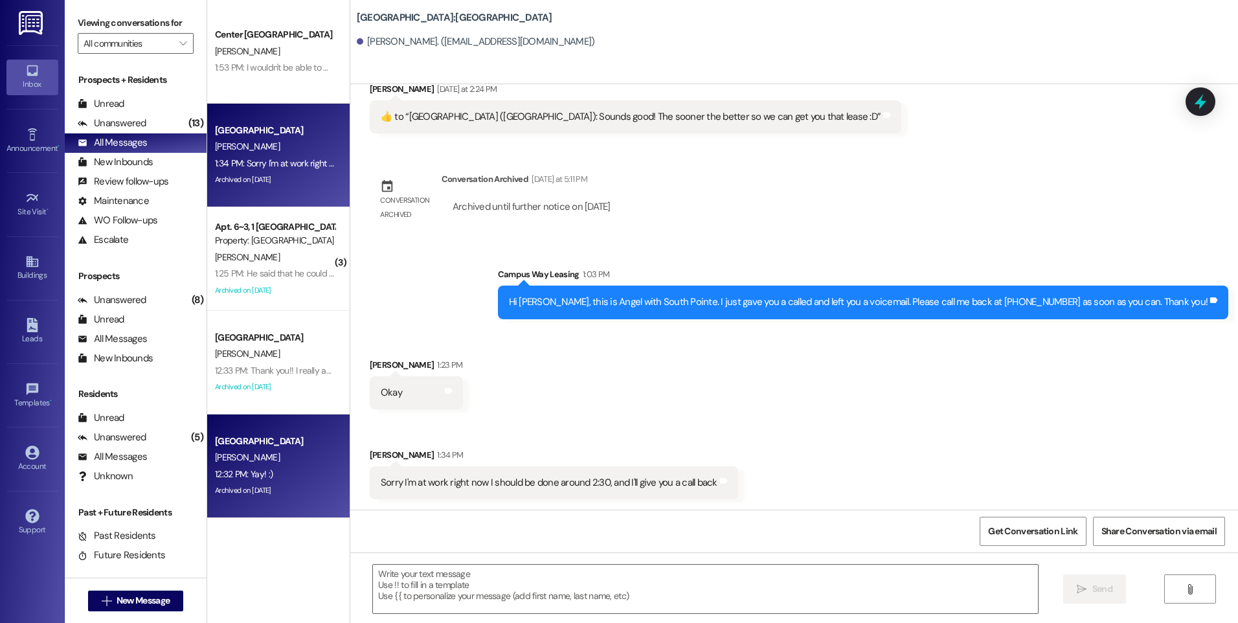
click at [272, 440] on div "[GEOGRAPHIC_DATA]" at bounding box center [275, 441] width 120 height 14
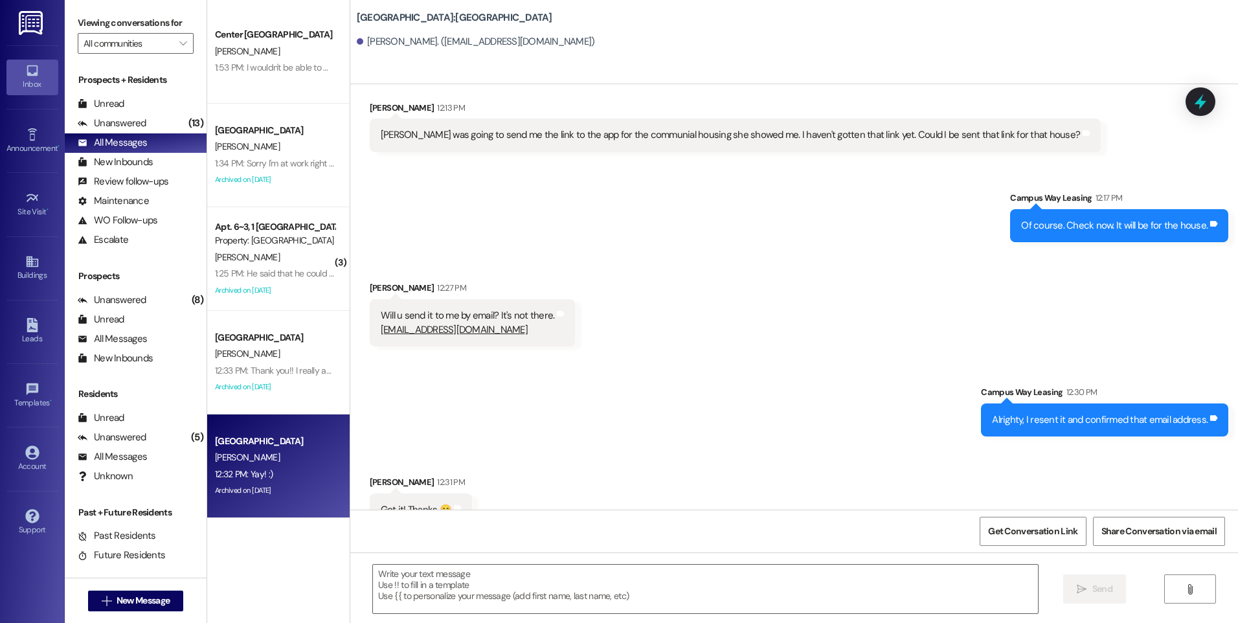
scroll to position [3155, 0]
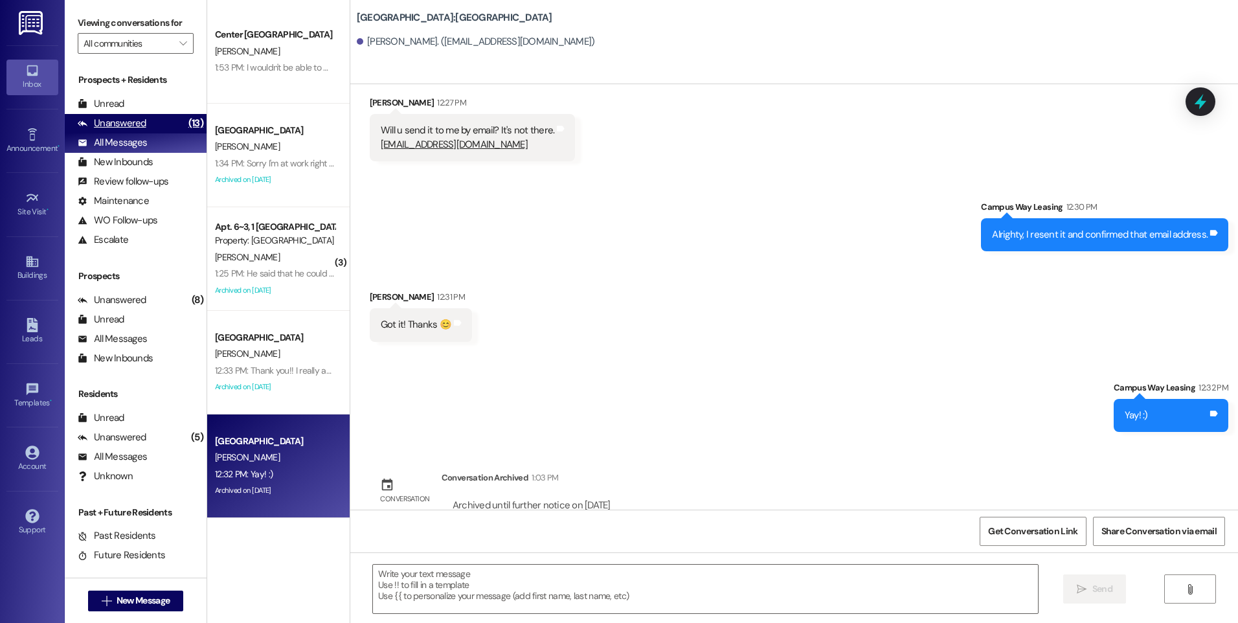
click at [106, 122] on div "Unanswered" at bounding box center [112, 124] width 69 height 14
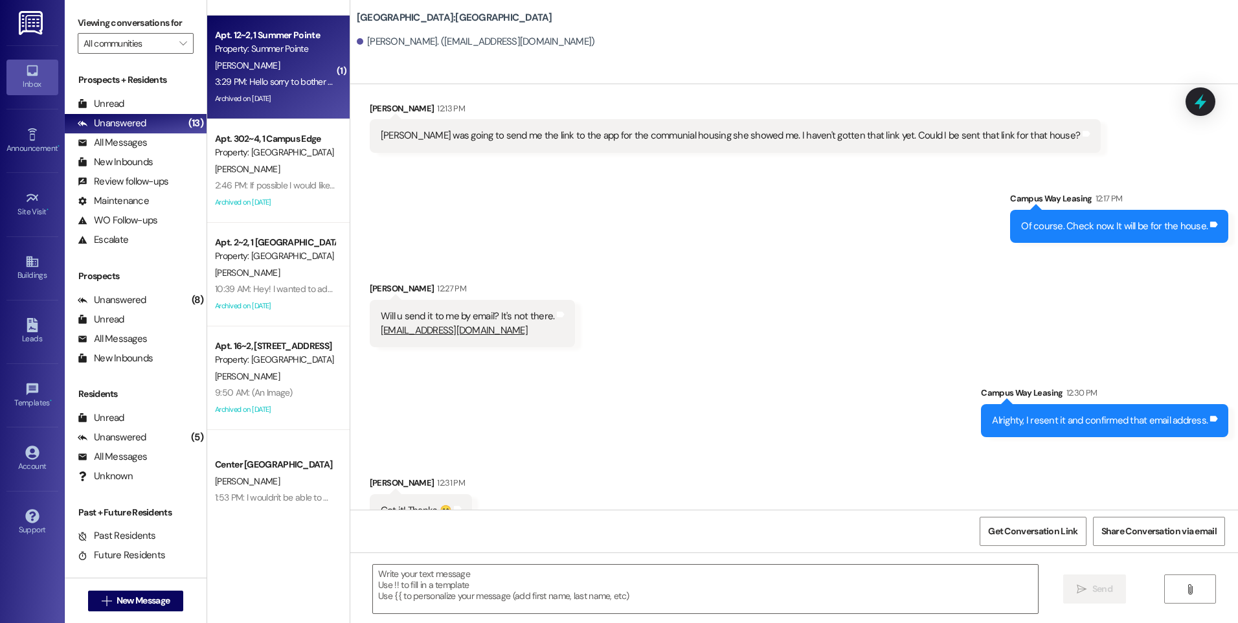
scroll to position [65, 0]
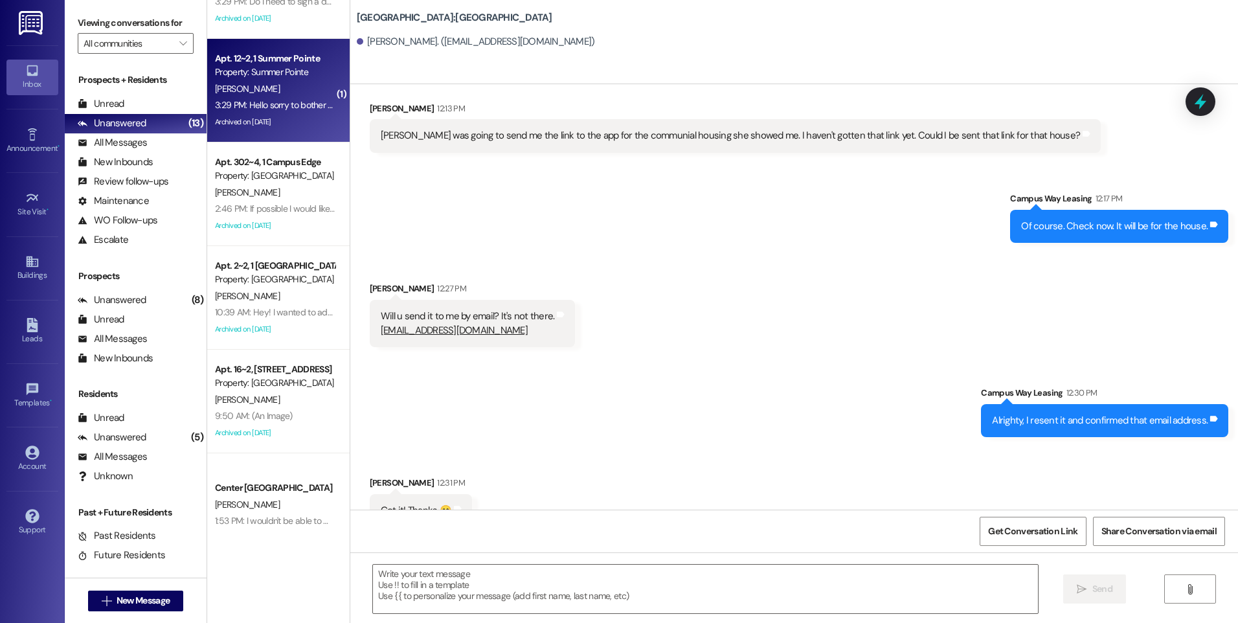
click at [285, 91] on div "[PERSON_NAME]" at bounding box center [275, 89] width 122 height 16
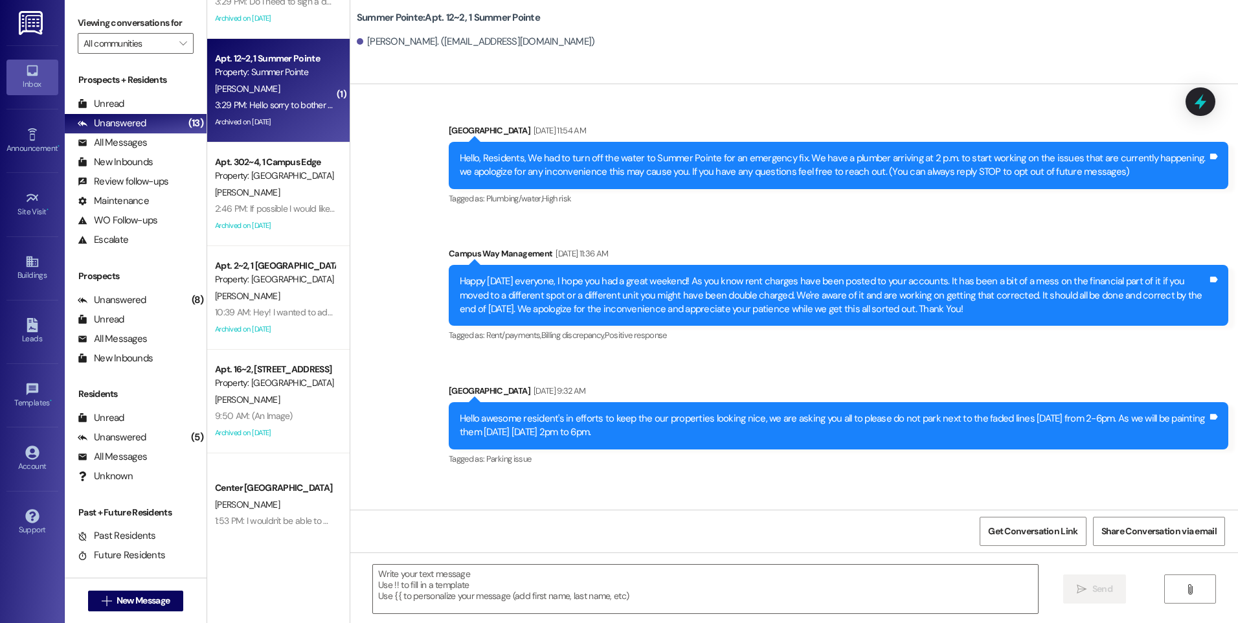
scroll to position [20390, 0]
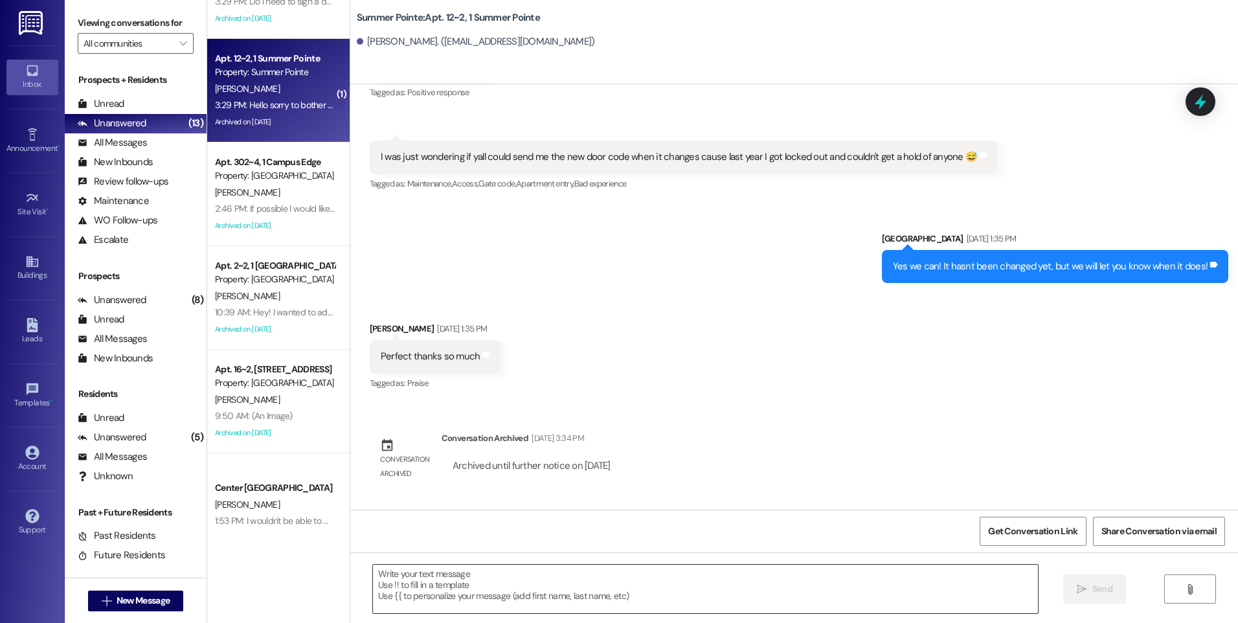
click at [710, 587] on textarea at bounding box center [705, 589] width 664 height 49
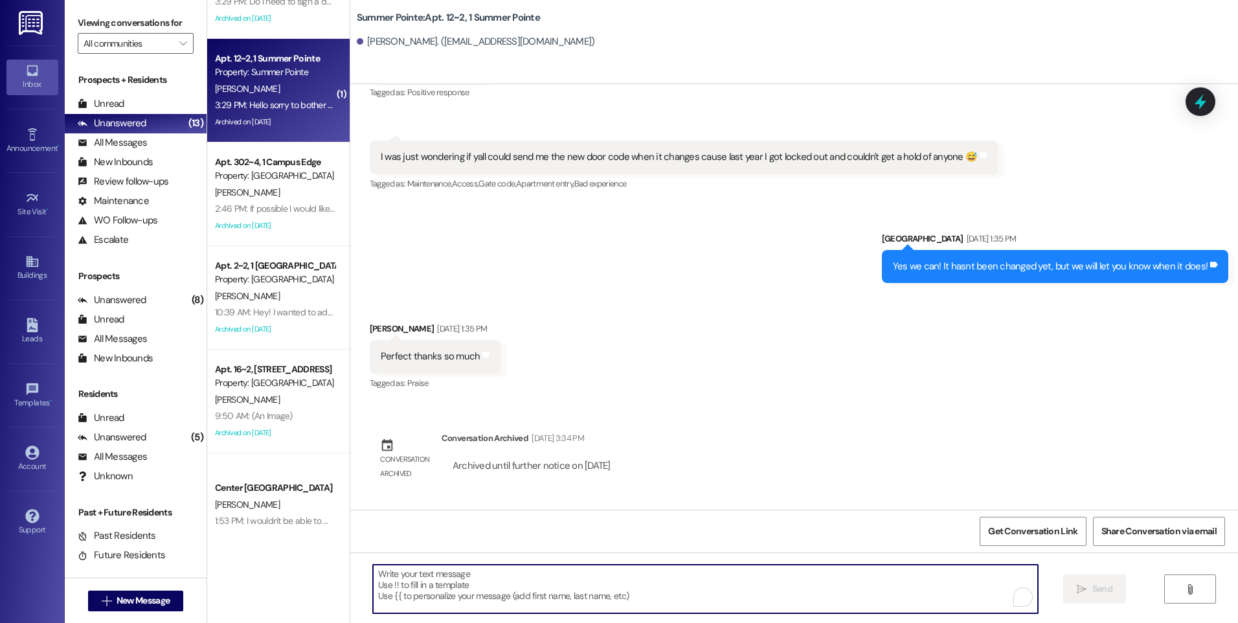
type textarea "W"
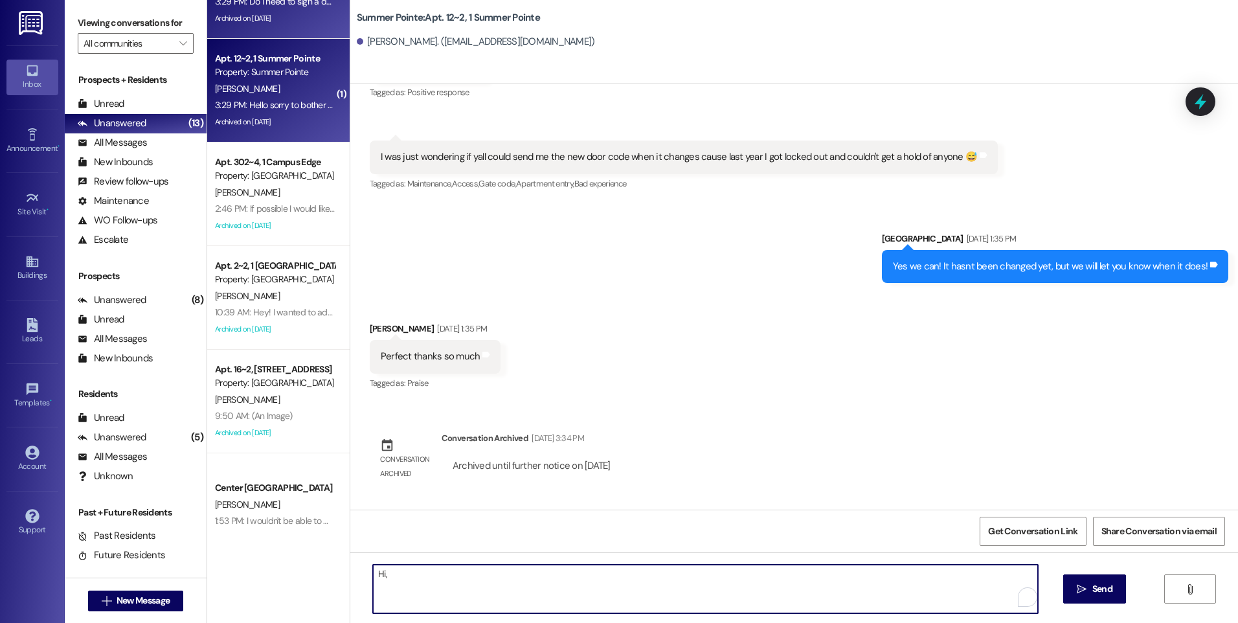
type textarea "Hi,"
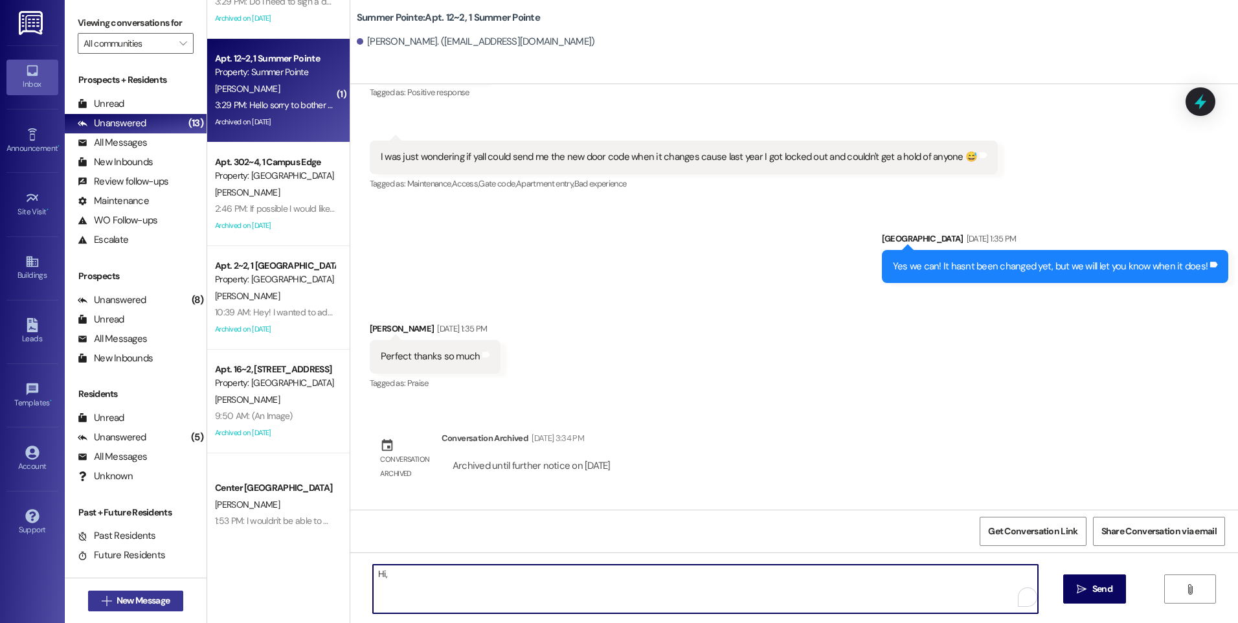
click at [134, 598] on span "New Message" at bounding box center [143, 601] width 53 height 14
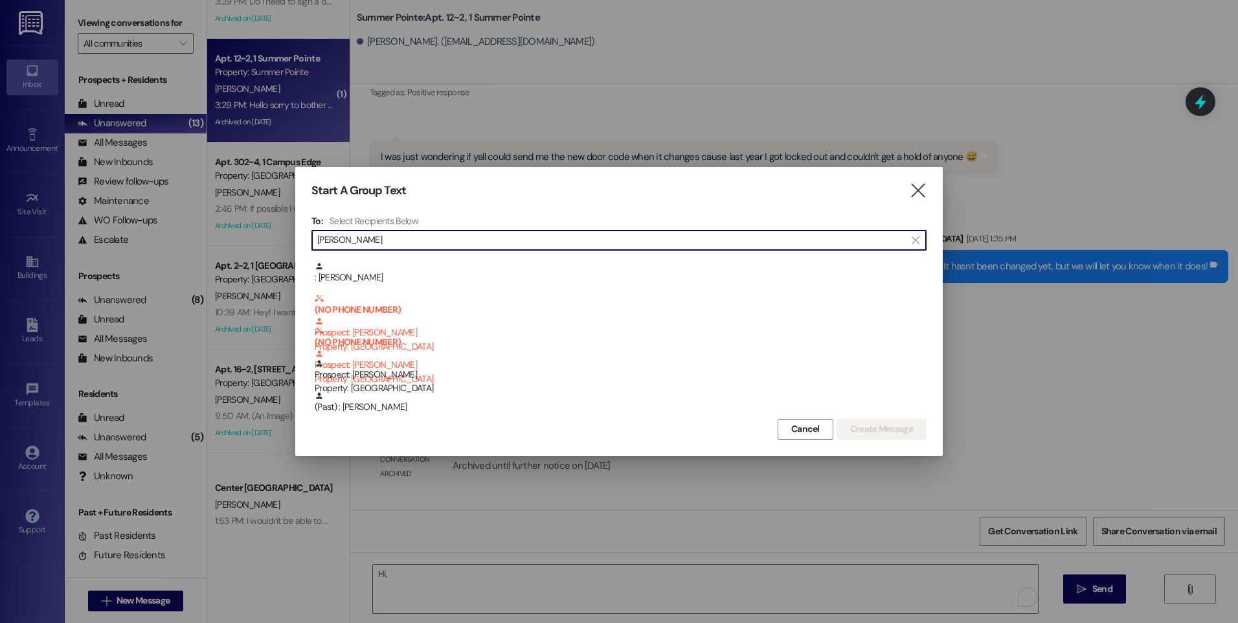
scroll to position [97, 0]
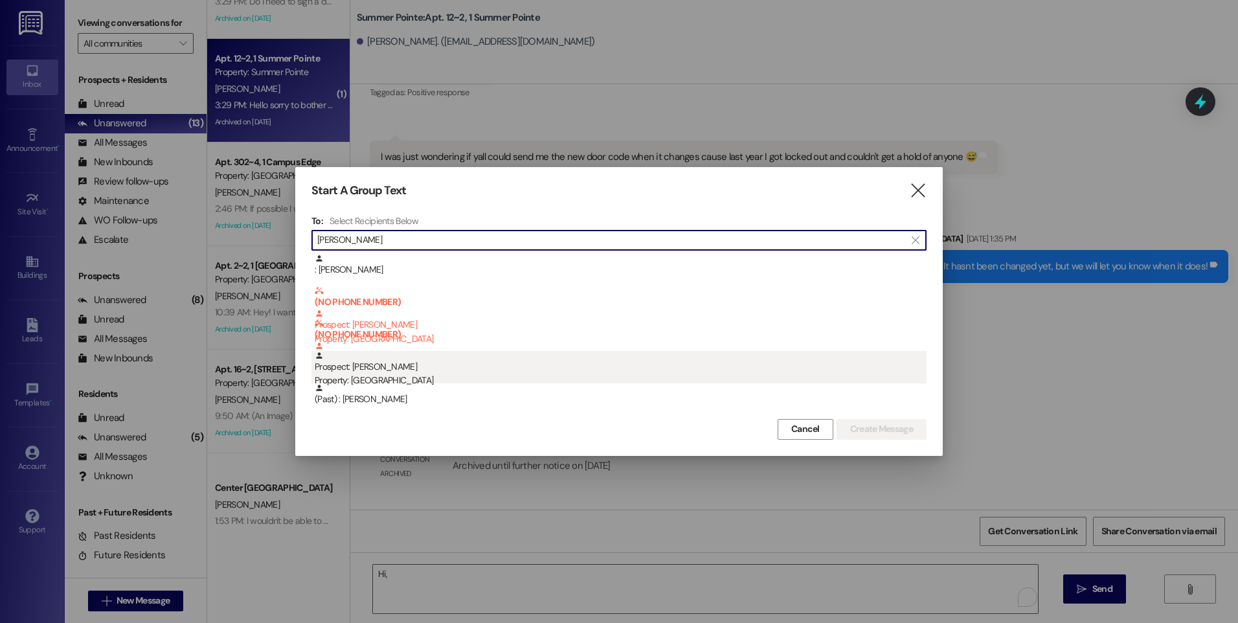
click at [394, 368] on div "Prospect: [PERSON_NAME] Property: [GEOGRAPHIC_DATA]" at bounding box center [621, 369] width 612 height 37
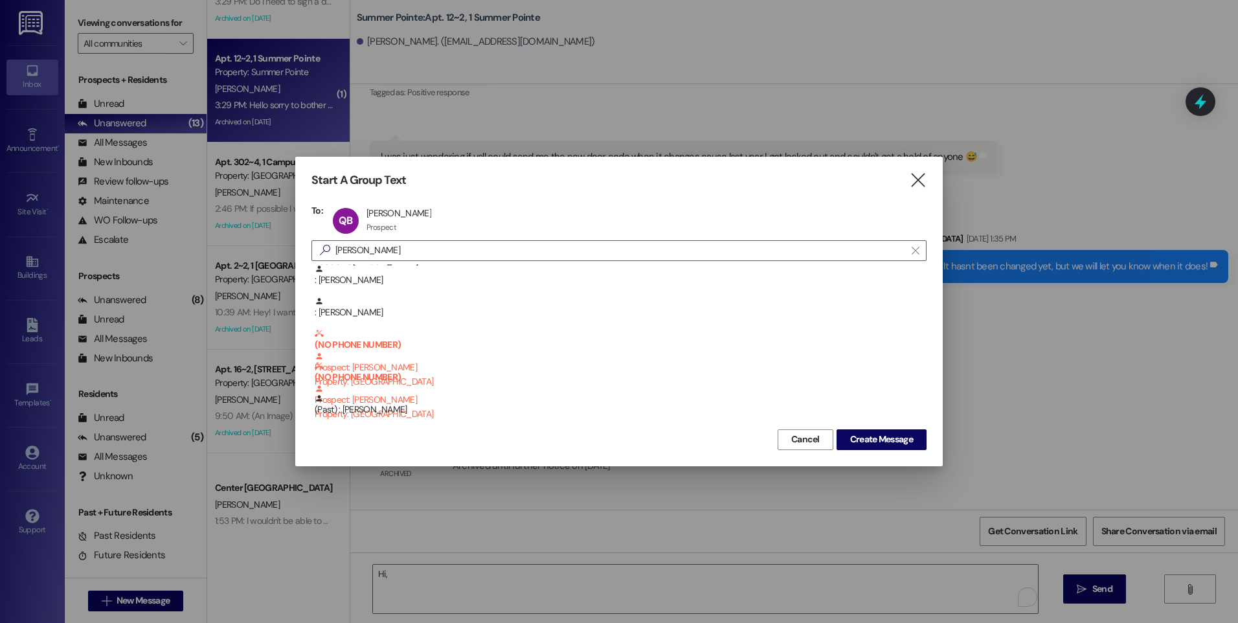
scroll to position [65, 0]
click at [345, 251] on input "[PERSON_NAME]" at bounding box center [611, 251] width 588 height 18
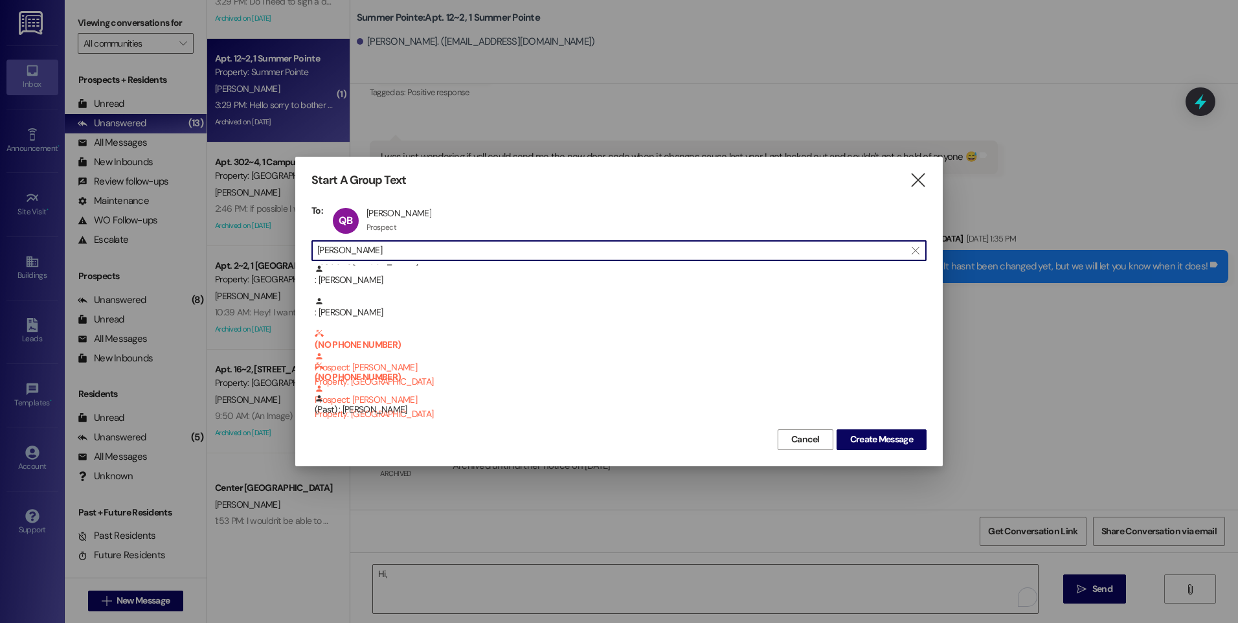
click at [345, 251] on input "[PERSON_NAME]" at bounding box center [611, 251] width 588 height 18
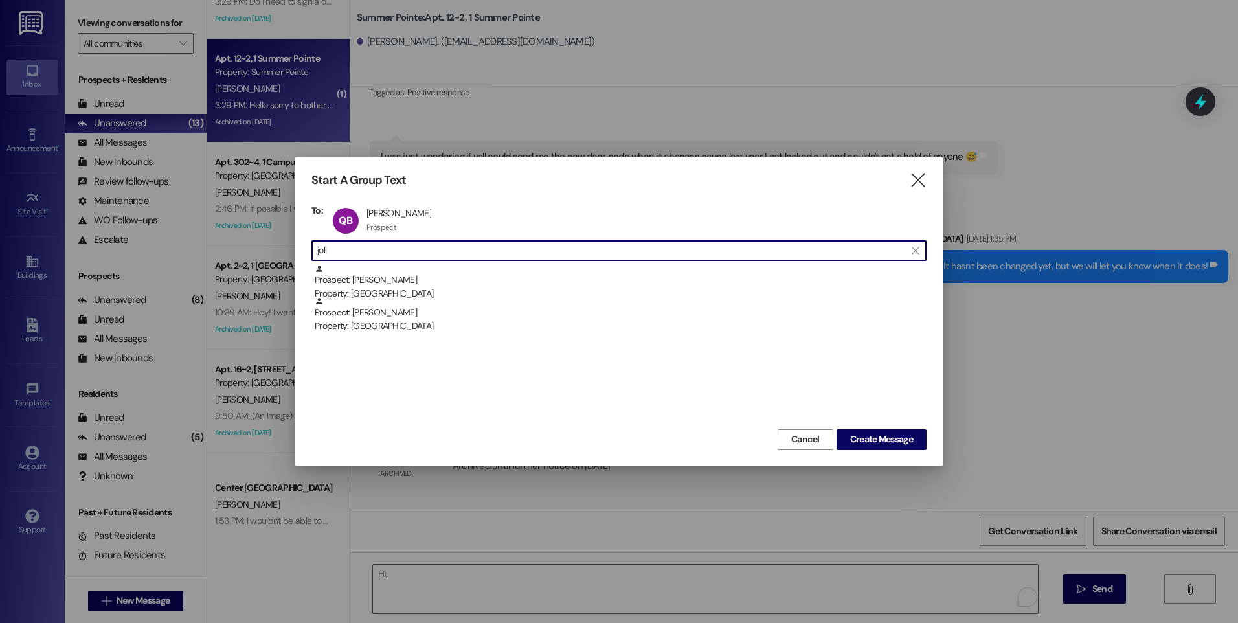
scroll to position [0, 0]
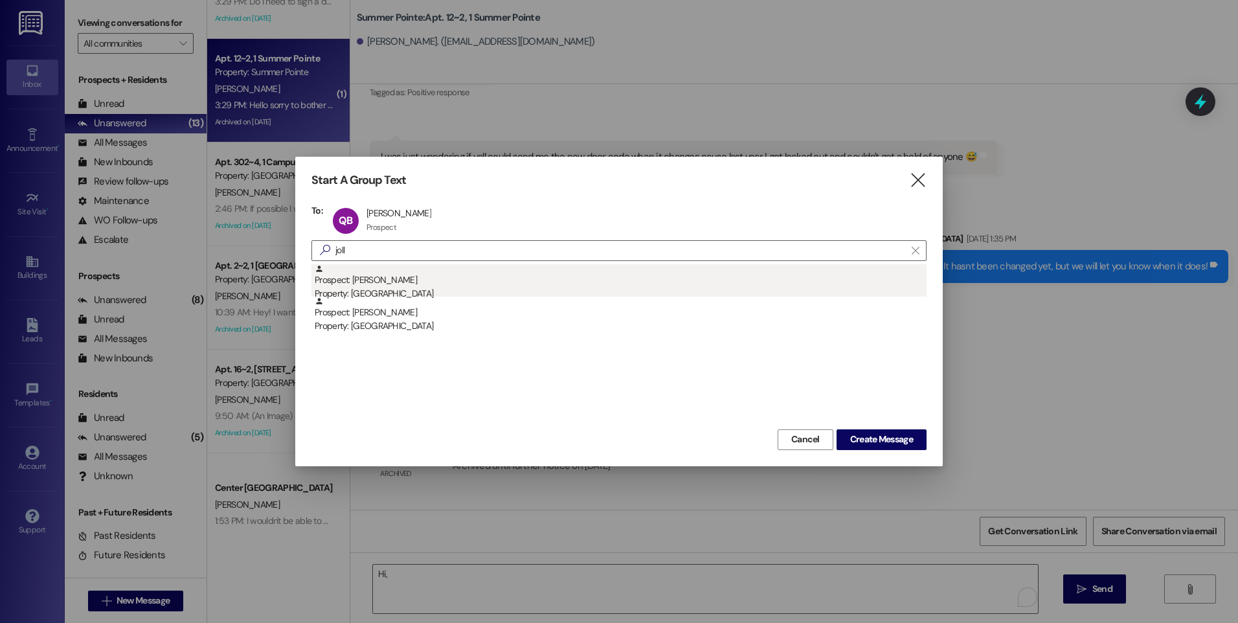
click at [375, 282] on div "Prospect: [PERSON_NAME] Property: [GEOGRAPHIC_DATA]" at bounding box center [621, 282] width 612 height 37
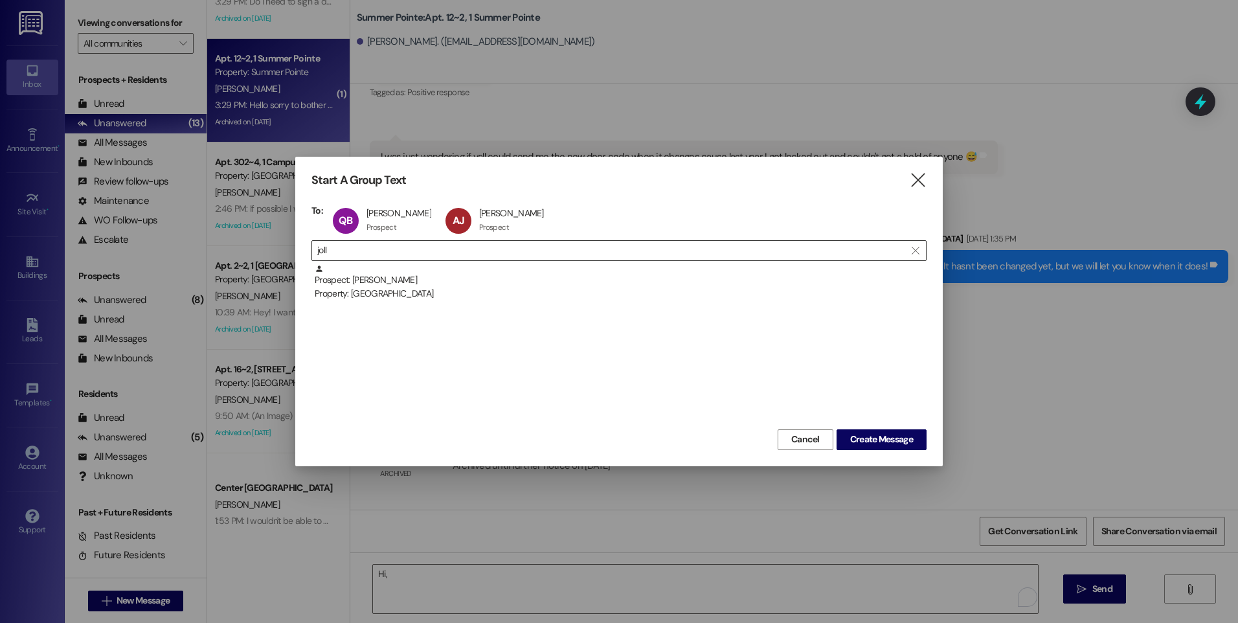
click at [342, 253] on input "joll" at bounding box center [611, 251] width 588 height 18
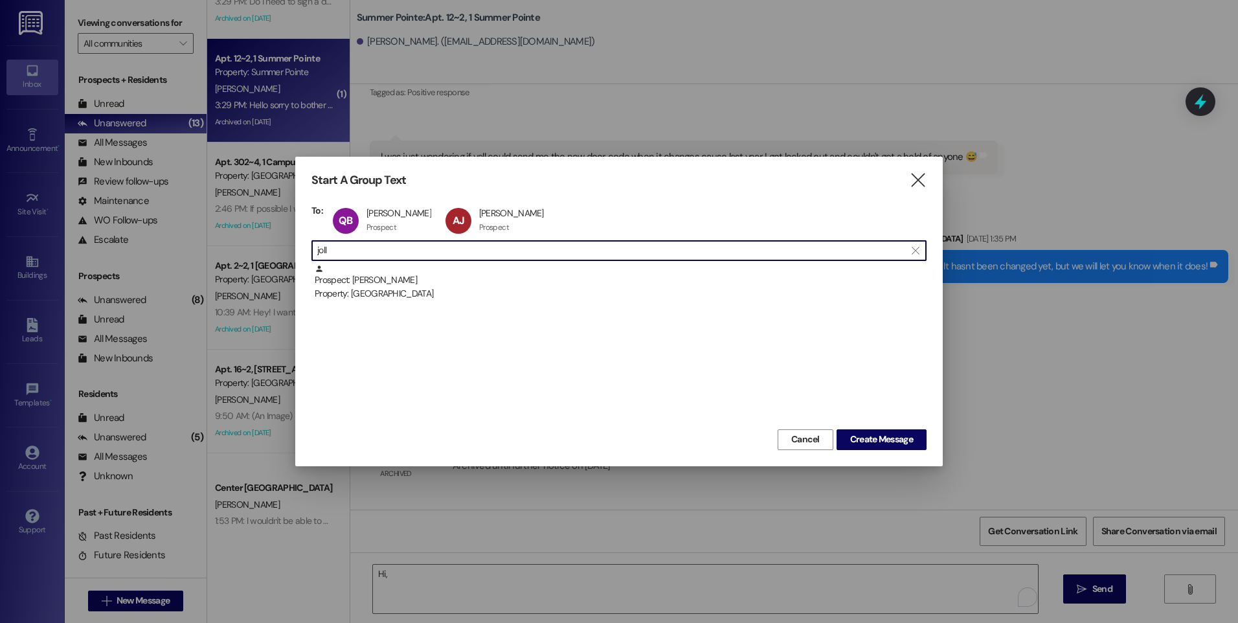
click at [342, 253] on input "joll" at bounding box center [611, 251] width 588 height 18
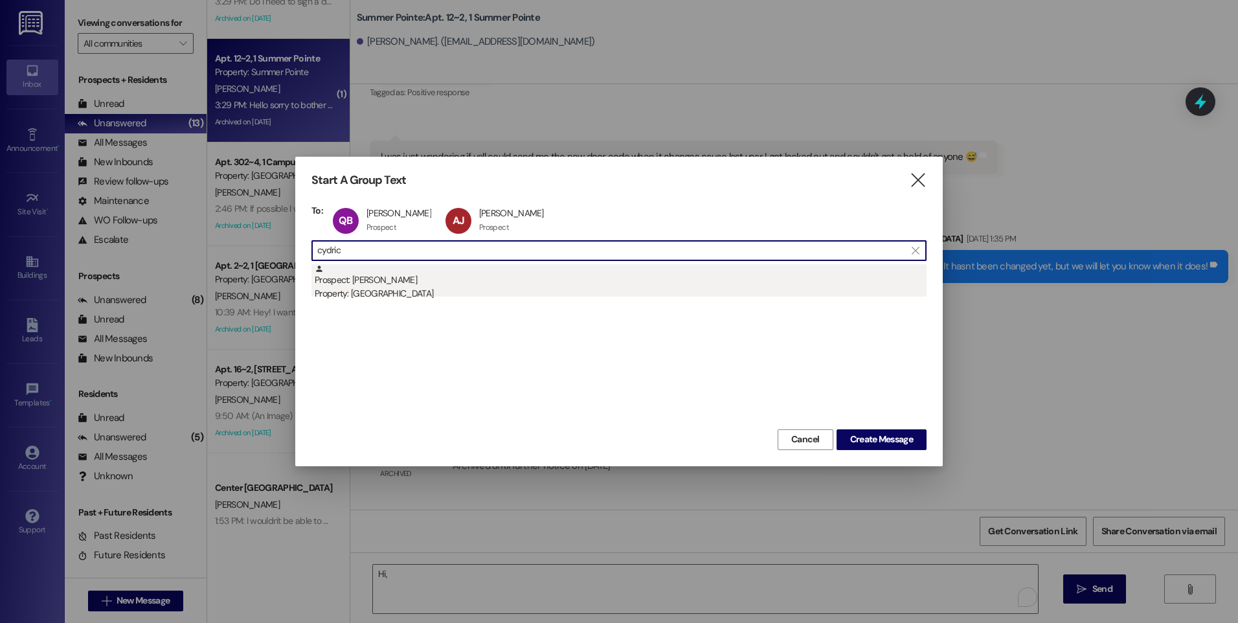
type input "cydric"
click at [354, 295] on div "Property: [GEOGRAPHIC_DATA]" at bounding box center [621, 294] width 612 height 14
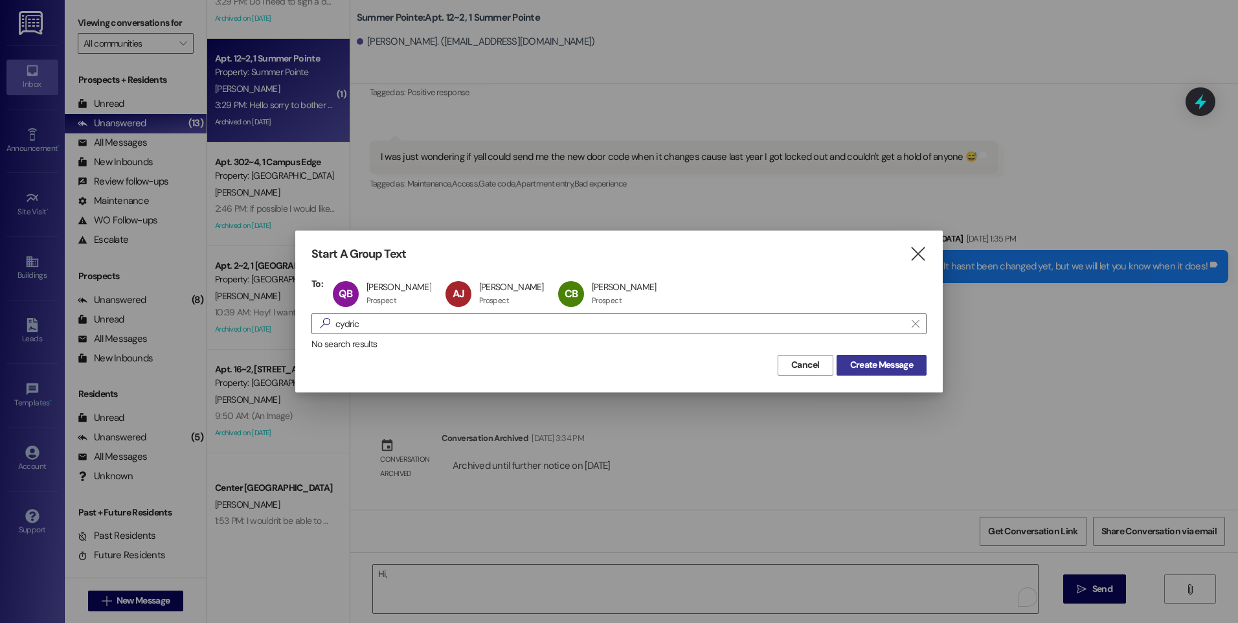
click at [888, 363] on span "Create Message" at bounding box center [881, 365] width 63 height 14
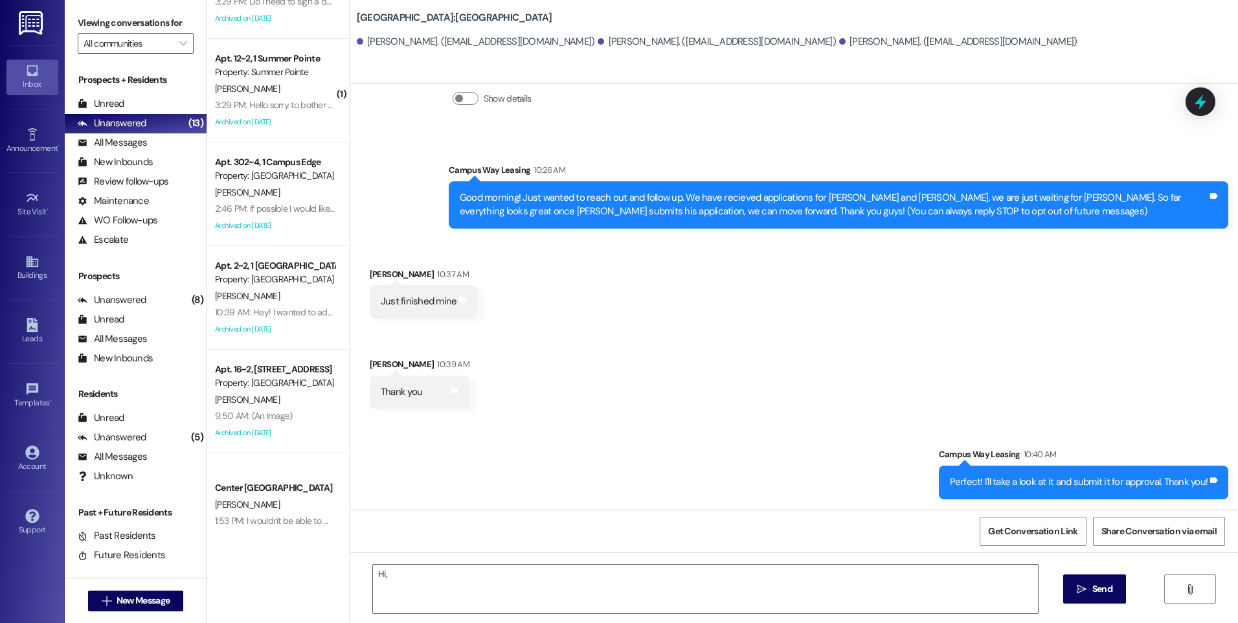
scroll to position [83, 0]
click at [689, 592] on textarea "Hi," at bounding box center [705, 589] width 664 height 49
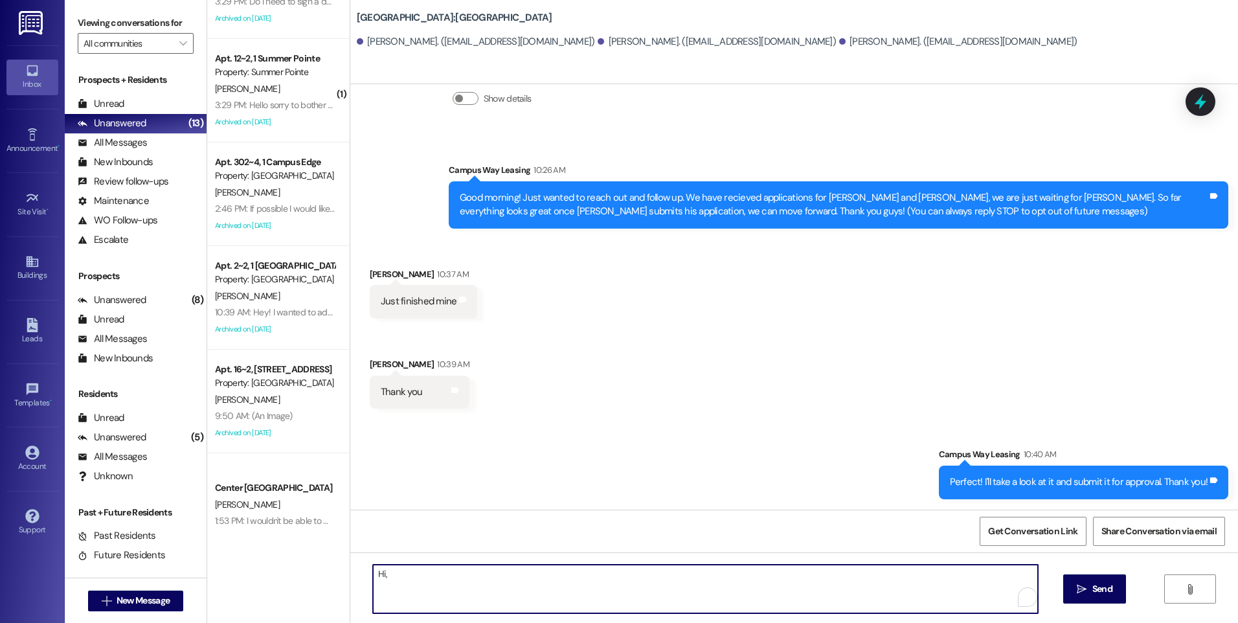
click at [689, 592] on textarea "Hi," at bounding box center [705, 589] width 664 height 49
type textarea "H"
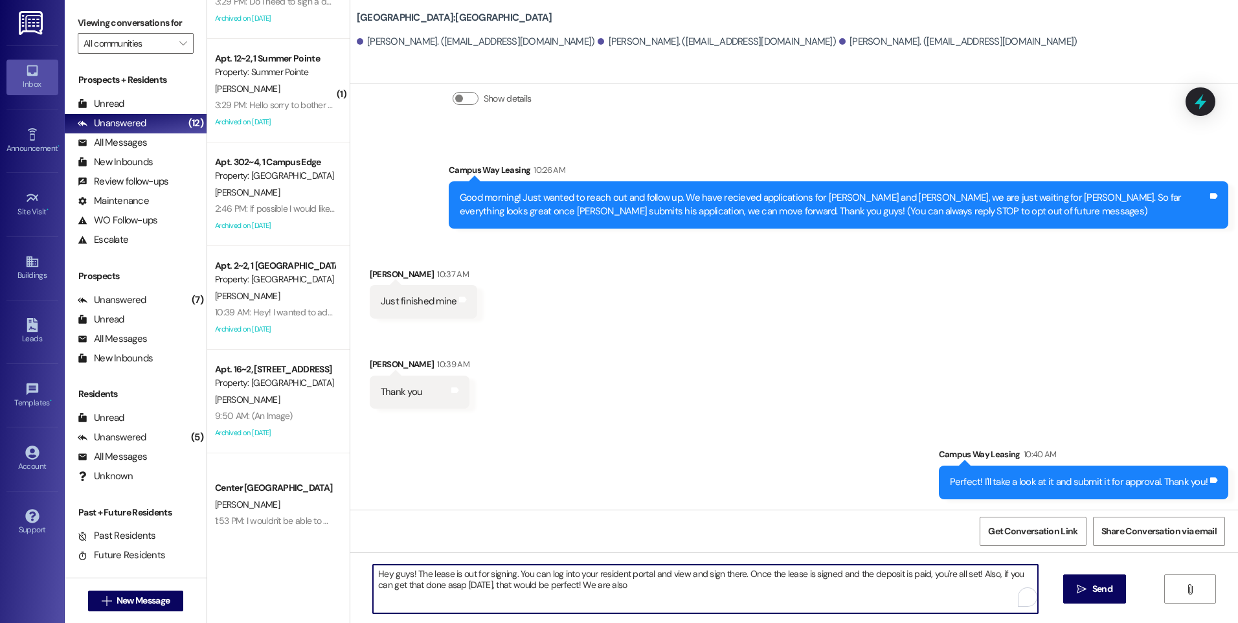
drag, startPoint x: 464, startPoint y: 583, endPoint x: 607, endPoint y: 583, distance: 143.1
click at [607, 583] on textarea "Hey guys! The lease is out for signing. You can log into your resident portal a…" at bounding box center [705, 589] width 664 height 49
drag, startPoint x: 971, startPoint y: 576, endPoint x: 973, endPoint y: 583, distance: 7.9
click at [973, 583] on textarea "Hey guys! The lease is out for signing. You can log into your resident portal a…" at bounding box center [705, 589] width 664 height 49
type textarea "Hey guys! The lease is out for signing. You can log into your resident portal a…"
